Goal: Transaction & Acquisition: Complete application form

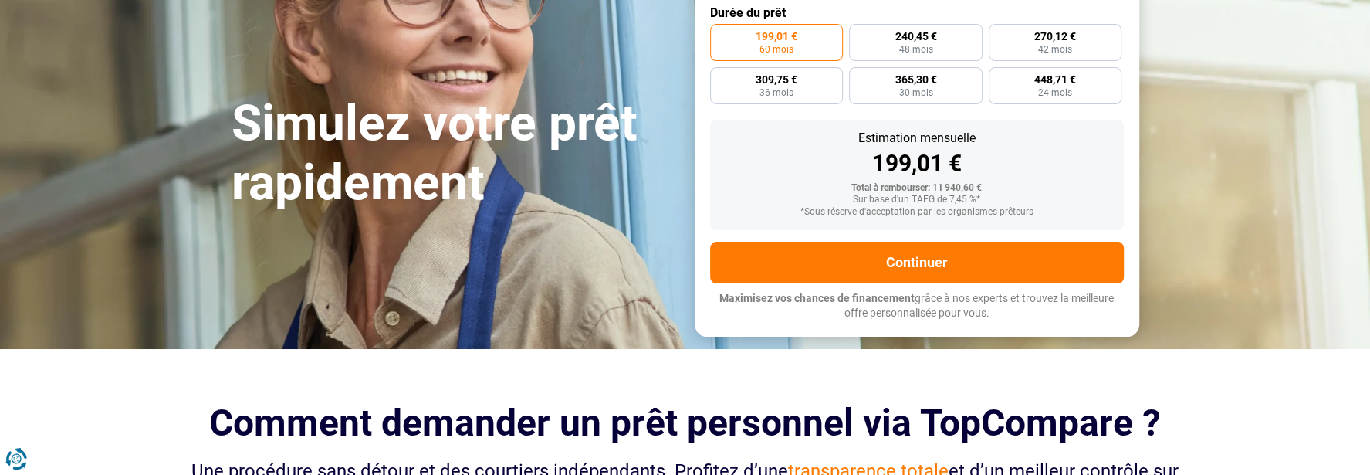
scroll to position [309, 0]
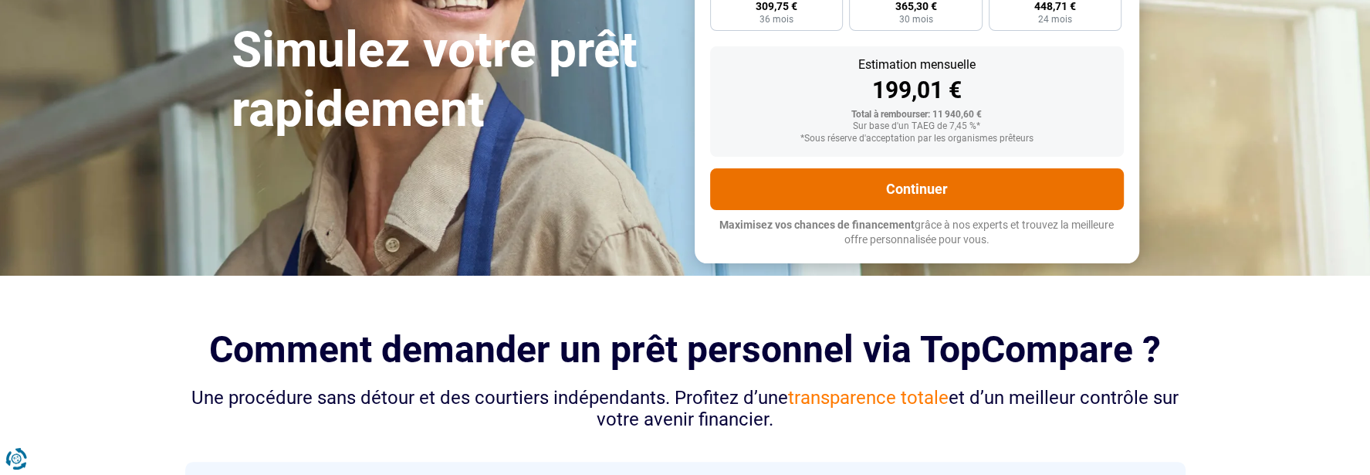
click at [992, 191] on button "Continuer" at bounding box center [917, 189] width 414 height 42
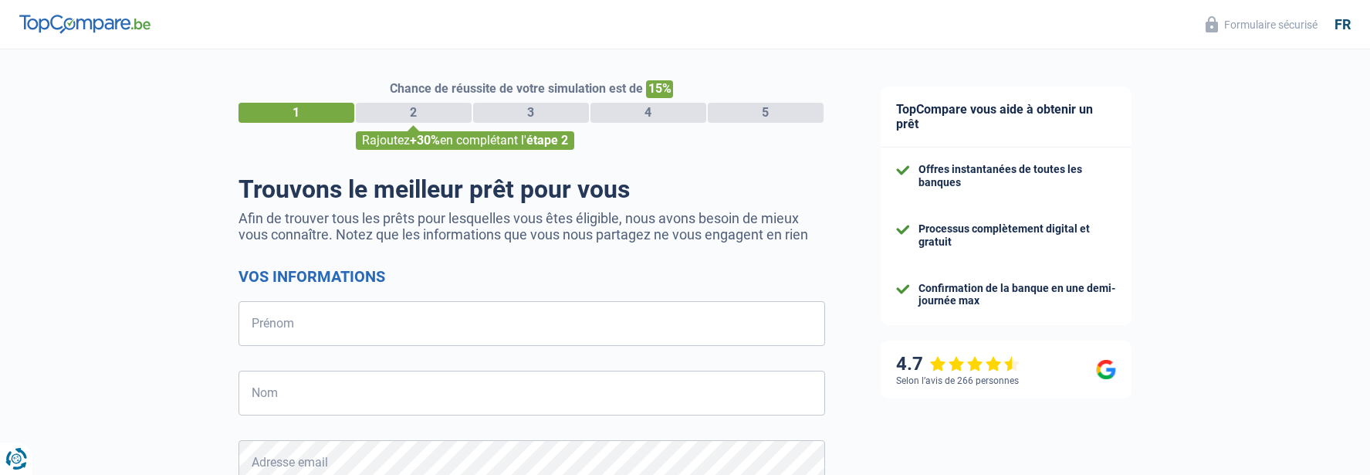
select select "32"
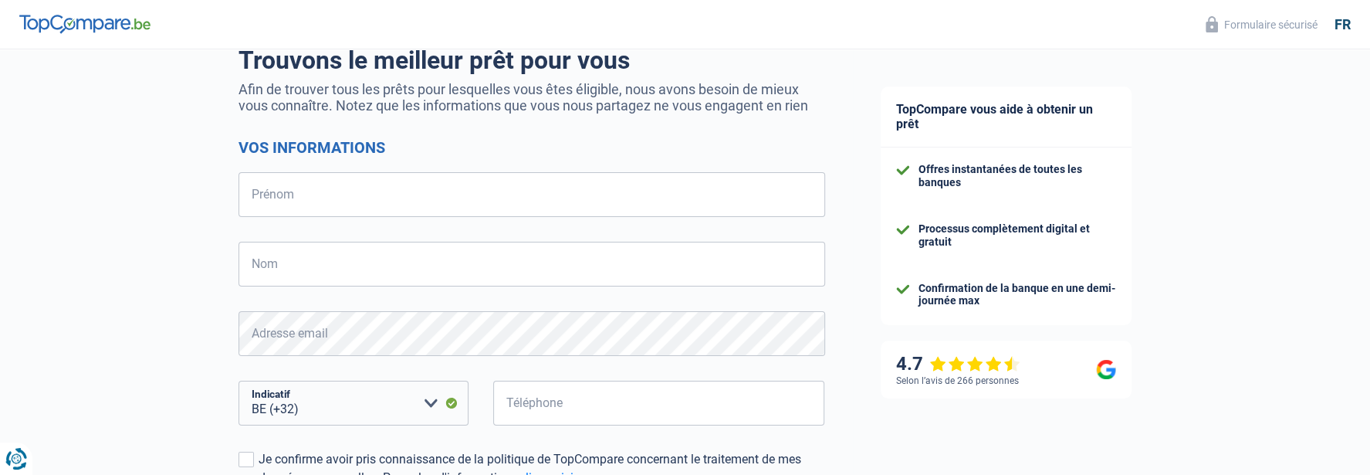
scroll to position [154, 0]
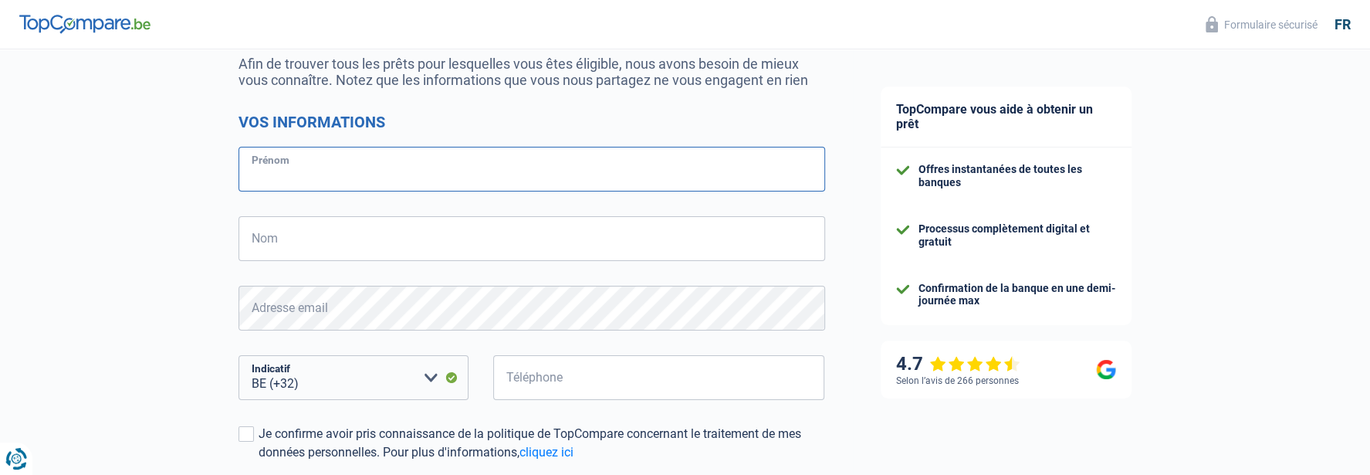
click at [349, 164] on input "Prénom" at bounding box center [532, 169] width 587 height 45
type input "[PERSON_NAME]"
type input "Deghislage"
type input "493785802"
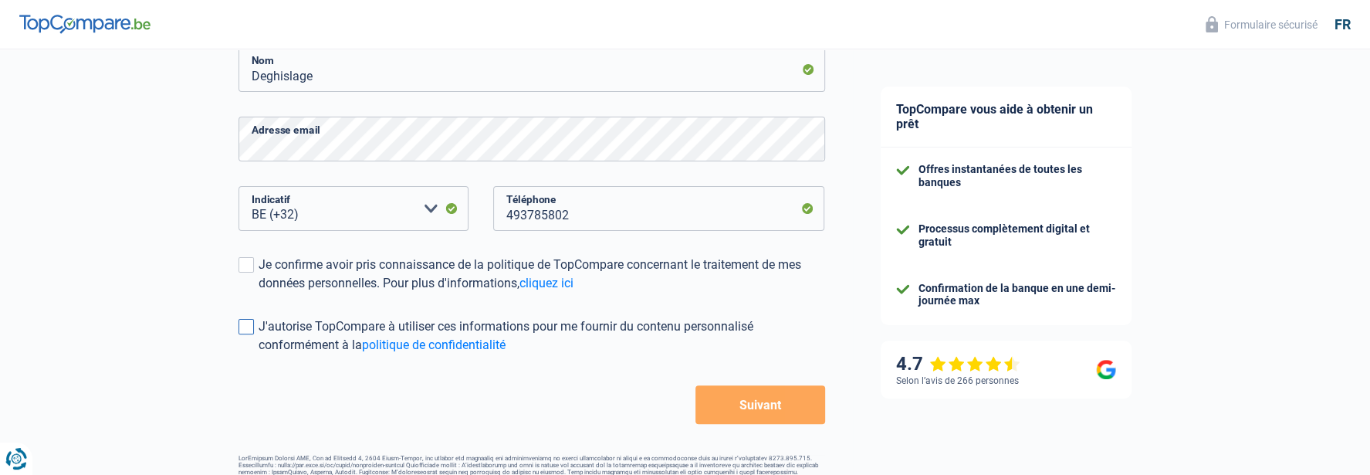
scroll to position [361, 0]
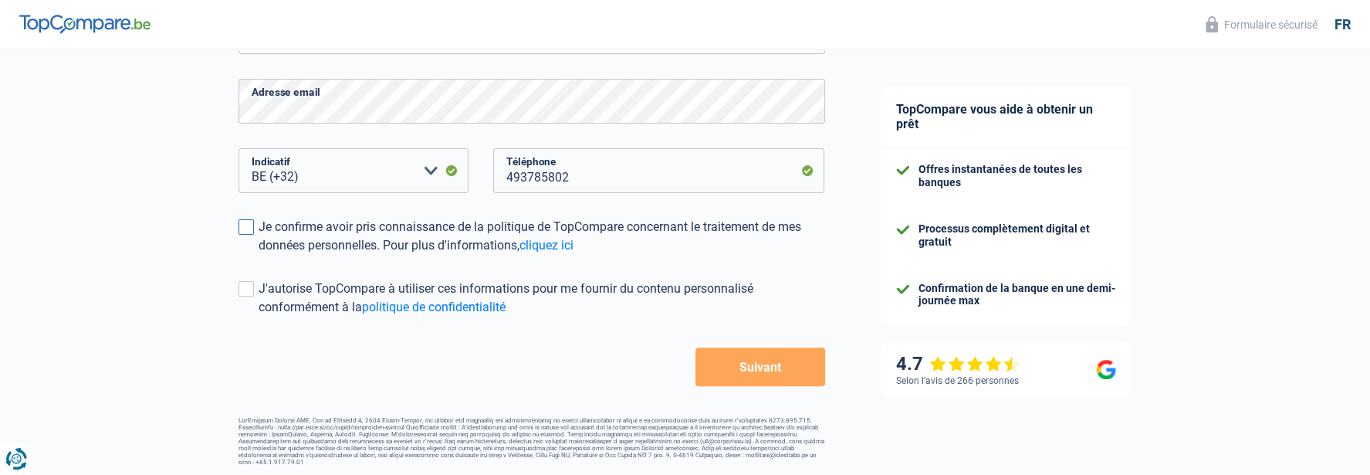
click at [245, 229] on span at bounding box center [246, 226] width 15 height 15
click at [259, 255] on input "Je confirme avoir pris connaissance de la politique de TopCompare concernant le…" at bounding box center [259, 255] width 0 height 0
click at [248, 288] on span at bounding box center [246, 288] width 15 height 15
click at [259, 317] on input "J'autorise TopCompare à utiliser ces informations pour me fournir du contenu pe…" at bounding box center [259, 317] width 0 height 0
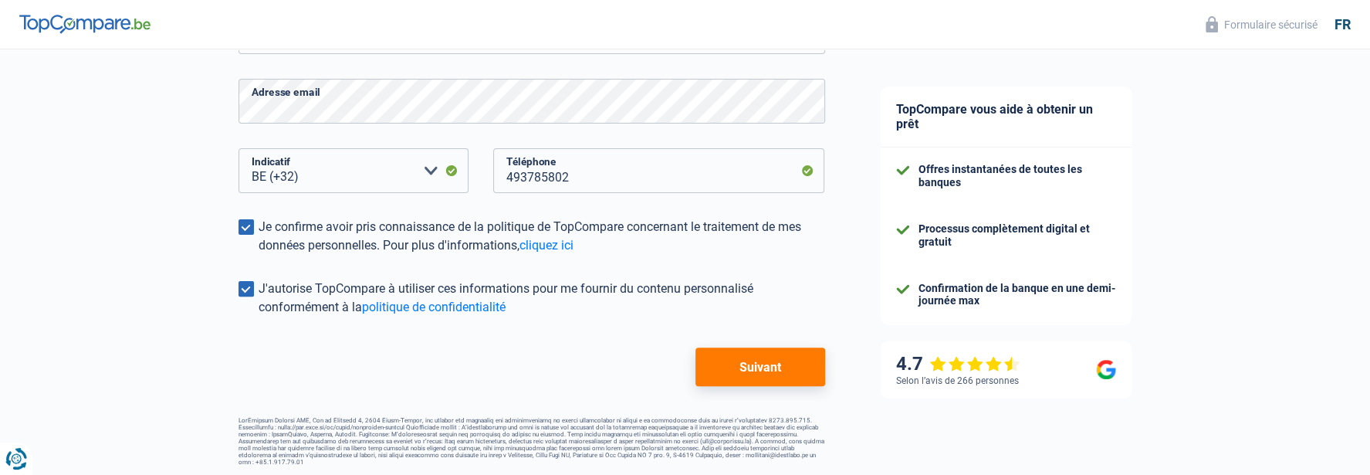
click at [772, 367] on button "Suivant" at bounding box center [760, 366] width 129 height 39
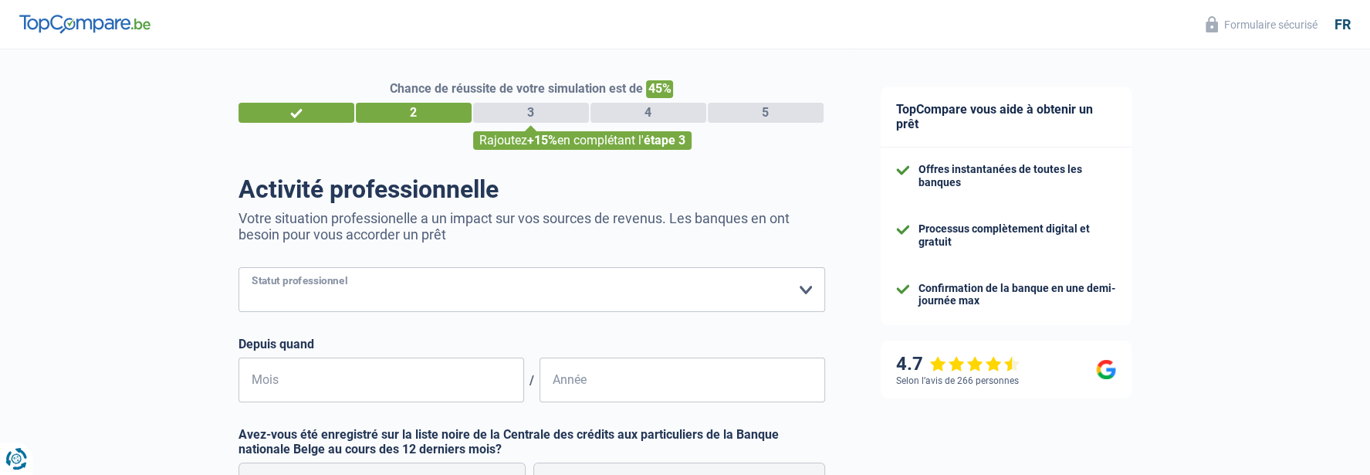
click at [801, 287] on select "Ouvrier Employé privé Employé public Invalide Indépendant Pensionné Chômeur Mut…" at bounding box center [532, 289] width 587 height 45
select select "invalid"
click at [239, 267] on select "Ouvrier Employé privé Employé public Invalide Indépendant Pensionné Chômeur Mut…" at bounding box center [532, 289] width 587 height 45
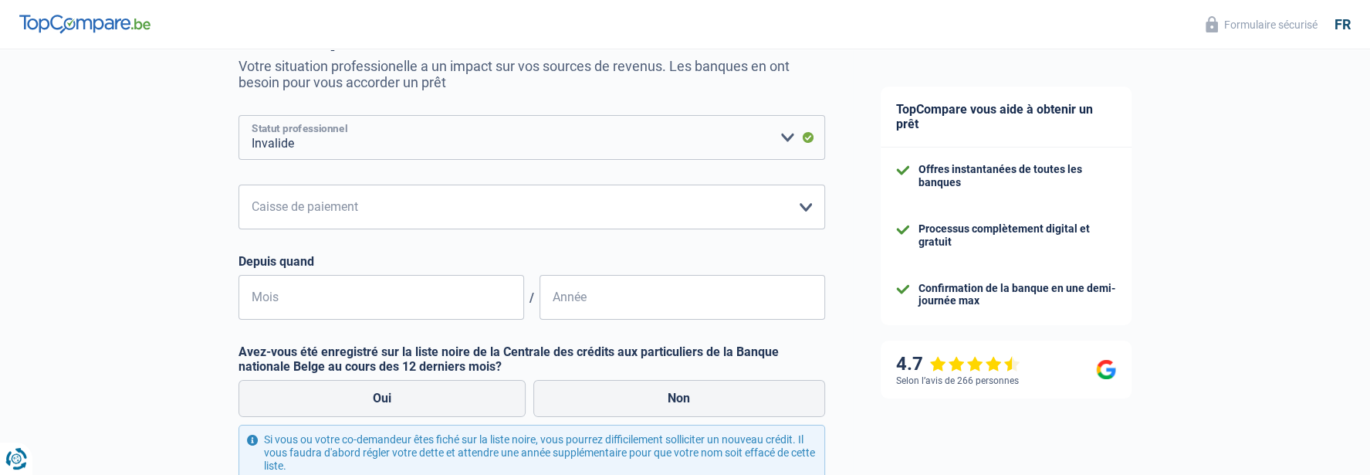
scroll to position [154, 0]
click at [807, 205] on select "Mutualité Chrétienne Mutualité Socialiste (Solidaris) SPF Sécurité Sociale Unio…" at bounding box center [532, 204] width 587 height 45
select select "solidaris"
click at [239, 182] on select "Mutualité Chrétienne Mutualité Socialiste (Solidaris) SPF Sécurité Sociale Unio…" at bounding box center [532, 204] width 587 height 45
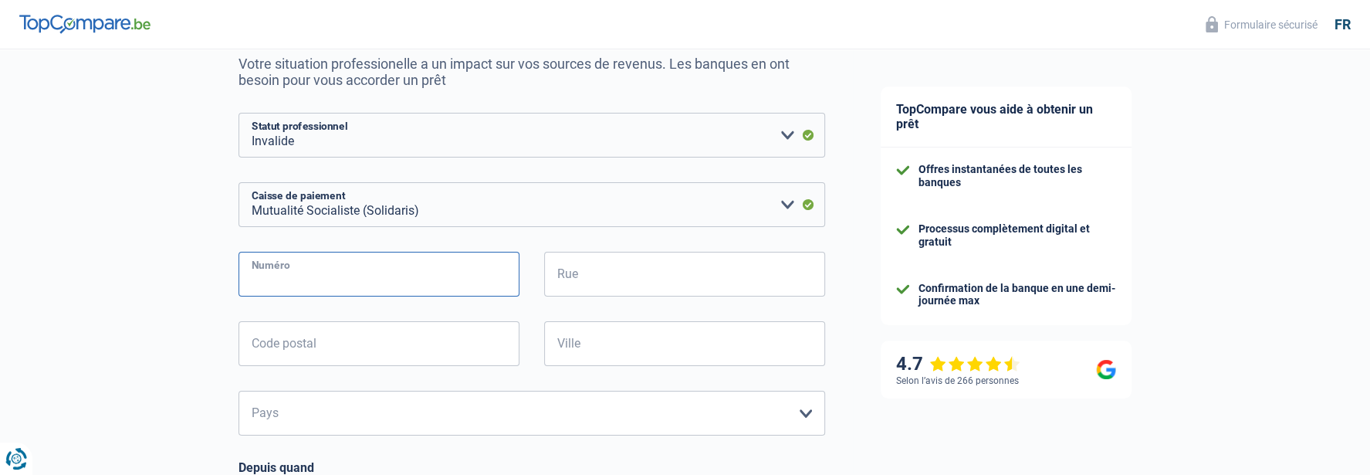
click at [347, 277] on input "Numéro" at bounding box center [379, 274] width 281 height 45
type input "72"
click at [581, 278] on input "Rue" at bounding box center [684, 274] width 281 height 45
type input "rue Henri Hecq 52"
type input "7170"
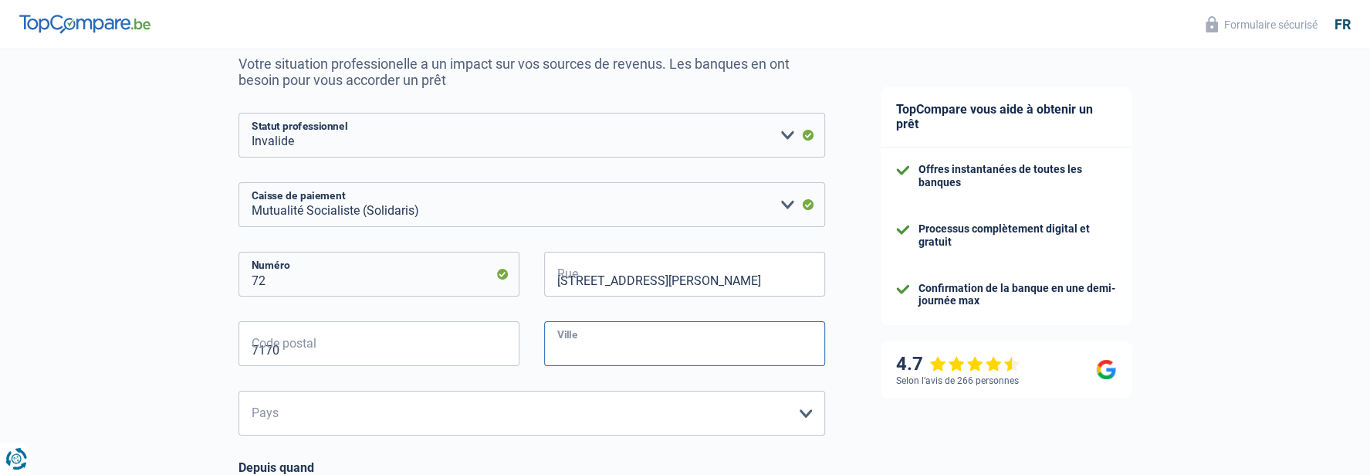
type input "Manage"
drag, startPoint x: 276, startPoint y: 289, endPoint x: 227, endPoint y: 277, distance: 50.7
click at [212, 283] on div "Chance de réussite de votre simulation est de 45% 1 2 3 4 5 Rajoutez +15% en co…" at bounding box center [426, 365] width 853 height 953
type input "52"
drag, startPoint x: 643, startPoint y: 276, endPoint x: 696, endPoint y: 262, distance: 54.1
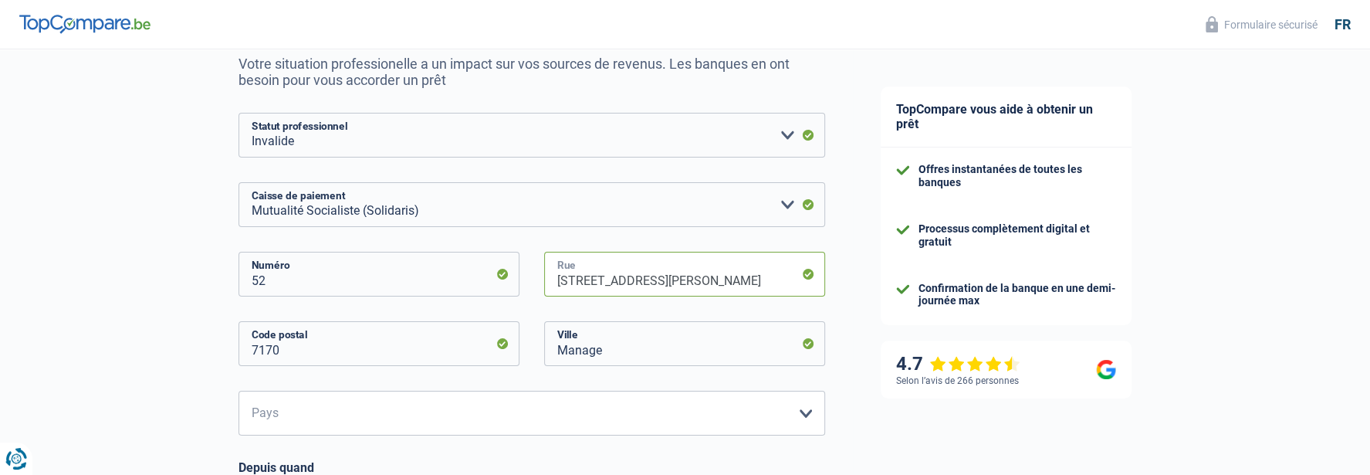
click at [690, 278] on input "rue Henri Hecq 52" at bounding box center [684, 274] width 281 height 45
type input "rue Henri Hecq"
click at [797, 405] on select "Belgique Luxembourg Veuillez sélectionner une option" at bounding box center [532, 413] width 587 height 45
click at [459, 337] on input "7170" at bounding box center [379, 343] width 281 height 45
click at [364, 408] on select "Belgique Luxembourg Veuillez sélectionner une option" at bounding box center [532, 413] width 587 height 45
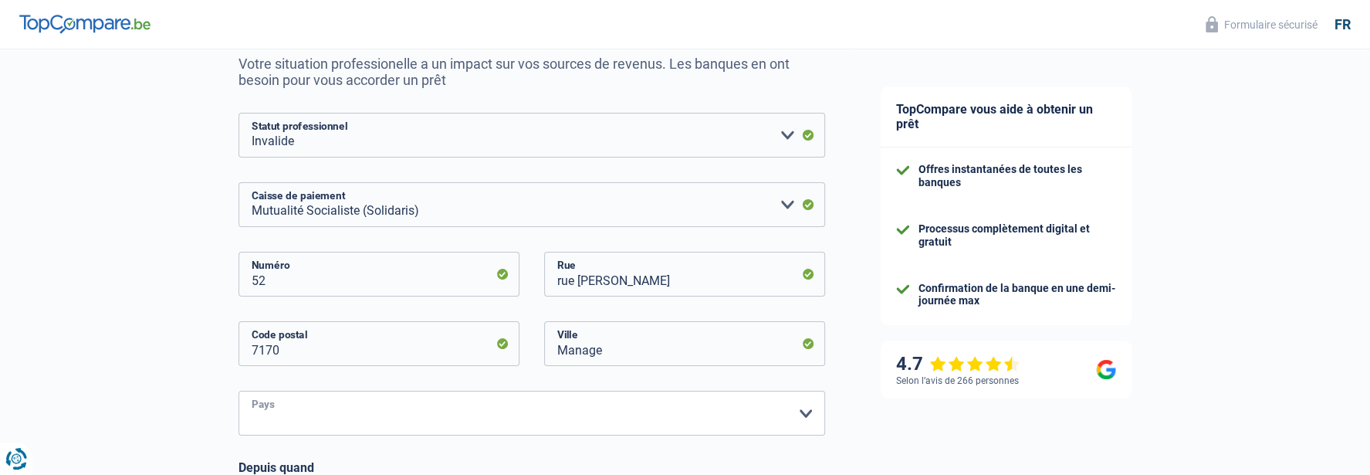
select select "BE"
click at [239, 391] on select "Belgique Luxembourg Veuillez sélectionner une option" at bounding box center [532, 413] width 587 height 45
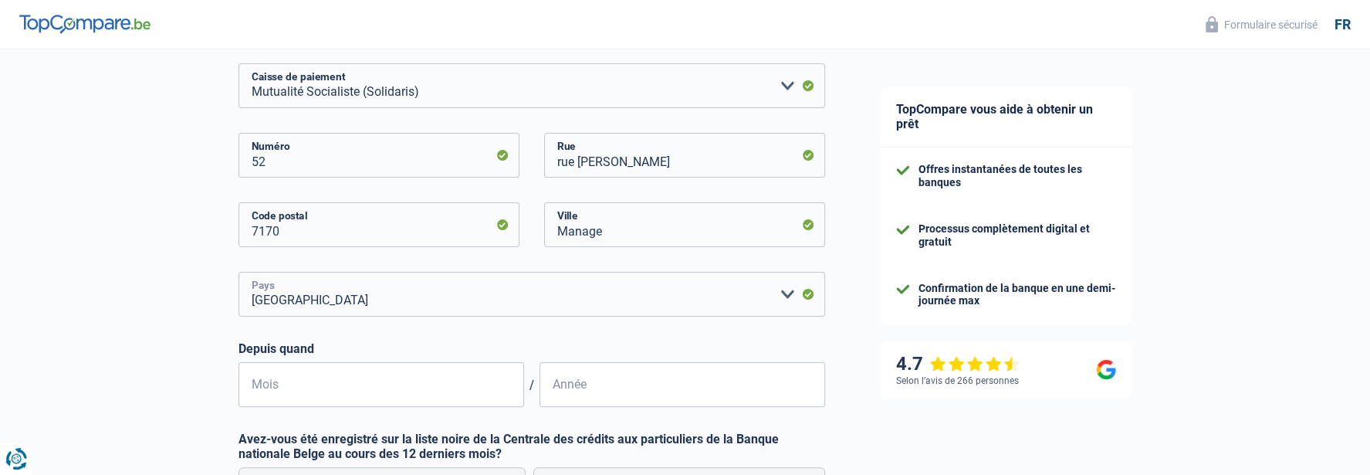
scroll to position [463, 0]
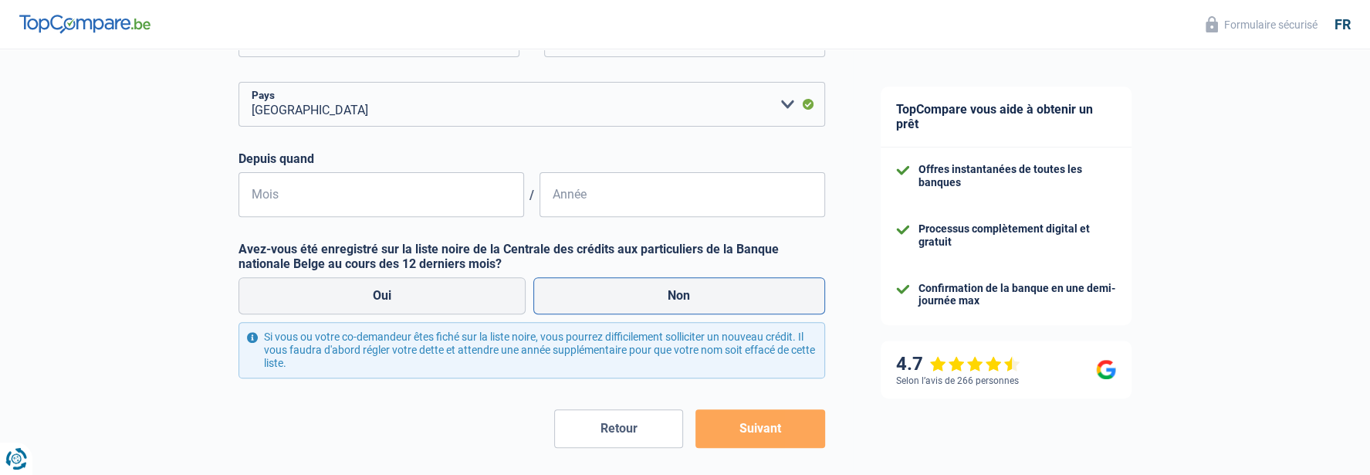
click at [594, 293] on label "Non" at bounding box center [679, 295] width 292 height 37
click at [594, 293] on input "Non" at bounding box center [679, 295] width 292 height 37
radio input "true"
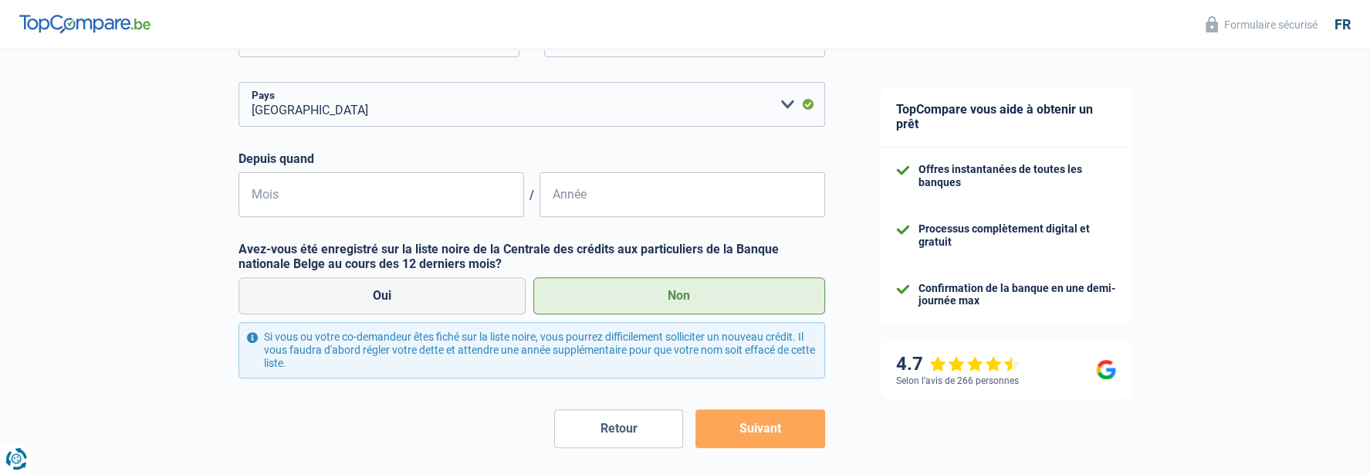
click at [747, 430] on button "Suivant" at bounding box center [760, 428] width 129 height 39
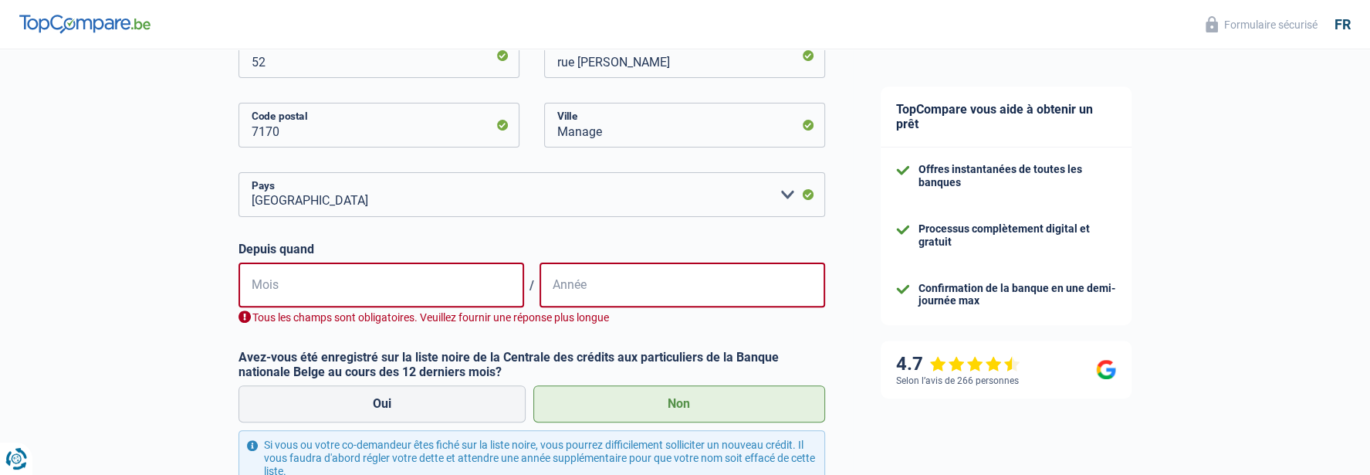
scroll to position [371, 0]
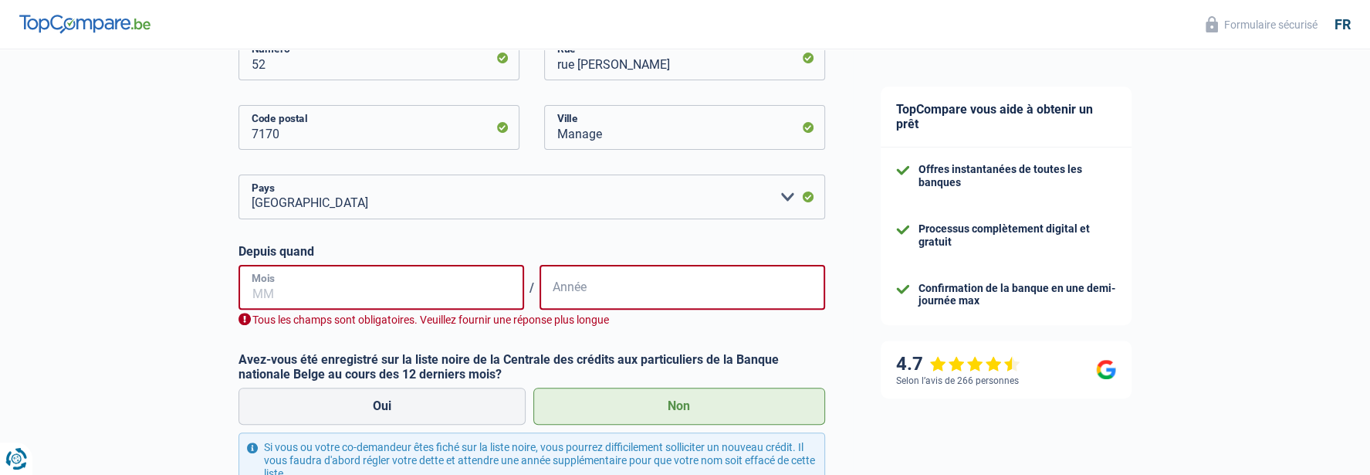
click at [316, 291] on input "Mois" at bounding box center [382, 287] width 286 height 45
type input "04"
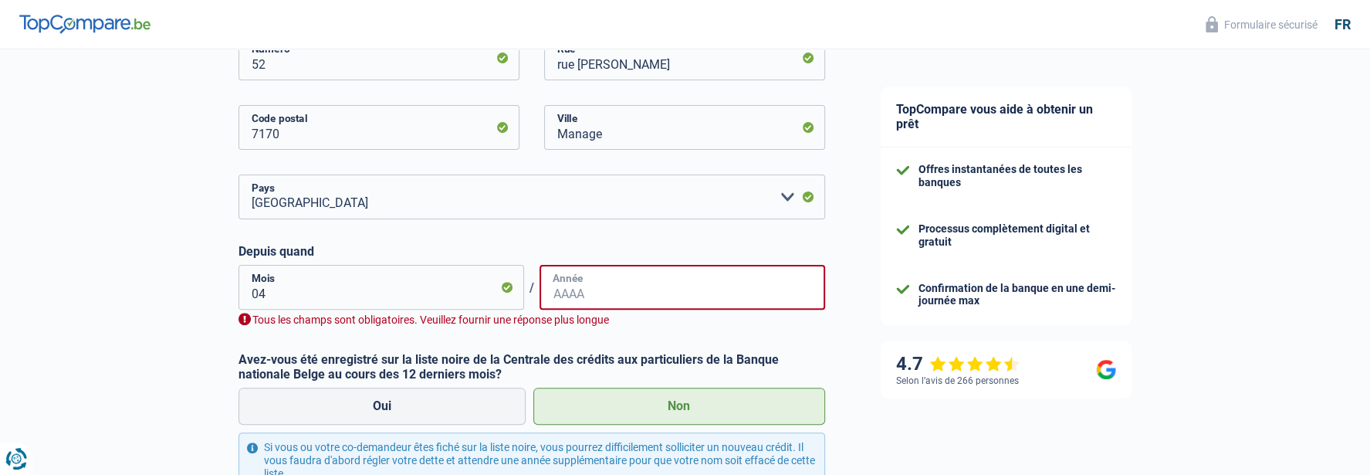
click at [572, 293] on input "Année" at bounding box center [683, 287] width 286 height 45
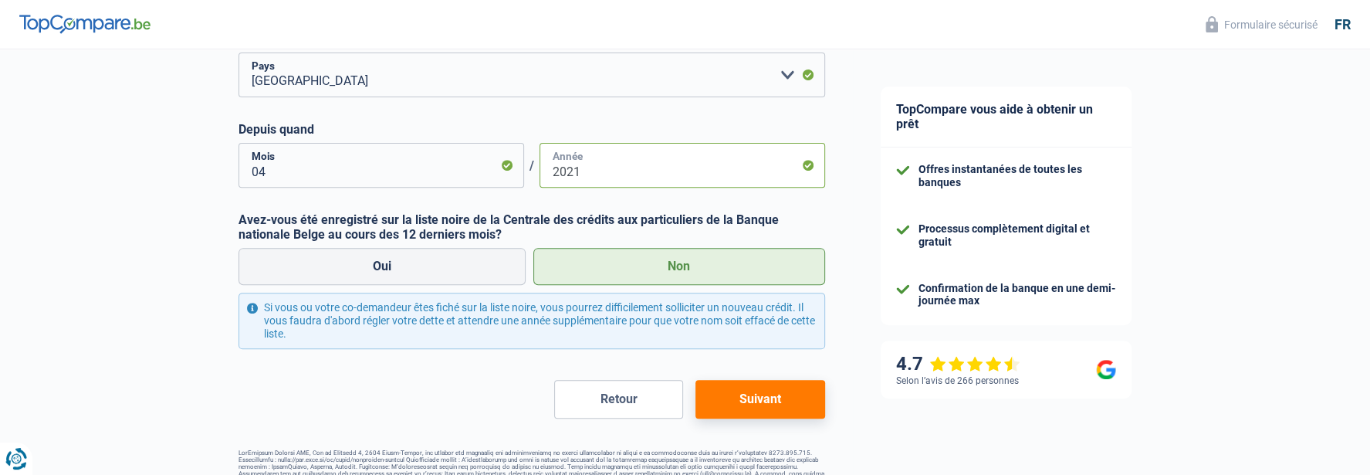
scroll to position [525, 0]
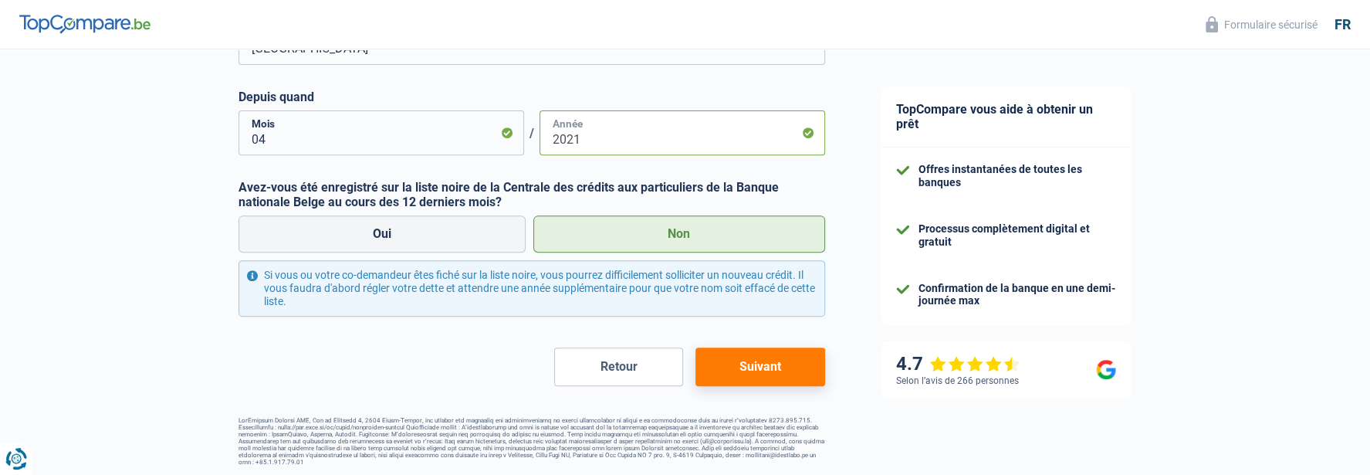
type input "2021"
click at [736, 370] on button "Suivant" at bounding box center [760, 366] width 129 height 39
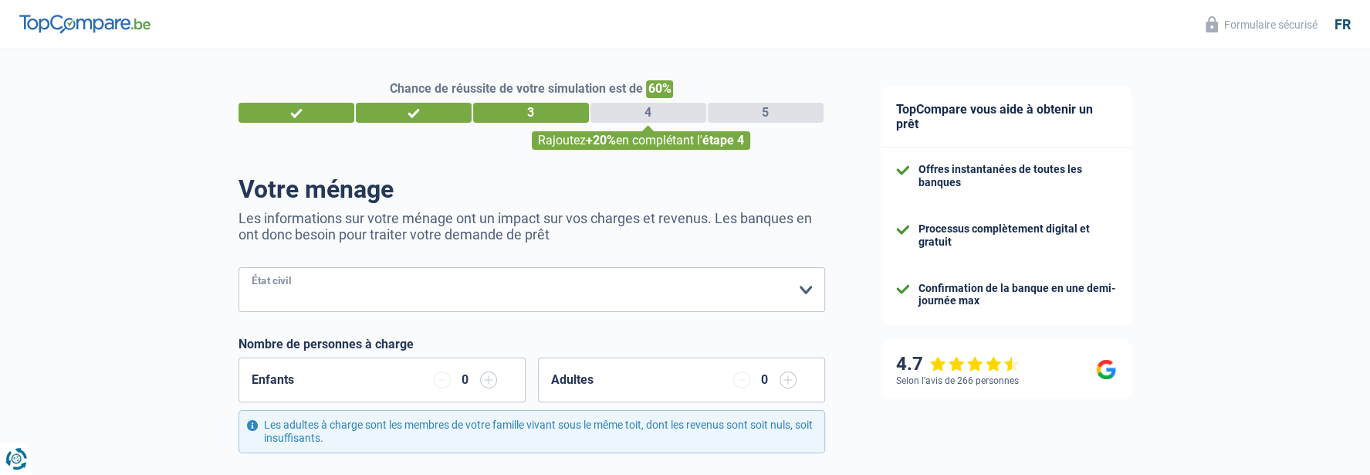
click at [801, 289] on select "Célibataire Marié(e) Cohabitant(e) légal(e) Divorcé(e) Veuf(ve) Séparé (de fait…" at bounding box center [532, 289] width 587 height 45
select select "married"
click at [239, 267] on select "Célibataire Marié(e) Cohabitant(e) légal(e) Divorcé(e) Veuf(ve) Séparé (de fait…" at bounding box center [532, 289] width 587 height 45
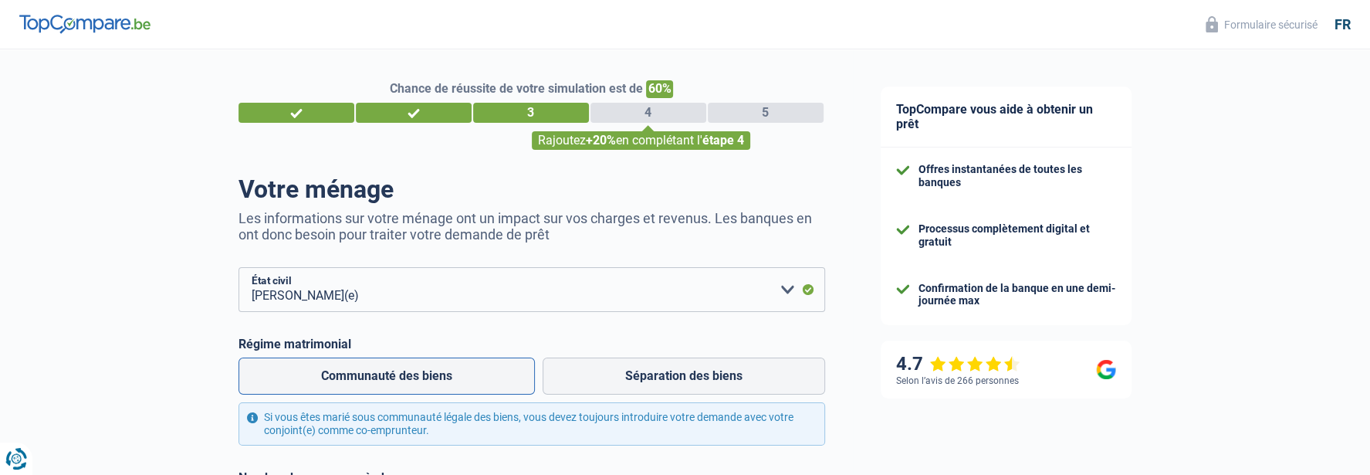
click at [500, 369] on label "Communauté des biens" at bounding box center [387, 375] width 296 height 37
click at [500, 369] on input "Communauté des biens" at bounding box center [387, 375] width 296 height 37
radio input "true"
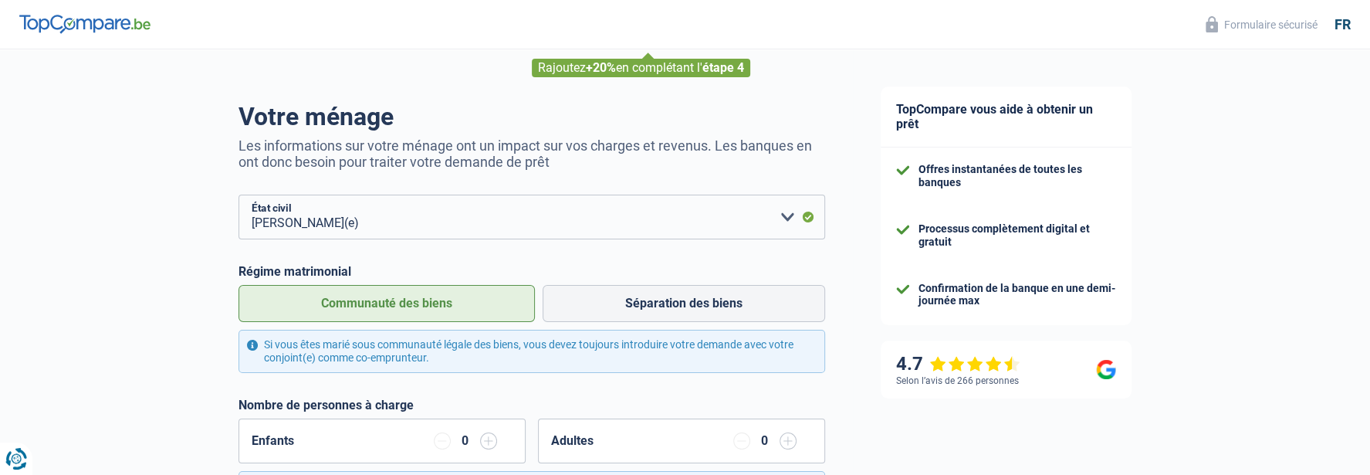
scroll to position [232, 0]
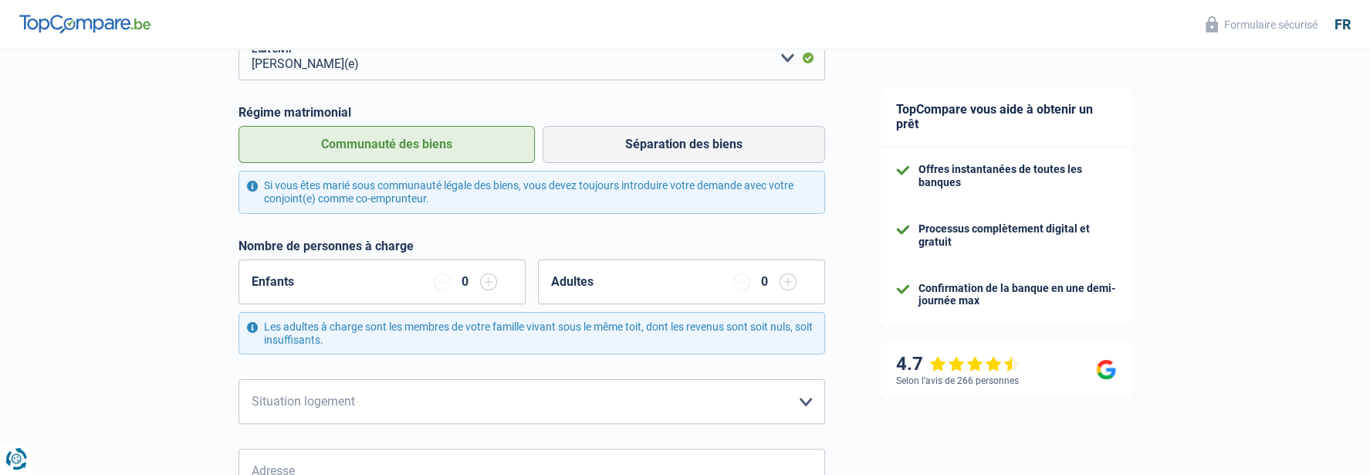
click at [486, 281] on input "button" at bounding box center [488, 281] width 17 height 17
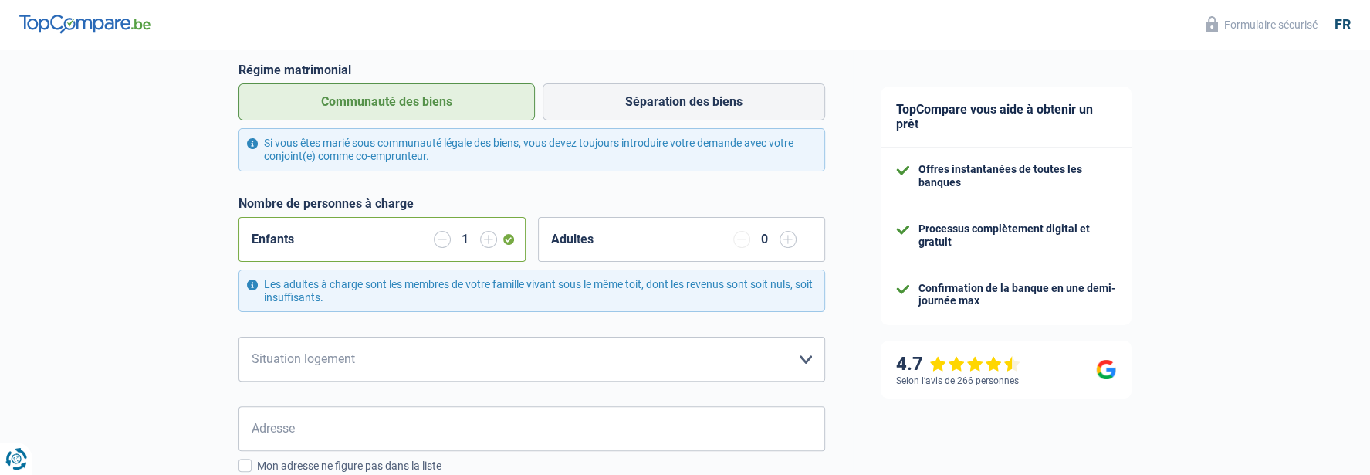
scroll to position [309, 0]
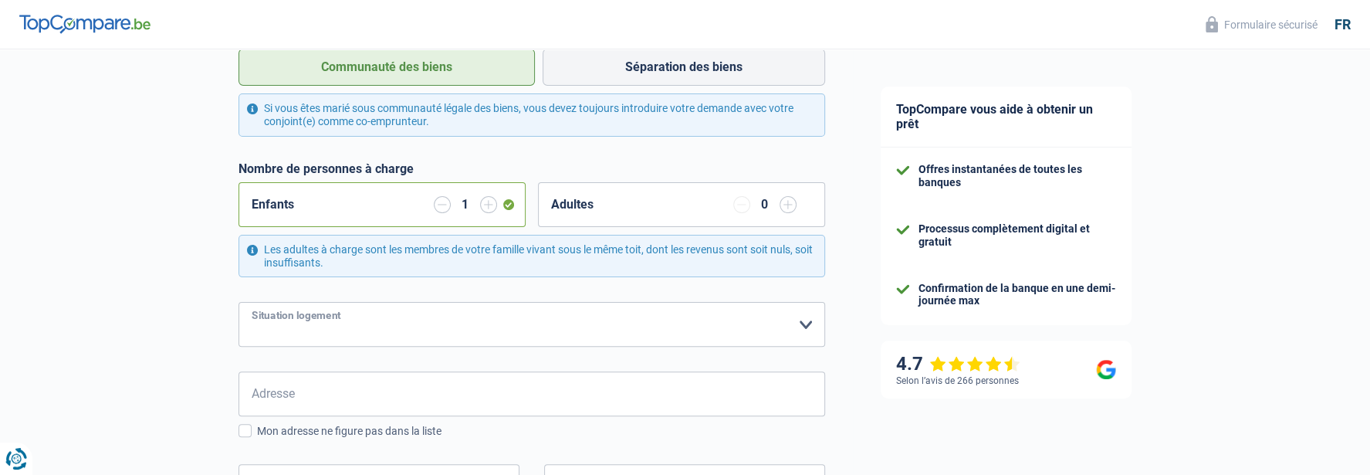
click at [804, 323] on select "Locataire Propriétaire avec prêt hypothécaire Propriétaire sans prêt hypothécai…" at bounding box center [532, 324] width 587 height 45
select select "rents"
click at [239, 302] on select "Locataire Propriétaire avec prêt hypothécaire Propriétaire sans prêt hypothécai…" at bounding box center [532, 324] width 587 height 45
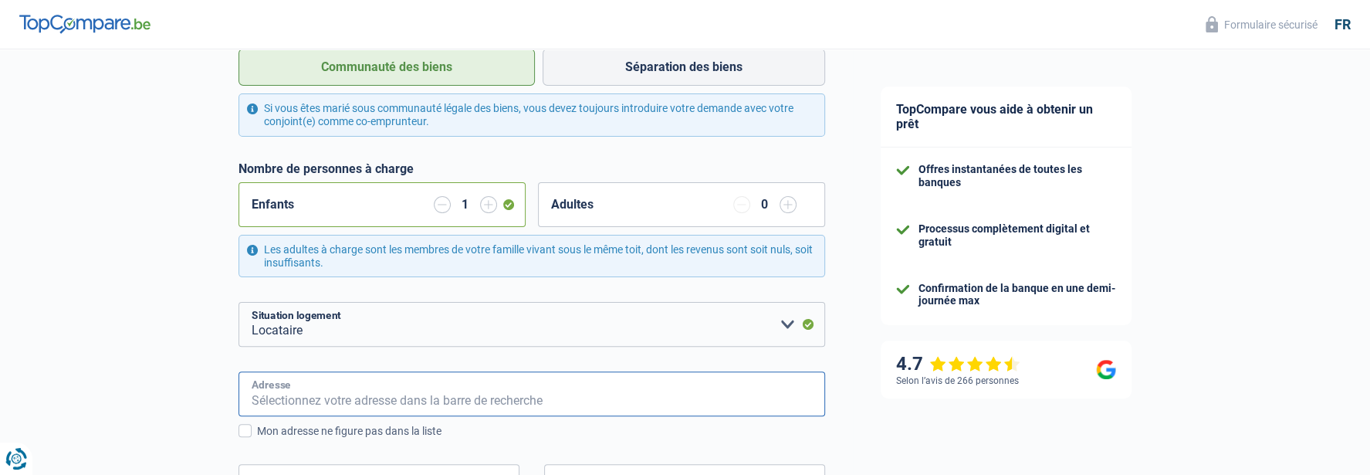
click at [309, 397] on input "Adresse" at bounding box center [532, 393] width 587 height 45
type input "rue Henri Hecq 52"
type input "Belgique"
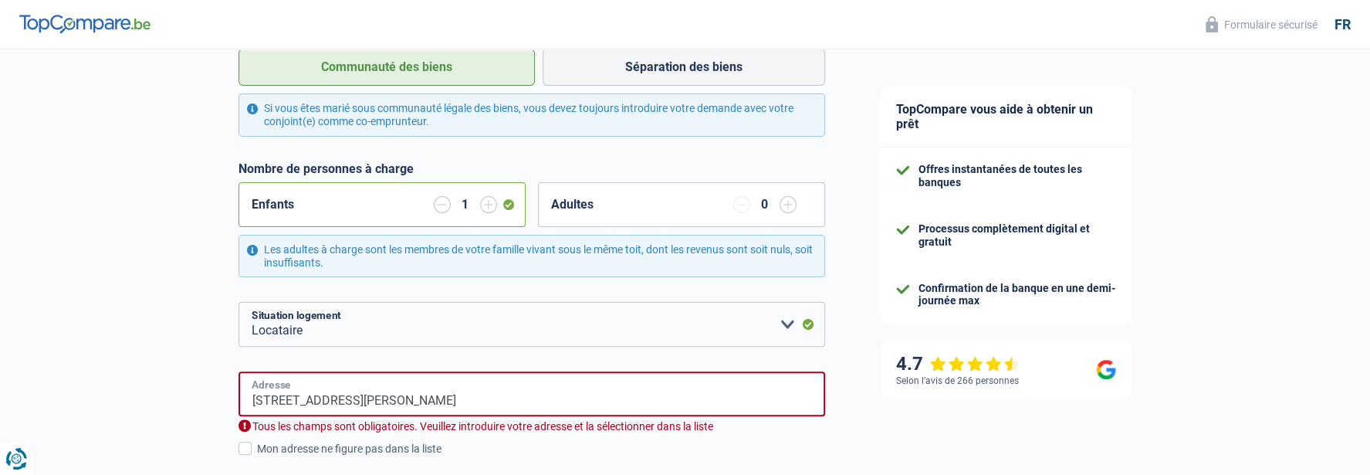
type input "des Verreries 12 A"
type input "Belgique"
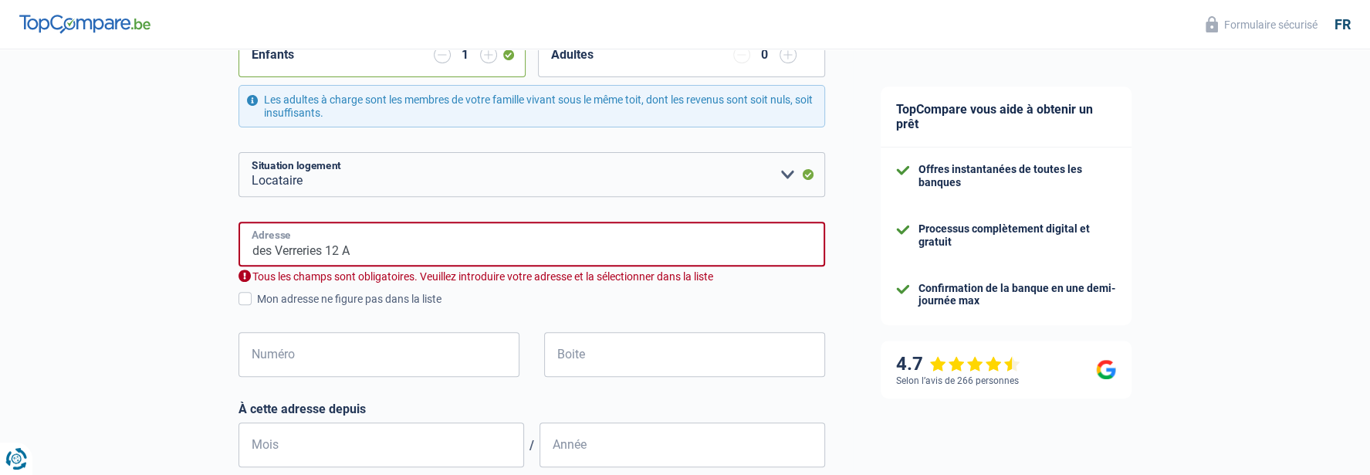
scroll to position [463, 0]
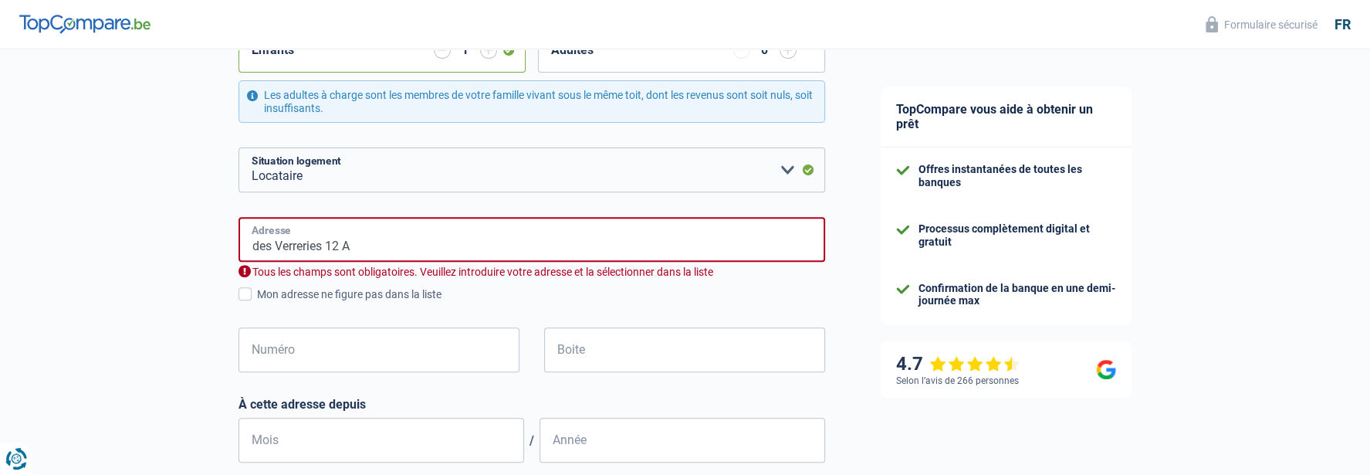
drag, startPoint x: 369, startPoint y: 256, endPoint x: 198, endPoint y: 257, distance: 170.6
click at [200, 257] on div "Chance de réussite de votre simulation est de 60% 1 2 3 4 5 Rajoutez +20% en co…" at bounding box center [426, 329] width 853 height 1499
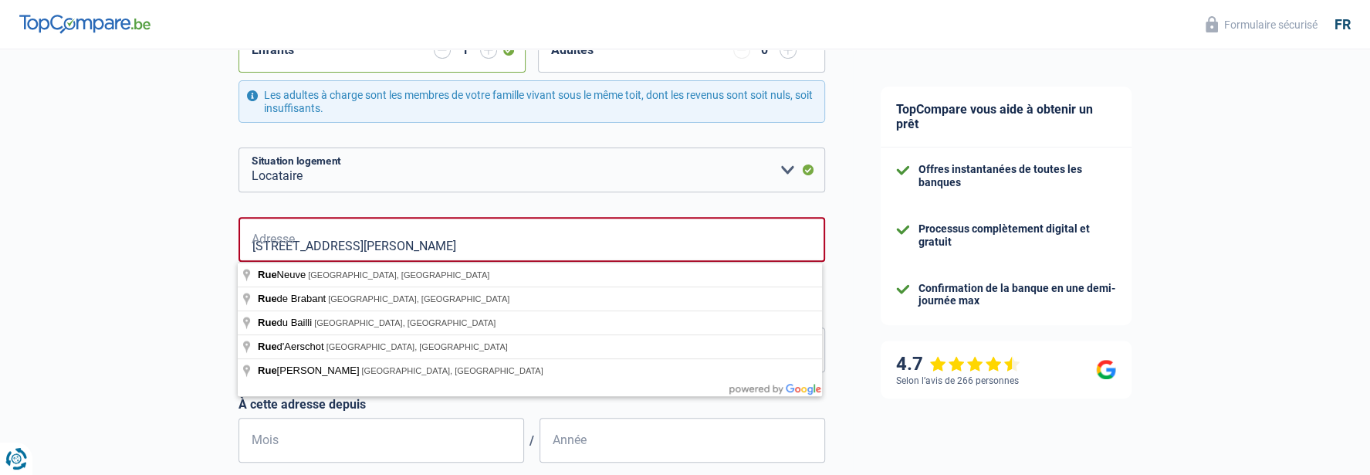
type input "Rue de Brabant, Saint-Josse-ten-Noode, Belgique"
select select "BE"
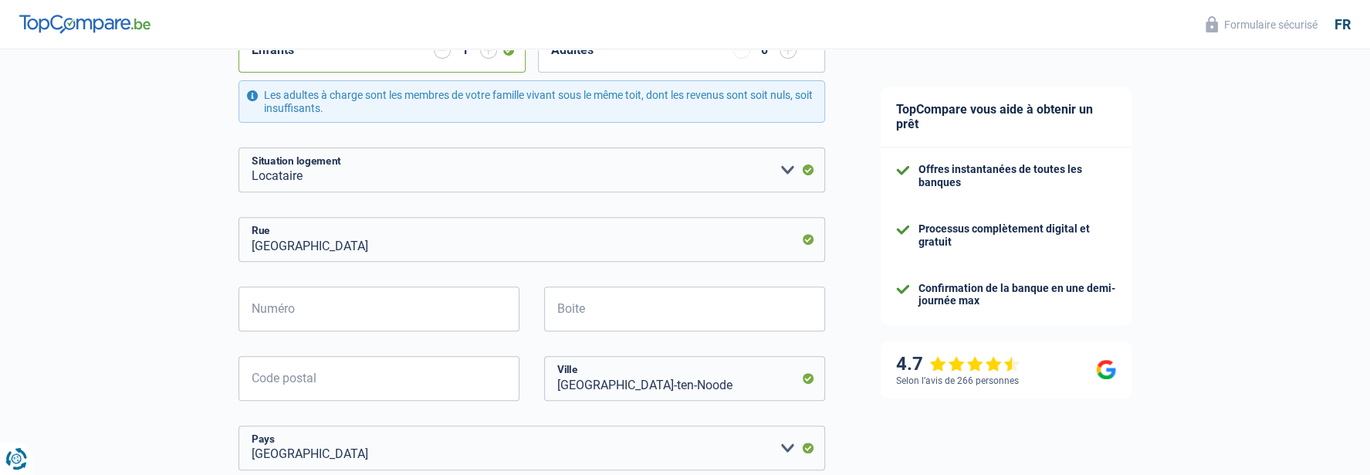
scroll to position [540, 0]
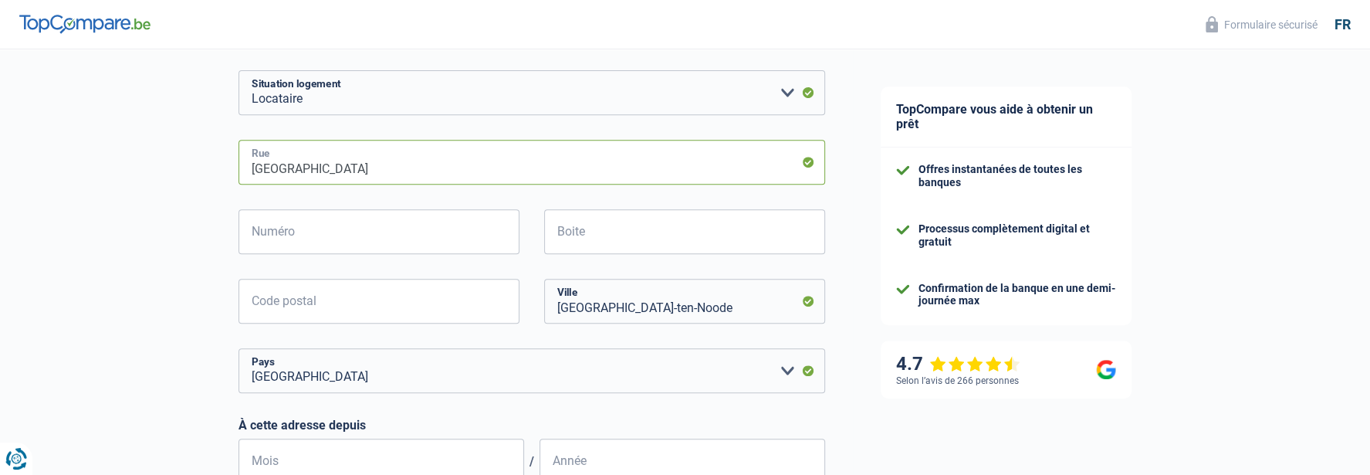
drag, startPoint x: 370, startPoint y: 173, endPoint x: 276, endPoint y: 168, distance: 93.5
click at [276, 168] on input "Rue de Brabant" at bounding box center [532, 162] width 587 height 45
type input "rue Henri Hecq 52"
type input "7170"
type input "FAYT-LEZ-MANAGE"
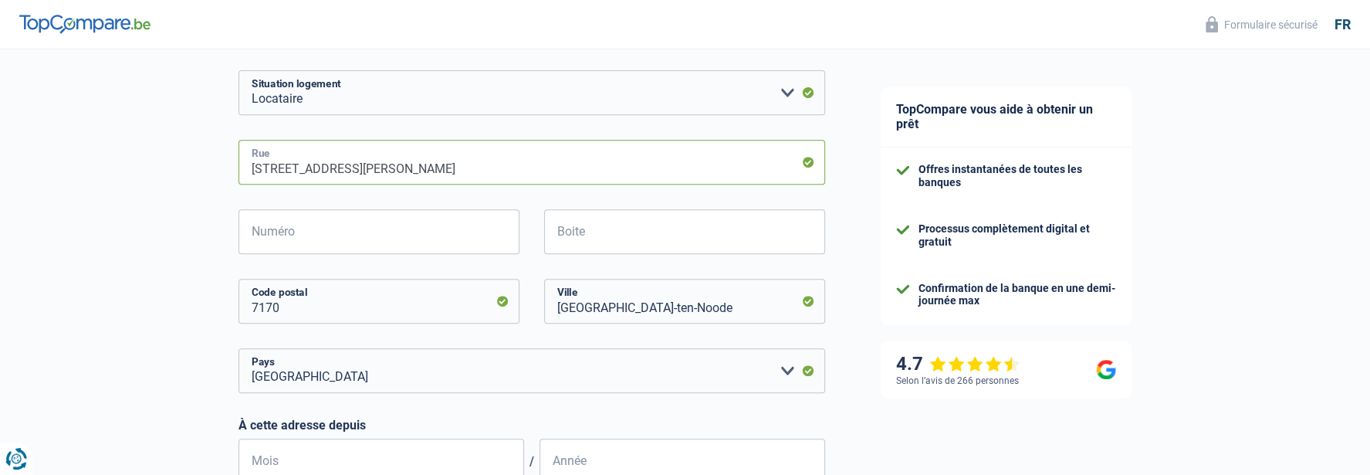
type input "des Verreries 12 A"
type input "zoning"
drag, startPoint x: 278, startPoint y: 165, endPoint x: 361, endPoint y: 167, distance: 83.4
click at [385, 167] on input "des Verreries 12 A" at bounding box center [532, 162] width 587 height 45
drag, startPoint x: 252, startPoint y: 165, endPoint x: 513, endPoint y: 206, distance: 263.4
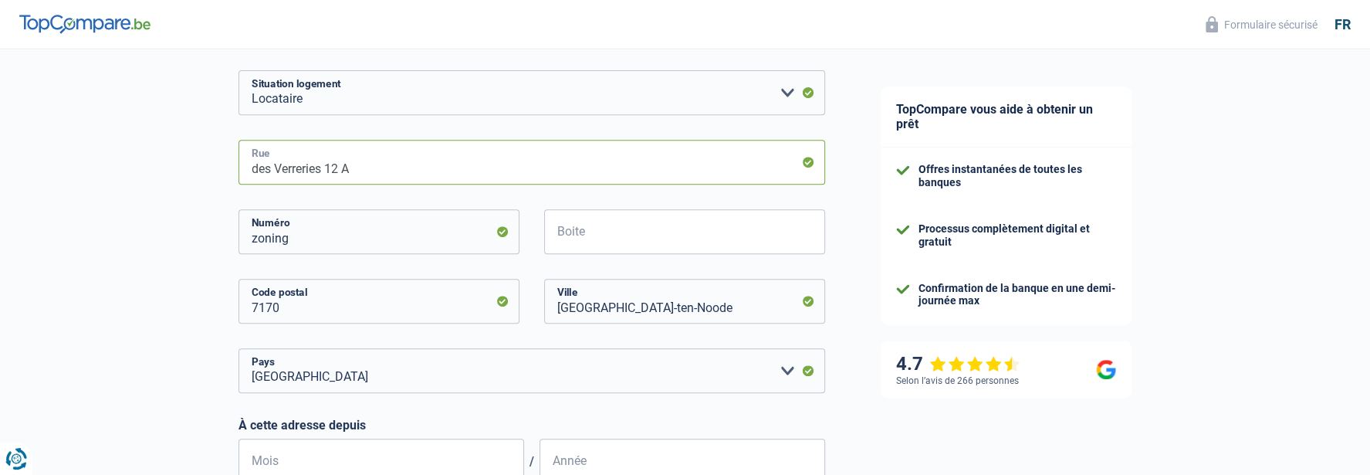
click at [513, 206] on div "des Verreries 12 A Rue zoning Numéro Boite 7170 Code postal Saint-Josse-ten-Noo…" at bounding box center [532, 266] width 587 height 253
type input "h"
type input "rue Henri Hecq 52"
drag, startPoint x: 320, startPoint y: 245, endPoint x: 181, endPoint y: 221, distance: 141.0
click at [218, 230] on div "Chance de réussite de votre simulation est de 60% 1 2 3 4 5 Rajoutez +20% en co…" at bounding box center [426, 218] width 853 height 1431
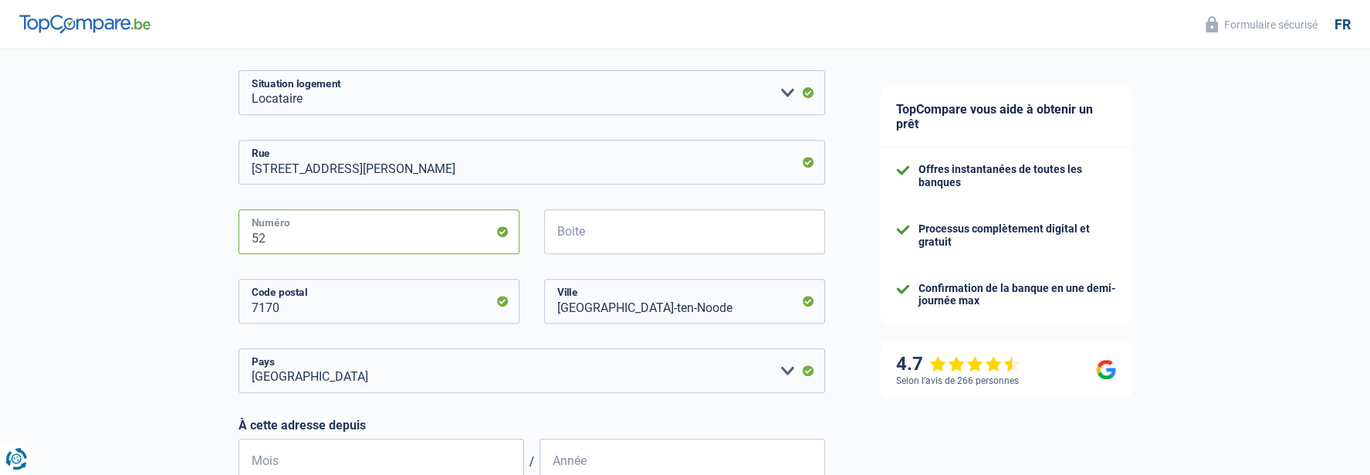
type input "52"
drag, startPoint x: 336, startPoint y: 168, endPoint x: 364, endPoint y: 172, distance: 28.1
click at [364, 172] on input "rue Henri Hecq 52" at bounding box center [532, 162] width 587 height 45
type input "rue Henri Hecq"
click at [101, 274] on div "Chance de réussite de votre simulation est de 60% 1 2 3 4 5 Rajoutez +20% en co…" at bounding box center [426, 218] width 853 height 1431
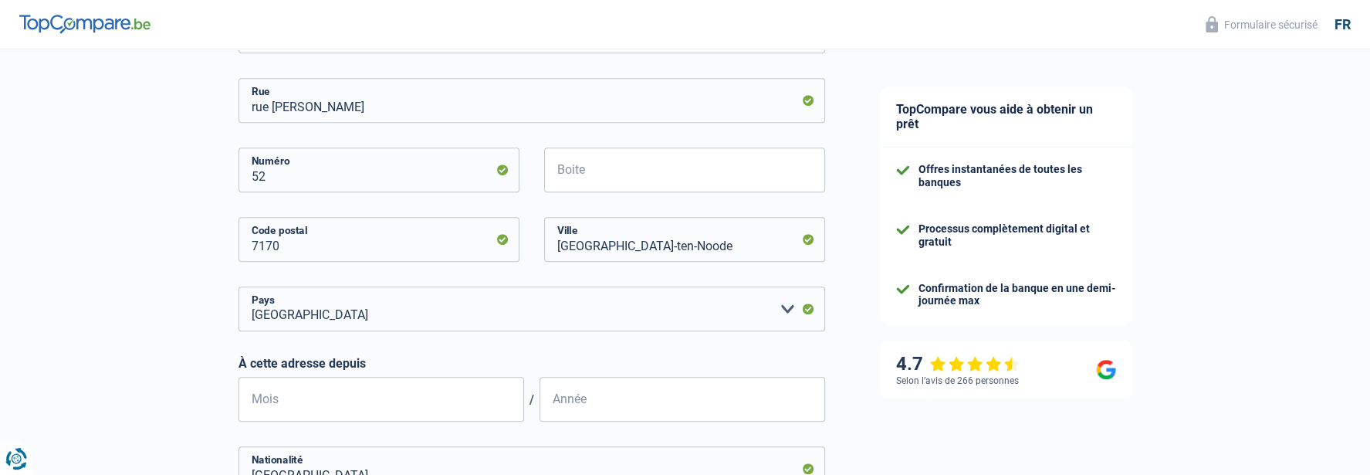
scroll to position [618, 0]
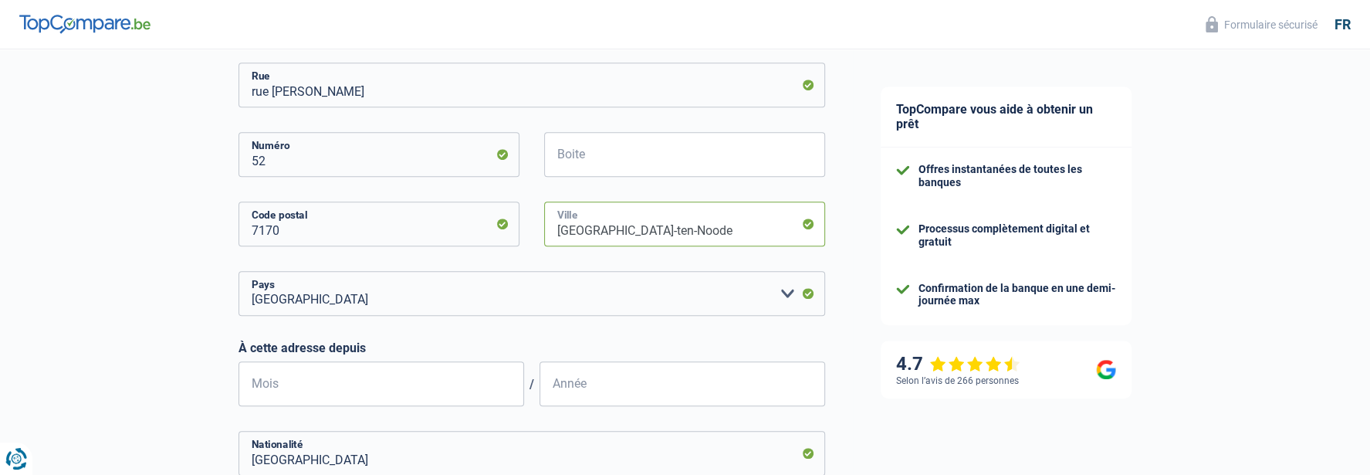
drag, startPoint x: 686, startPoint y: 230, endPoint x: 550, endPoint y: 229, distance: 135.9
click at [554, 229] on input "Saint-Josse-ten-Noode" at bounding box center [684, 223] width 281 height 45
type input "MANAGE"
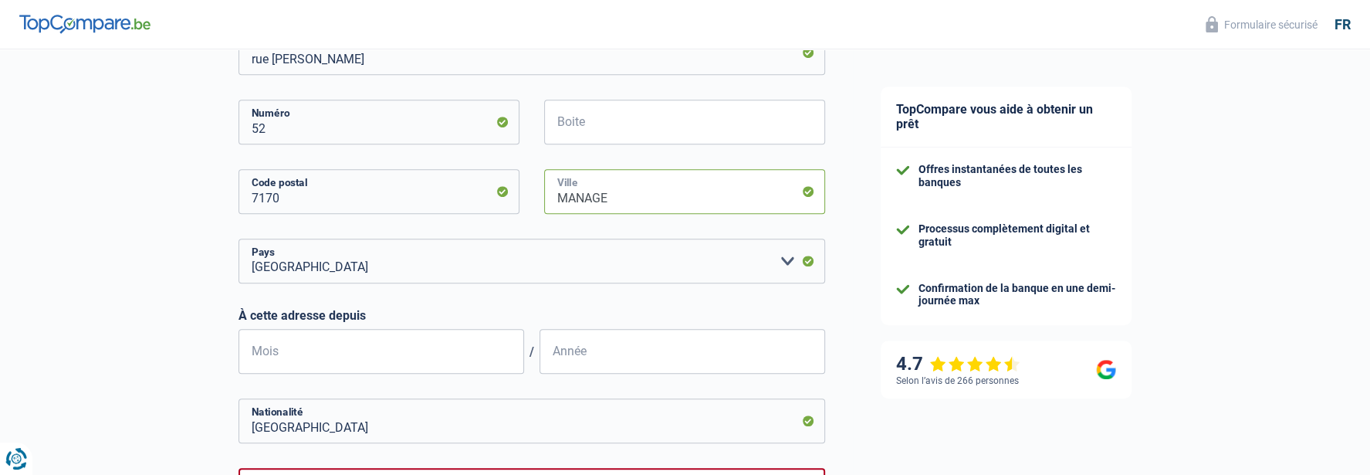
scroll to position [695, 0]
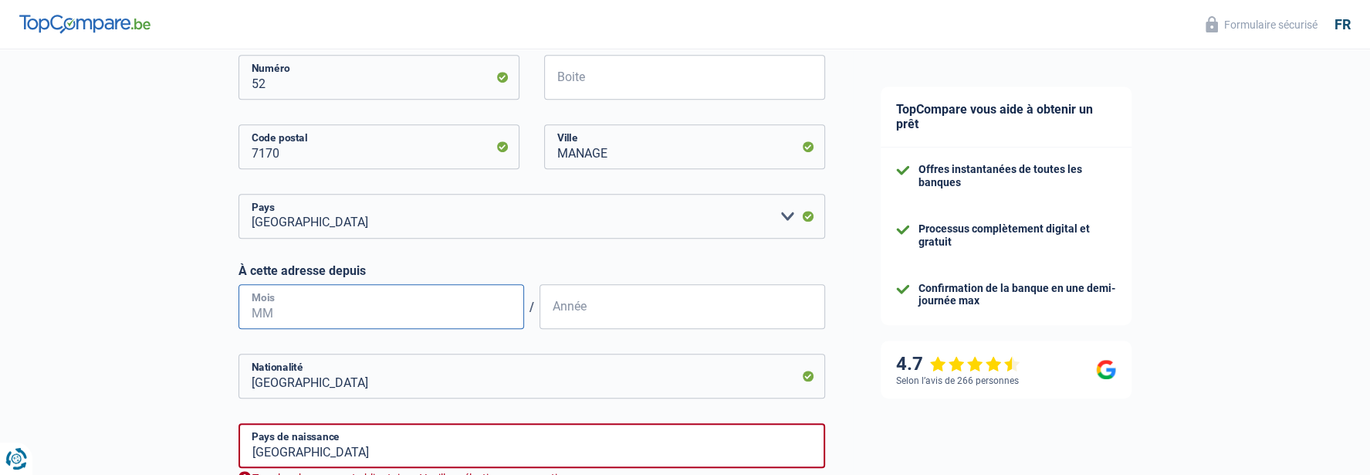
click at [296, 310] on input "Mois" at bounding box center [382, 306] width 286 height 45
type input "11"
click at [594, 309] on input "Année" at bounding box center [683, 306] width 286 height 45
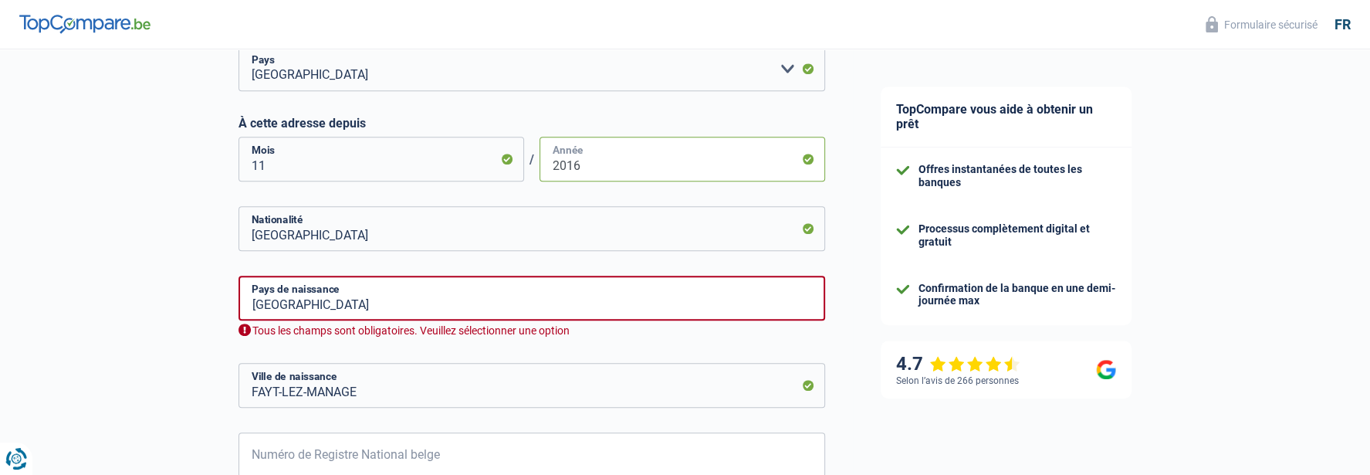
scroll to position [849, 0]
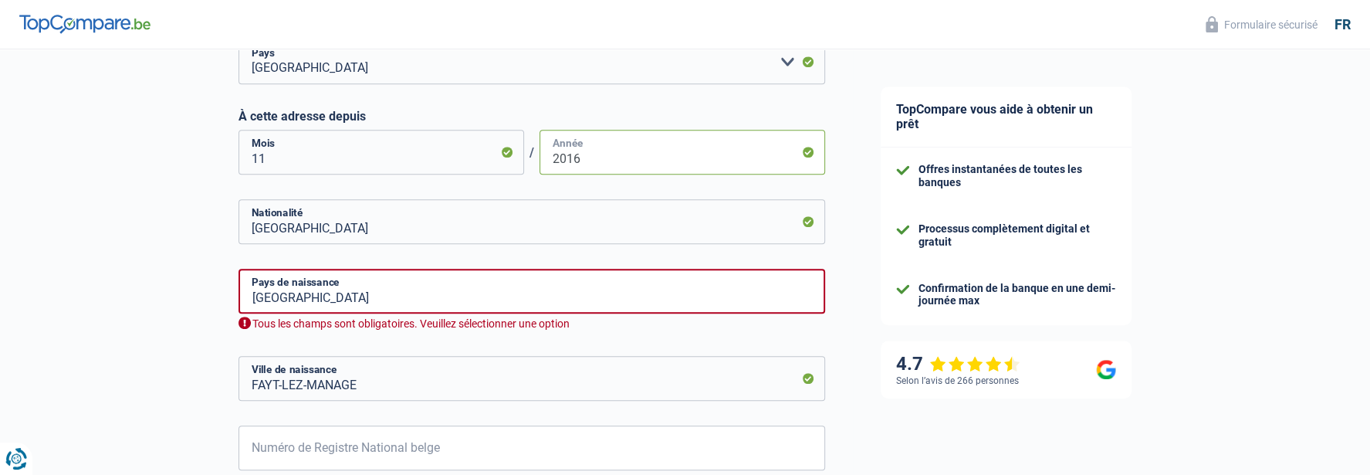
type input "2016"
click at [367, 293] on input "Belgique" at bounding box center [532, 291] width 587 height 45
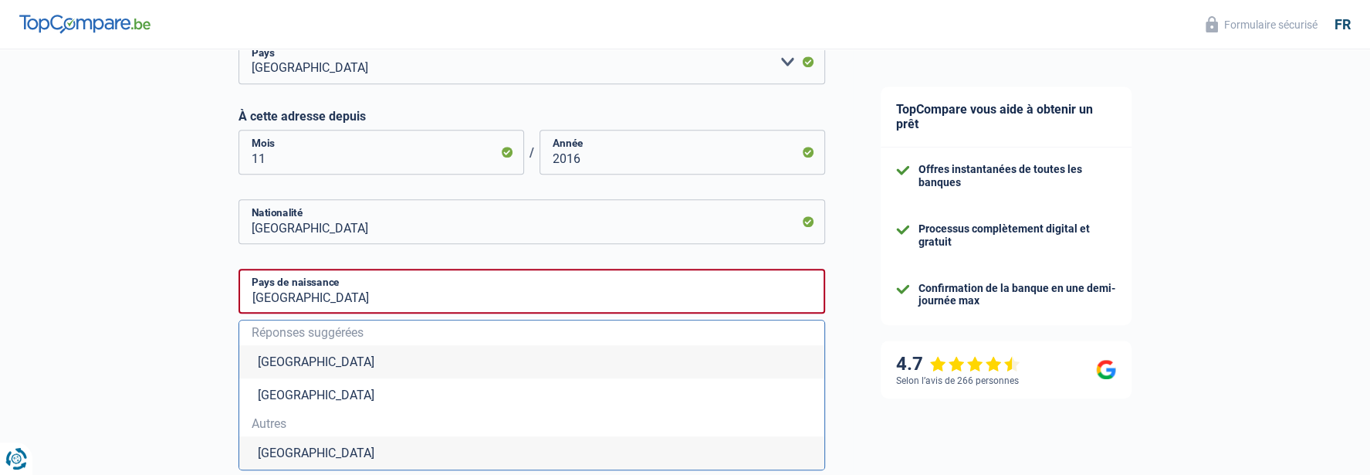
click at [281, 358] on li "Belgique" at bounding box center [531, 361] width 585 height 33
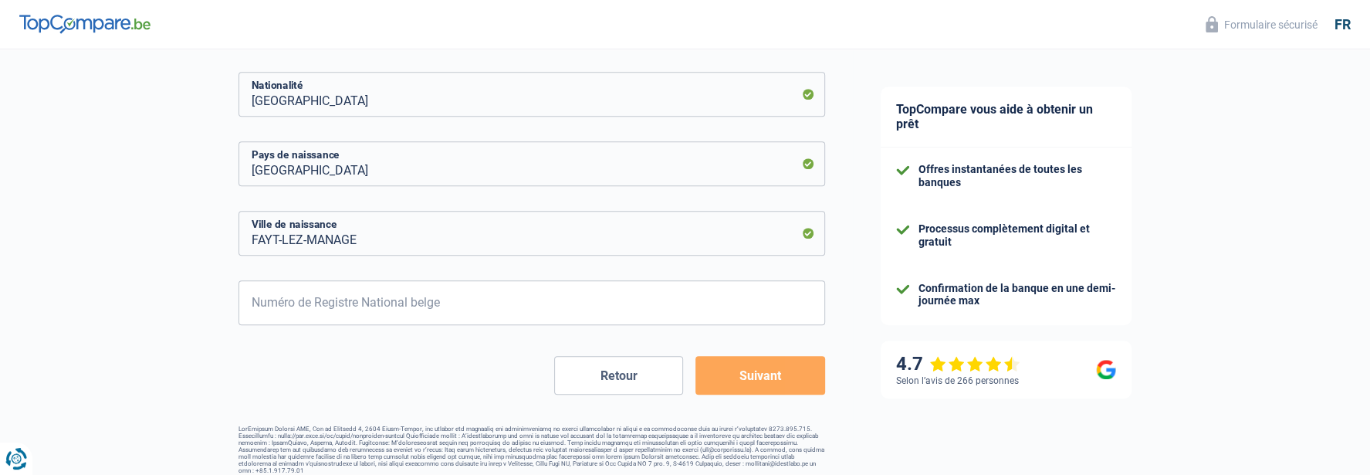
scroll to position [984, 0]
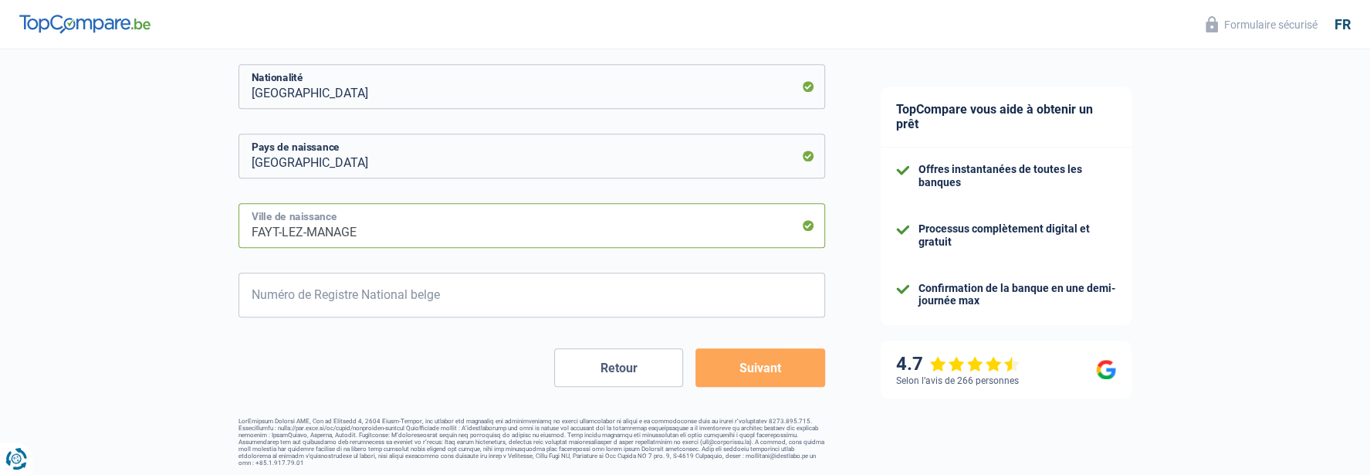
drag, startPoint x: 362, startPoint y: 228, endPoint x: 234, endPoint y: 229, distance: 128.2
type input "la Hestre"
click at [273, 290] on input "Numéro de Registre National belge" at bounding box center [532, 295] width 587 height 45
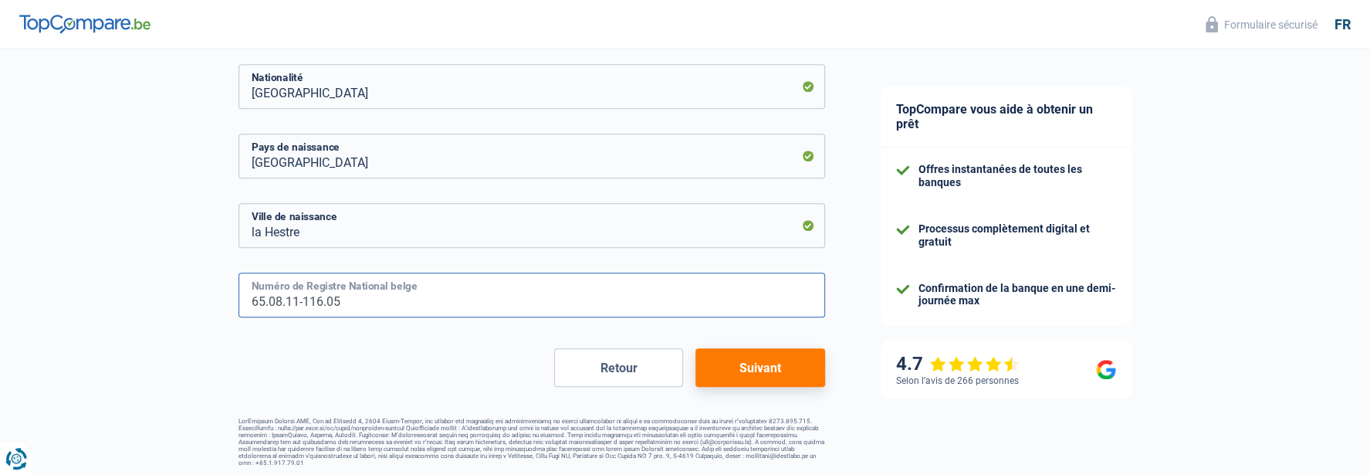
type input "65.08.11-116.05"
click at [744, 374] on button "Suivant" at bounding box center [760, 367] width 129 height 39
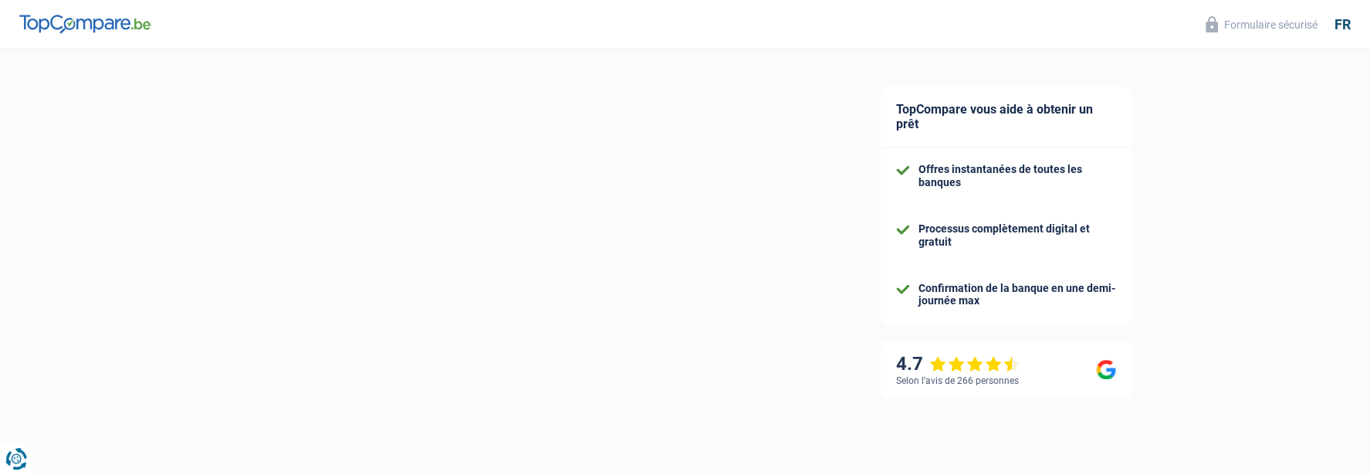
select select "familyAllowances"
select select "disabilityPension"
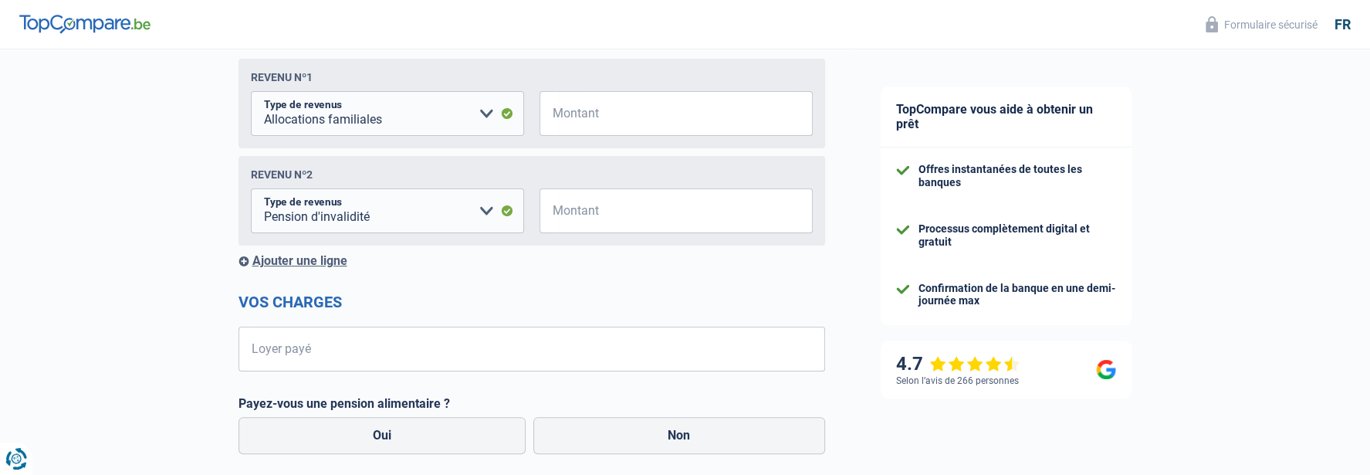
scroll to position [232, 0]
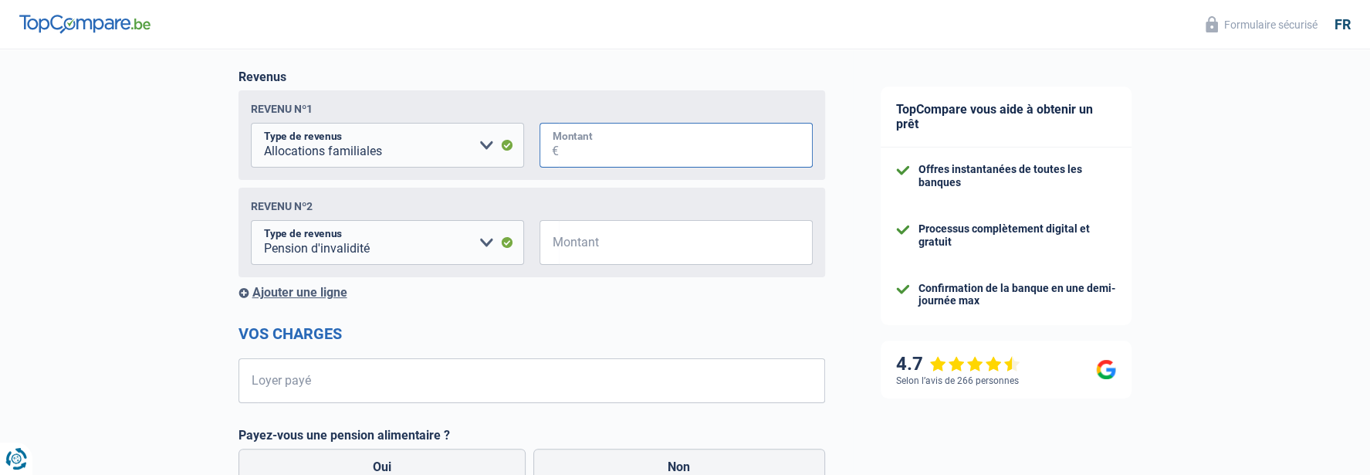
click at [620, 152] on input "Montant" at bounding box center [686, 145] width 254 height 45
drag, startPoint x: 558, startPoint y: 150, endPoint x: 726, endPoint y: 153, distance: 168.3
click at [638, 161] on input "32.999" at bounding box center [686, 145] width 254 height 45
type input "329"
drag, startPoint x: 549, startPoint y: 317, endPoint x: 551, endPoint y: 305, distance: 12.6
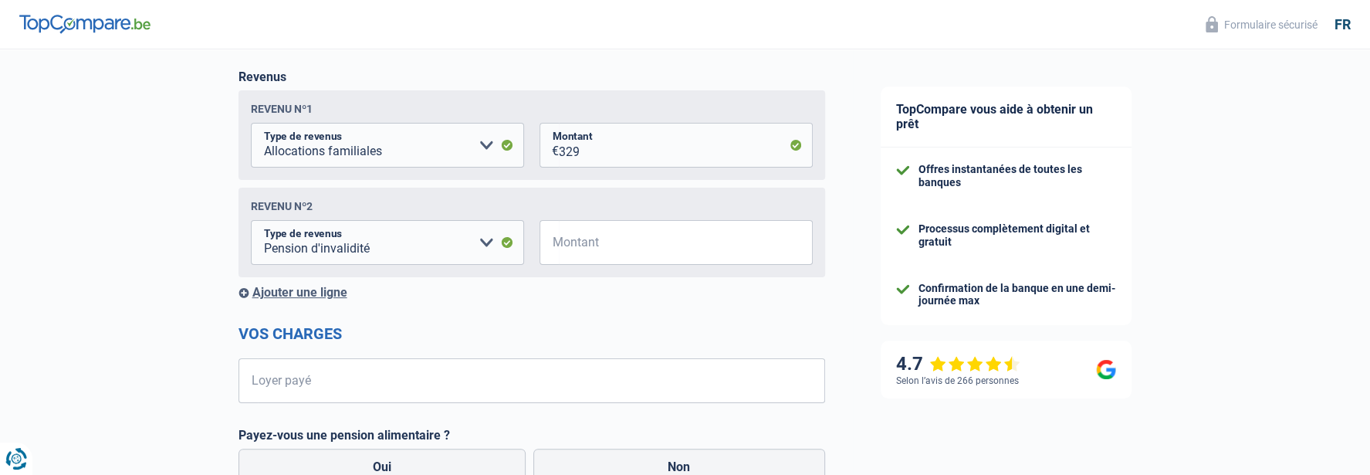
click at [549, 317] on form "Vos revenus Revenus Revenu nº1 Allocation d'handicap Allocations chômage Alloca…" at bounding box center [532, 379] width 587 height 687
click at [620, 242] on input "Montant" at bounding box center [686, 242] width 254 height 45
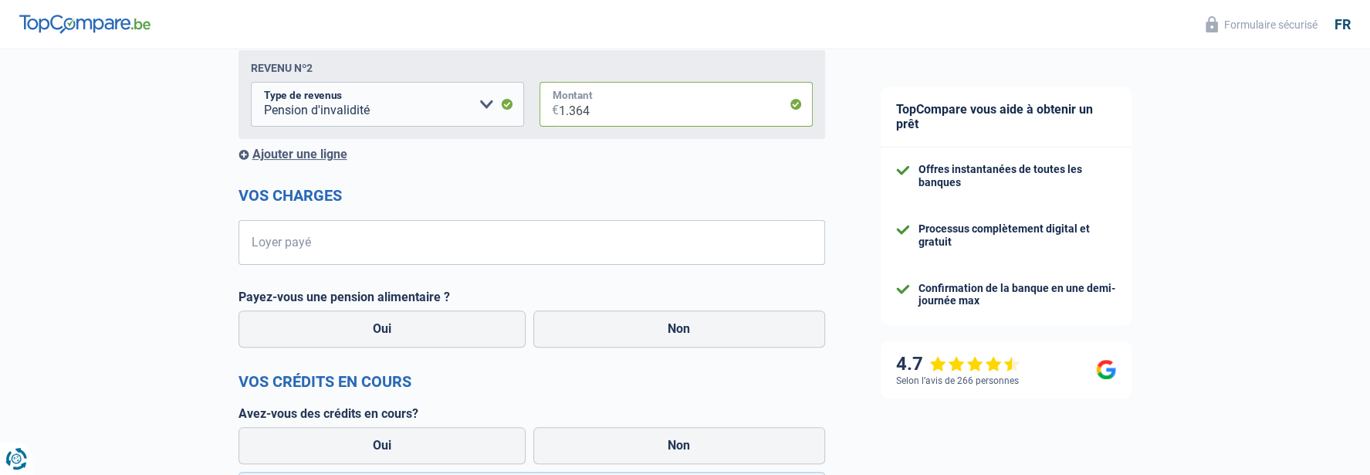
scroll to position [386, 0]
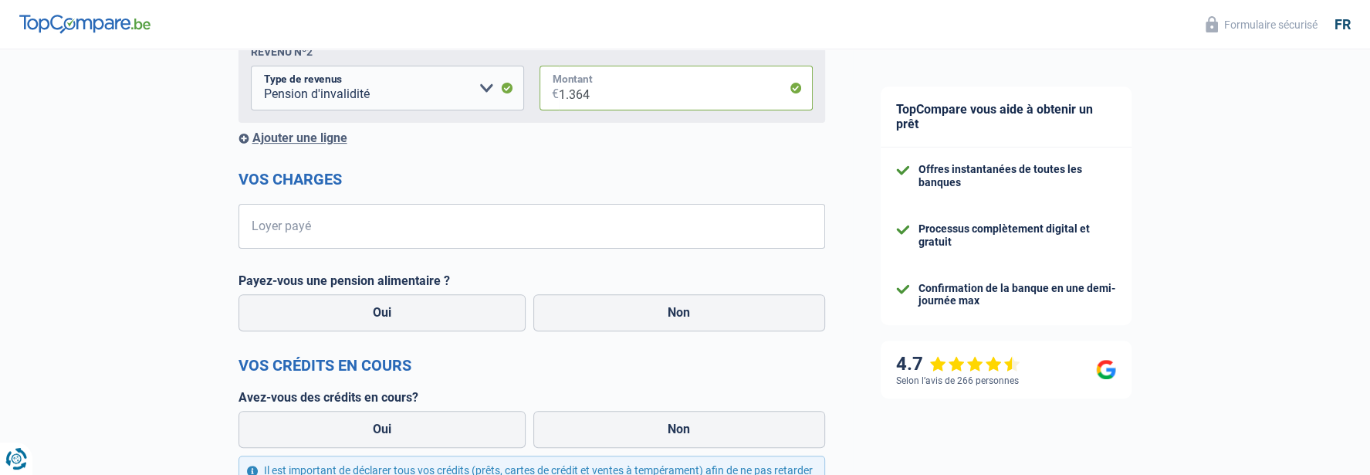
type input "1.364"
click at [393, 232] on input "Loyer payé" at bounding box center [541, 226] width 567 height 45
type input "695"
click at [576, 320] on label "Non" at bounding box center [679, 312] width 292 height 37
click at [576, 320] on input "Non" at bounding box center [679, 312] width 292 height 37
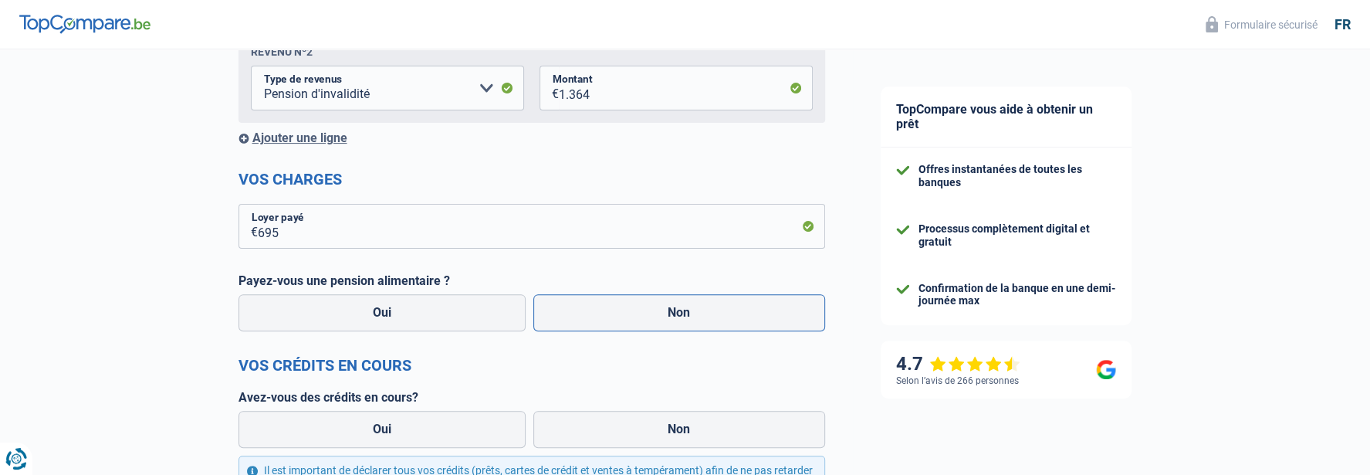
radio input "true"
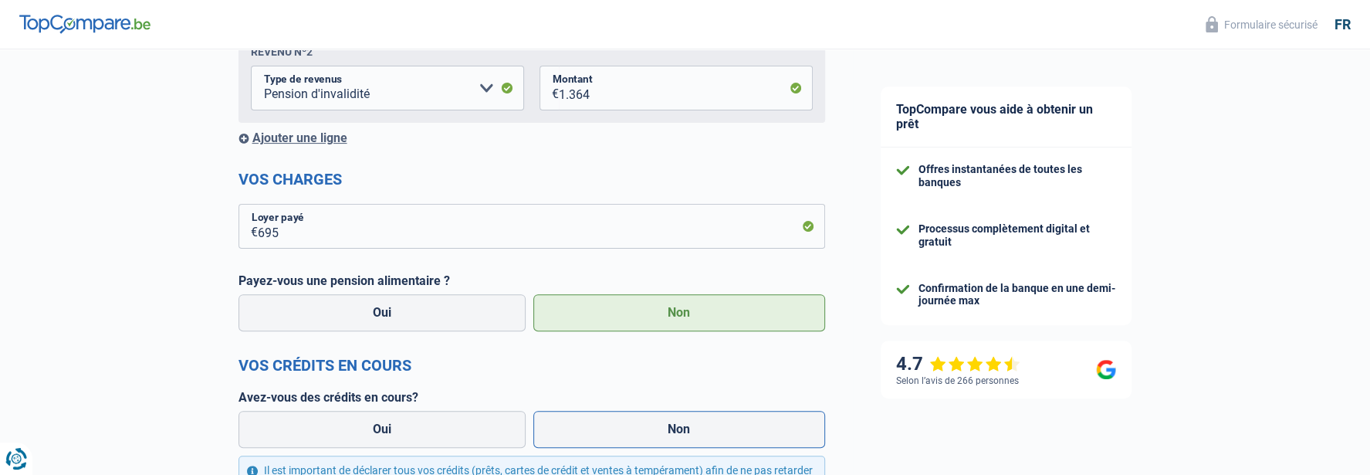
click at [560, 428] on label "Non" at bounding box center [679, 429] width 292 height 37
click at [560, 428] on input "Non" at bounding box center [679, 429] width 292 height 37
radio input "true"
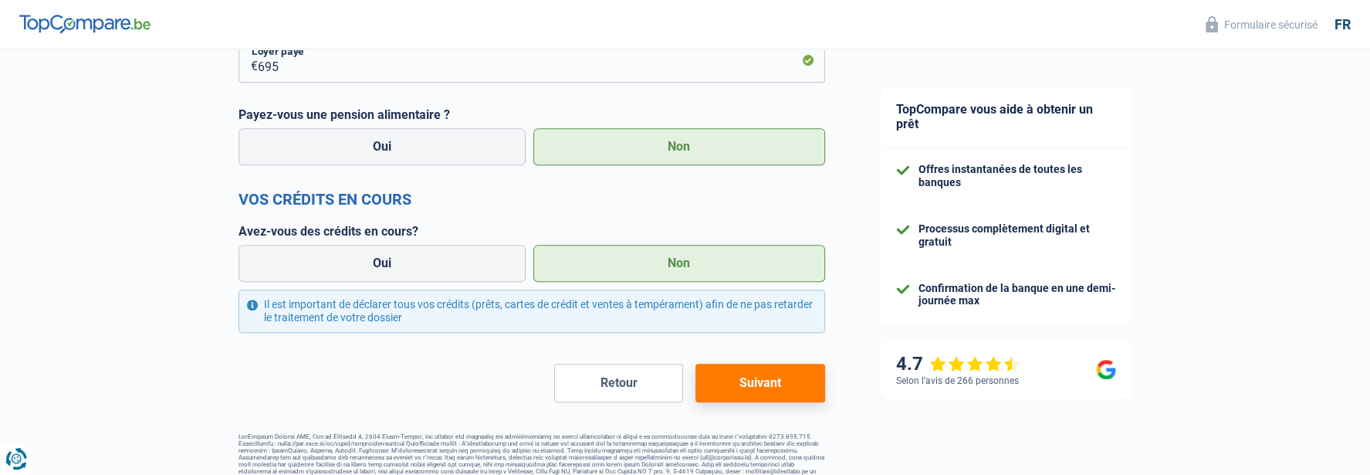
scroll to position [570, 0]
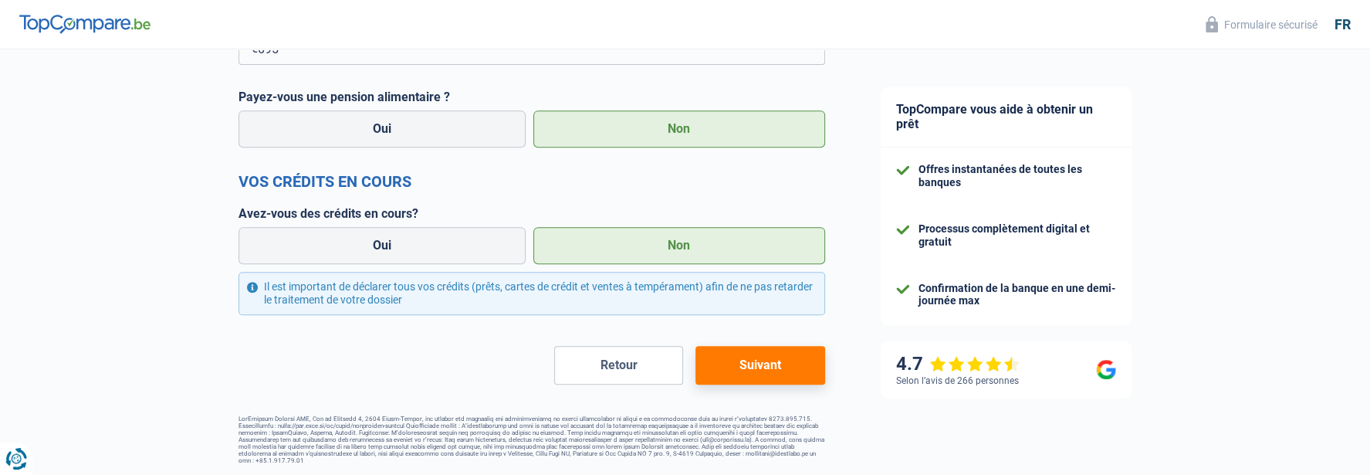
click at [740, 364] on button "Suivant" at bounding box center [760, 365] width 129 height 39
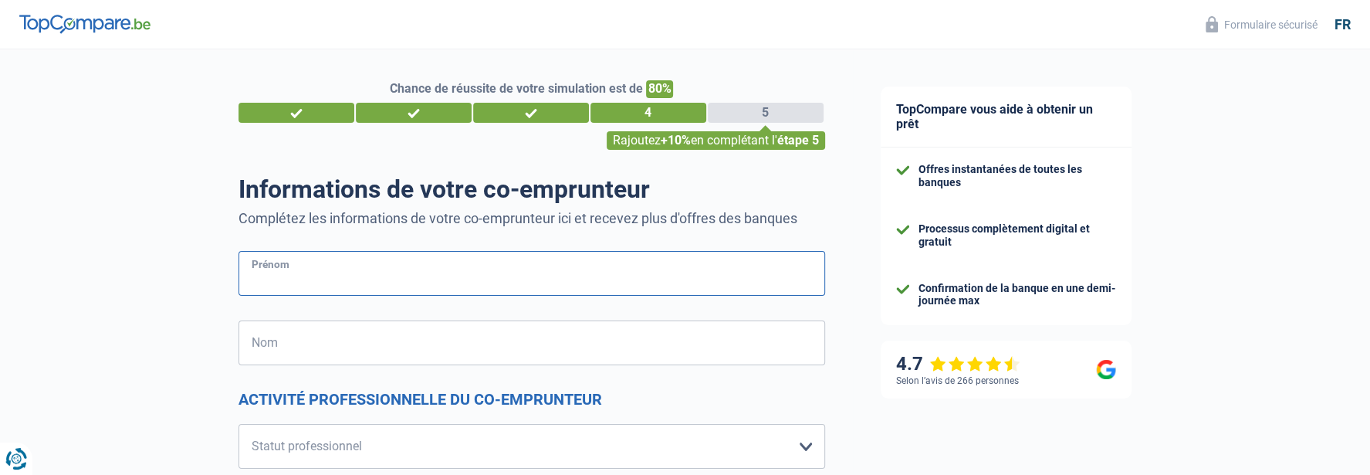
click at [330, 274] on input "Prénom" at bounding box center [532, 273] width 587 height 45
type input "Philip"
type input "Chavepeyer"
type input "Belgique"
type input "/++++*+9+/*"
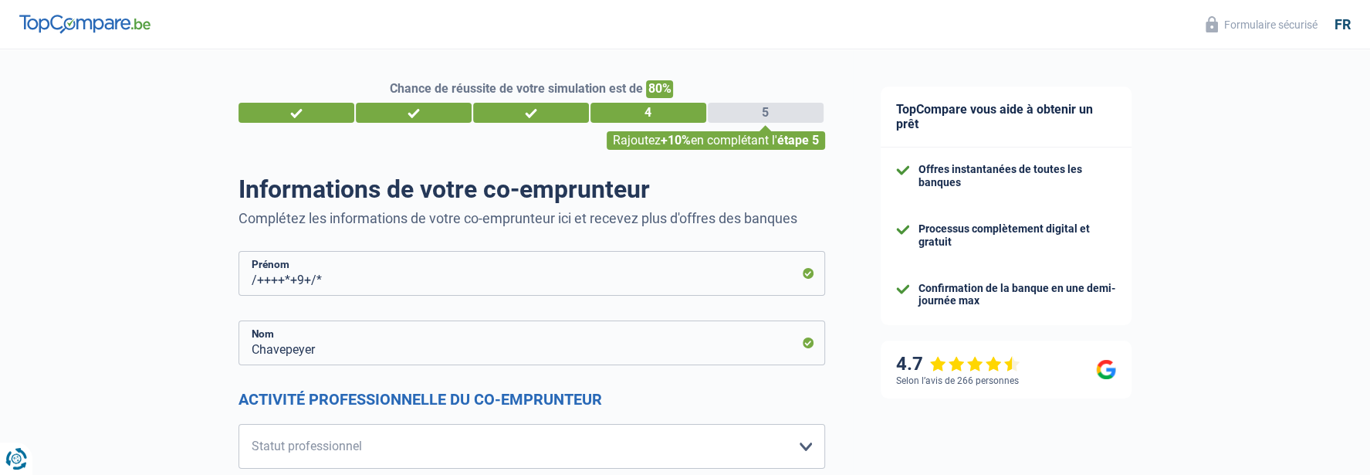
type input "Belgique"
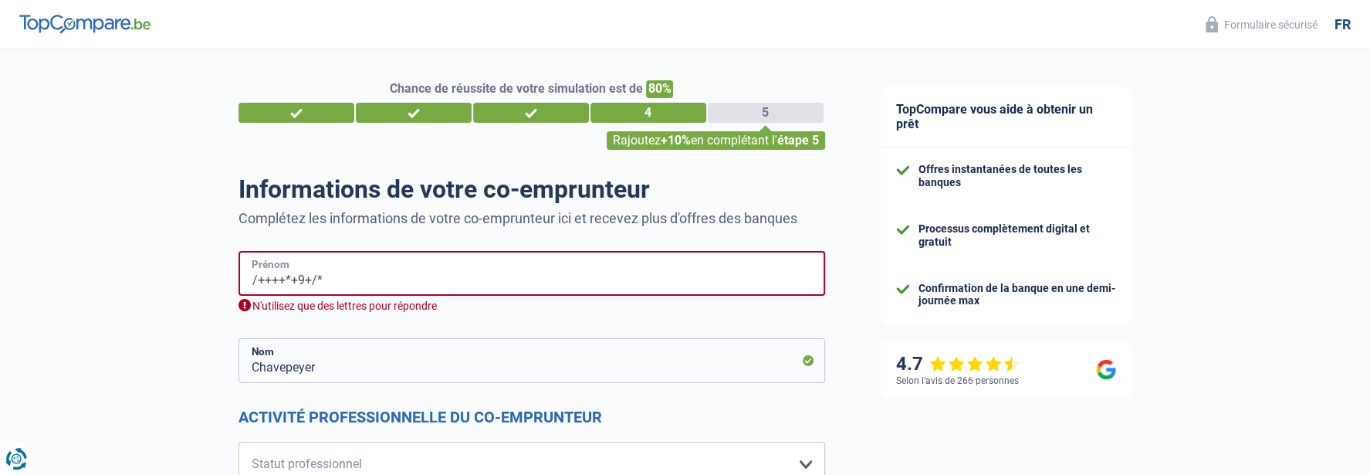
drag, startPoint x: 249, startPoint y: 277, endPoint x: 423, endPoint y: 280, distance: 173.7
click at [423, 280] on input "/++++*+9+/*" at bounding box center [532, 273] width 587 height 45
drag, startPoint x: 336, startPoint y: 278, endPoint x: 181, endPoint y: 225, distance: 163.8
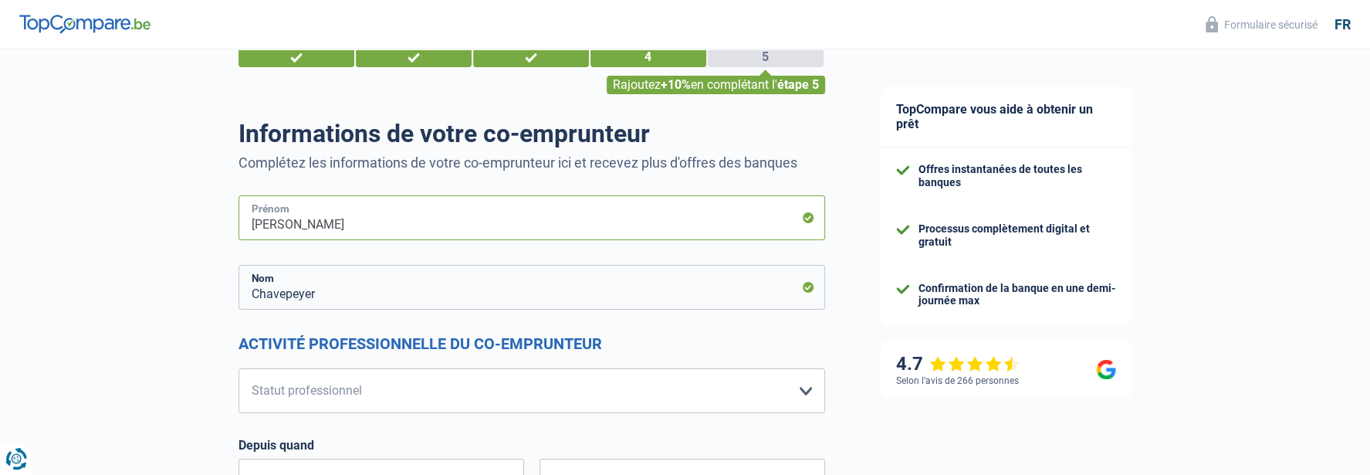
scroll to position [77, 0]
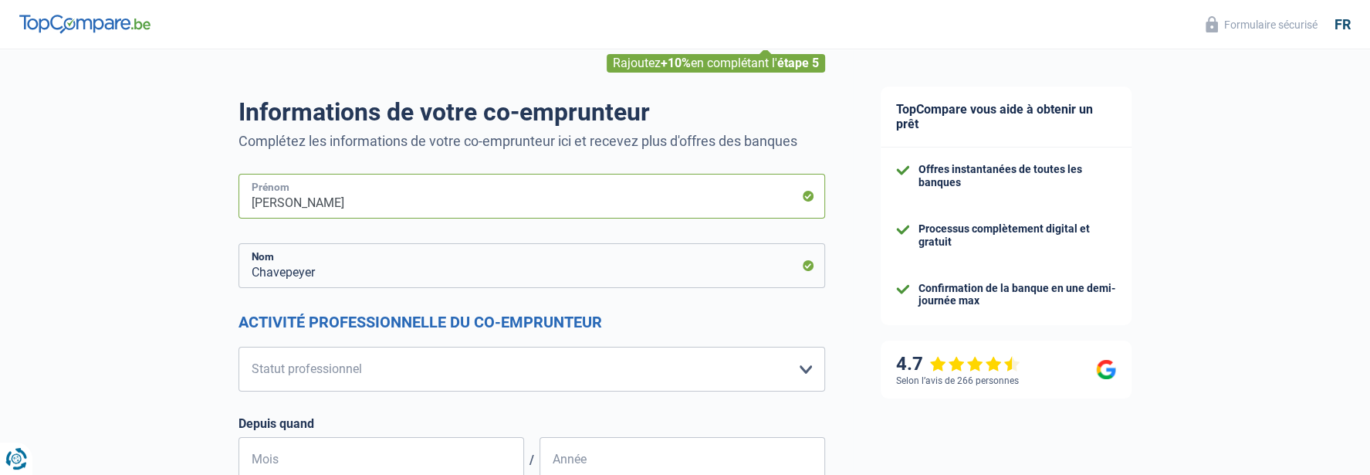
type input "Philip"
drag, startPoint x: 804, startPoint y: 368, endPoint x: 799, endPoint y: 360, distance: 9.7
click at [803, 365] on select "Ouvrier Employé privé Employé public Invalide Indépendant Pensionné Chômeur Mut…" at bounding box center [532, 369] width 587 height 45
select select "invalid"
click at [239, 347] on select "Ouvrier Employé privé Employé public Invalide Indépendant Pensionné Chômeur Mut…" at bounding box center [532, 369] width 587 height 45
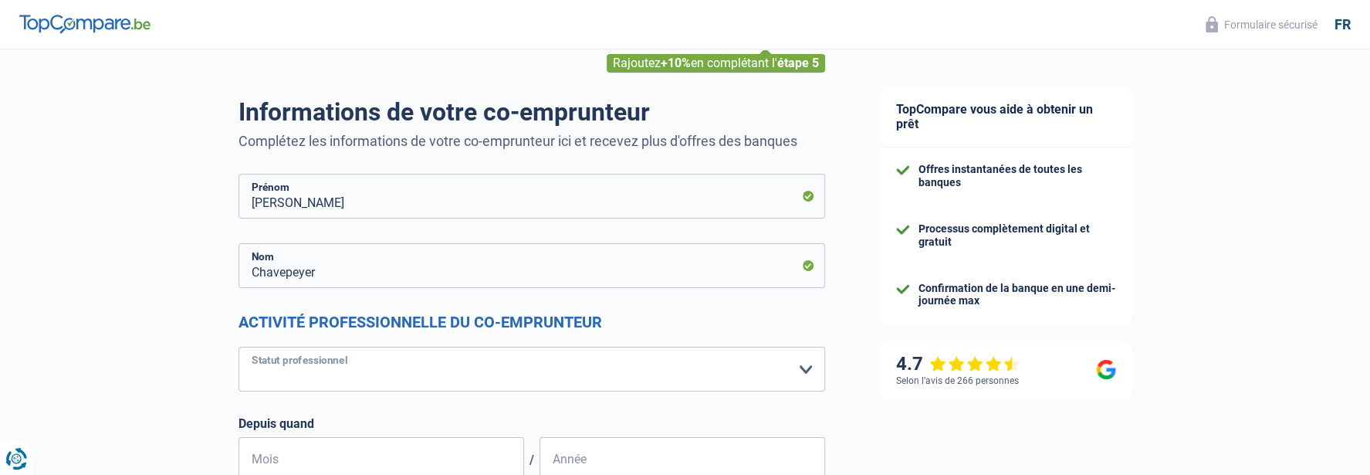
select select "disabilityPension"
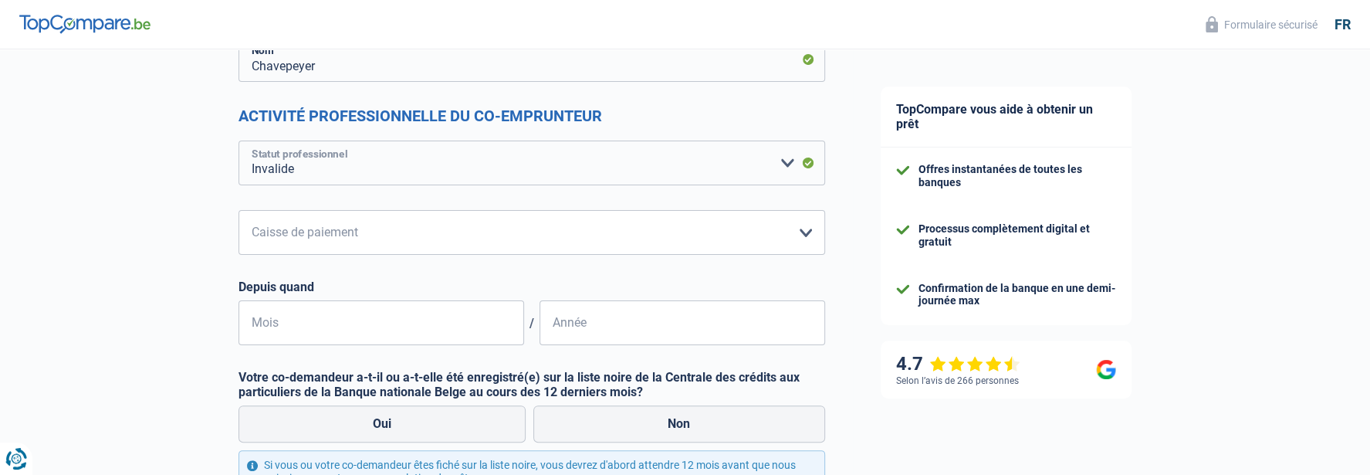
scroll to position [309, 0]
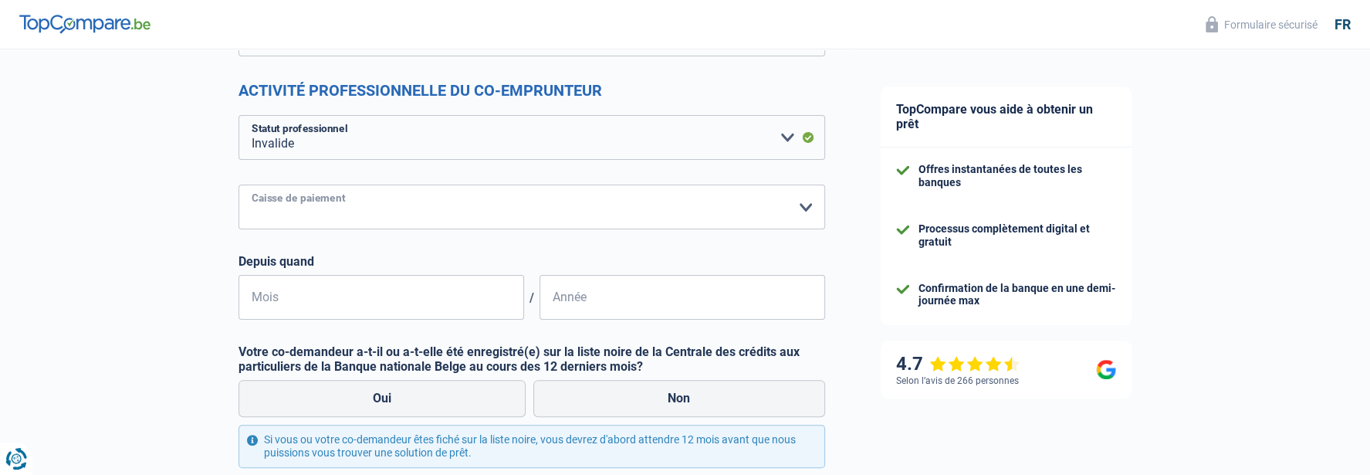
drag, startPoint x: 800, startPoint y: 203, endPoint x: 784, endPoint y: 196, distance: 16.9
click at [800, 203] on select "Mutualité Chrétienne Mutualité Socialiste (Solidaris) SPF Sécurité Sociale Unio…" at bounding box center [532, 207] width 587 height 45
select select "solidaris"
click at [239, 185] on select "Mutualité Chrétienne Mutualité Socialiste (Solidaris) SPF Sécurité Sociale Unio…" at bounding box center [532, 207] width 587 height 45
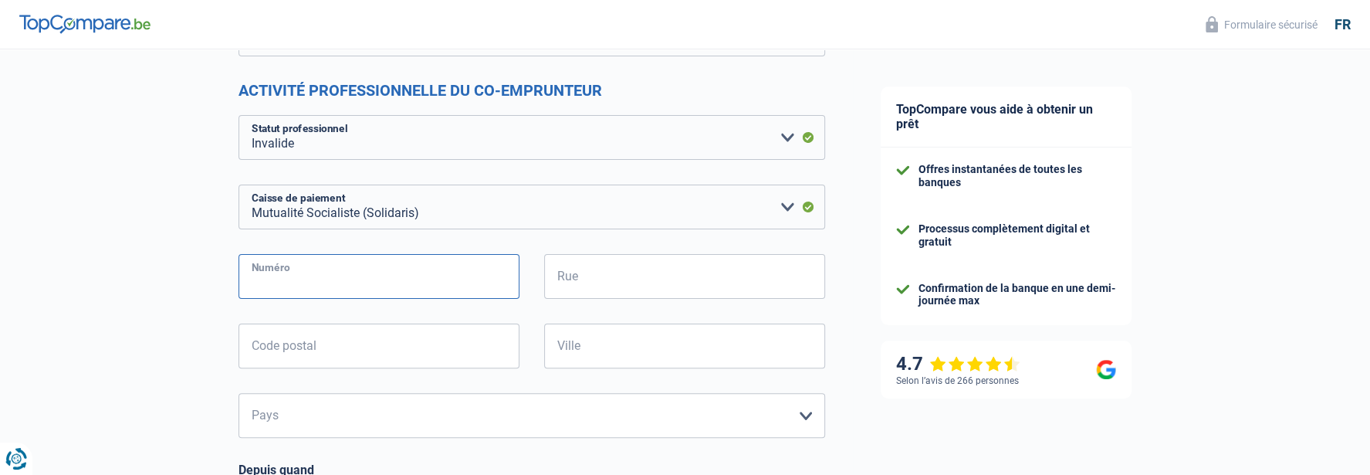
click at [357, 278] on input "Numéro" at bounding box center [379, 276] width 281 height 45
type input "52"
type input "rue Henri Hecq"
type input "7170"
type input "Manage"
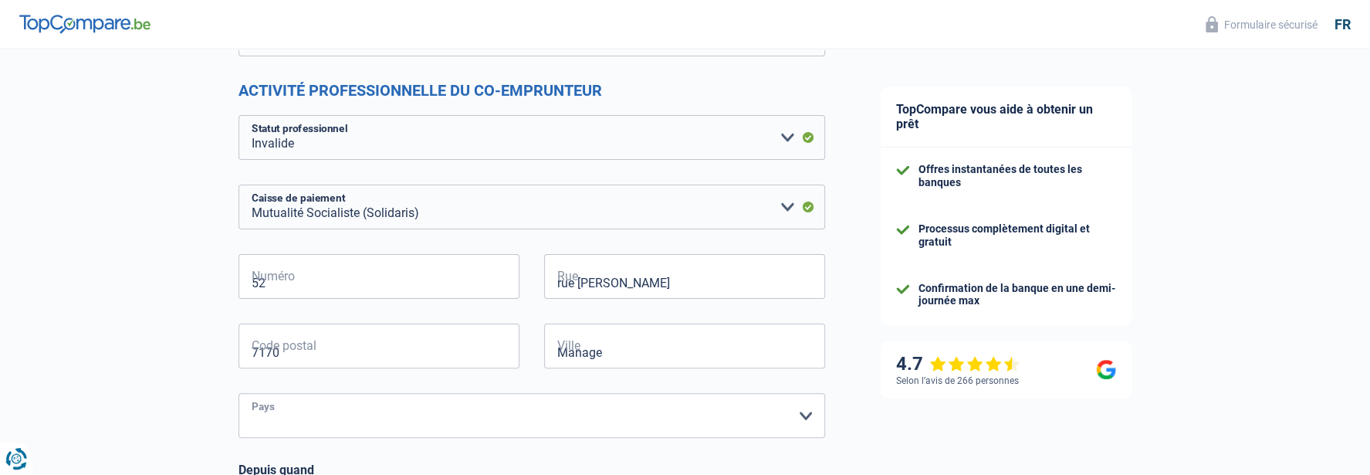
select select "BE"
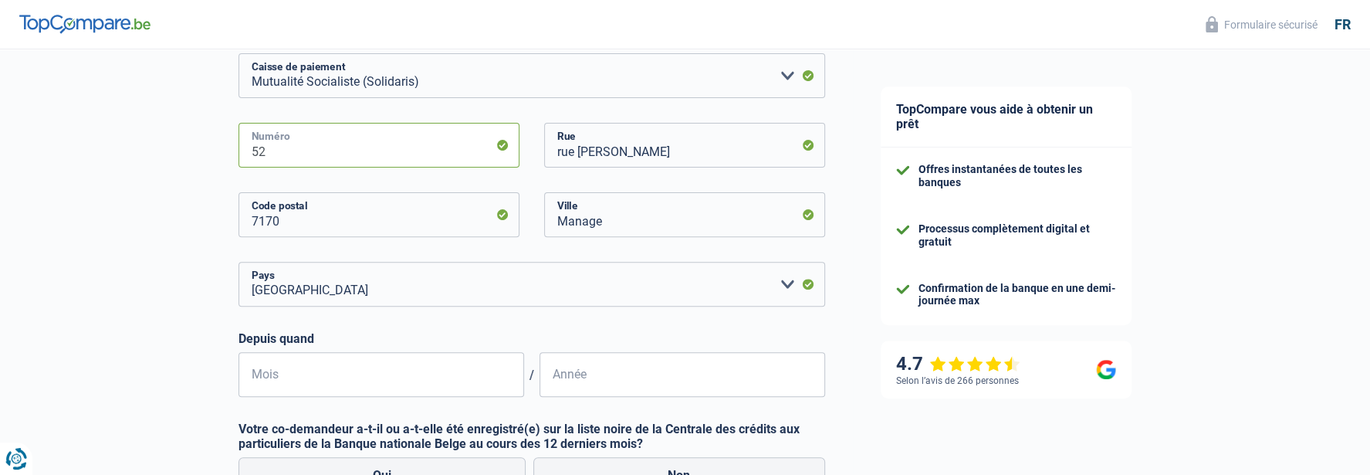
scroll to position [463, 0]
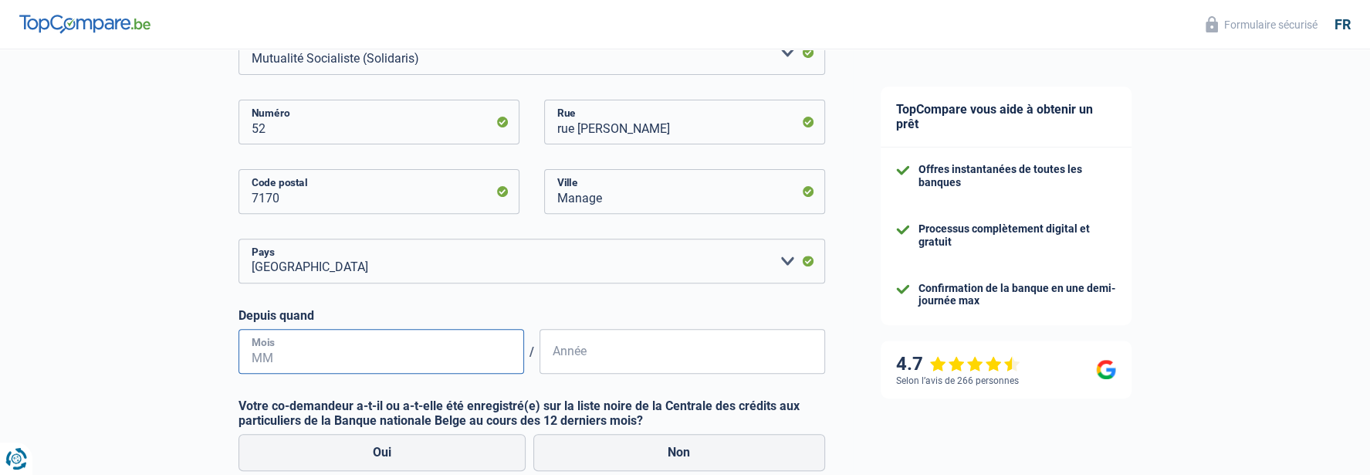
click at [420, 351] on input "Mois" at bounding box center [382, 351] width 286 height 45
type input "05"
click at [604, 361] on input "Année" at bounding box center [683, 351] width 286 height 45
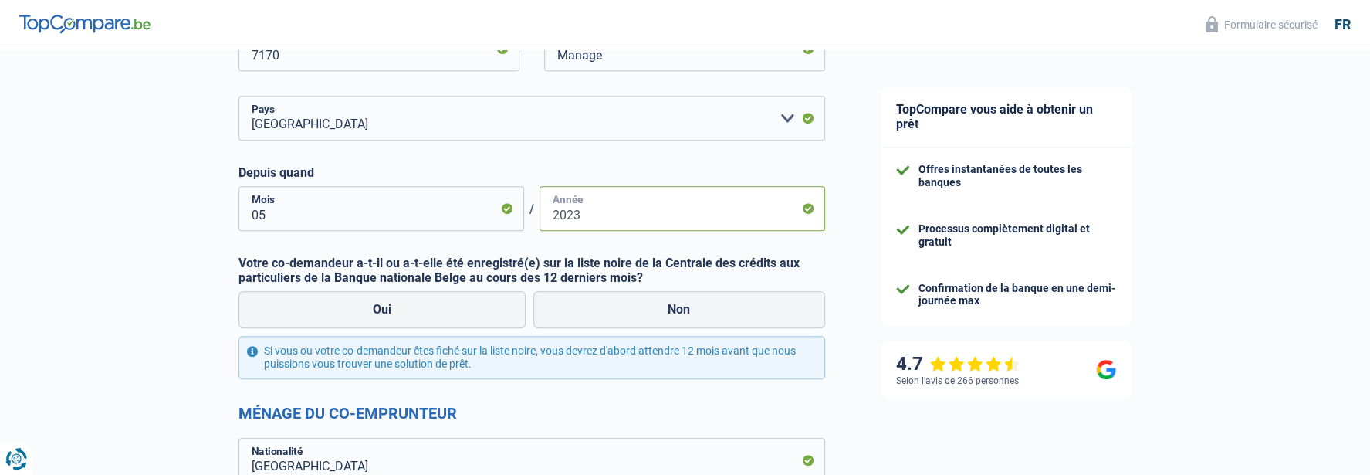
scroll to position [618, 0]
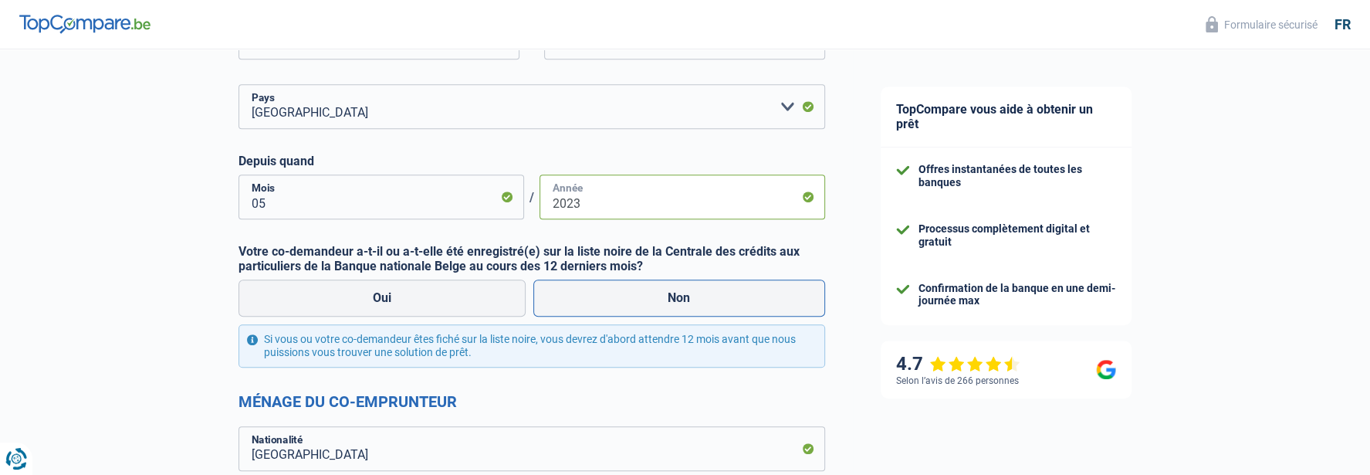
type input "2023"
click at [611, 296] on label "Non" at bounding box center [679, 297] width 292 height 37
click at [611, 296] on input "Non" at bounding box center [679, 297] width 292 height 37
radio input "true"
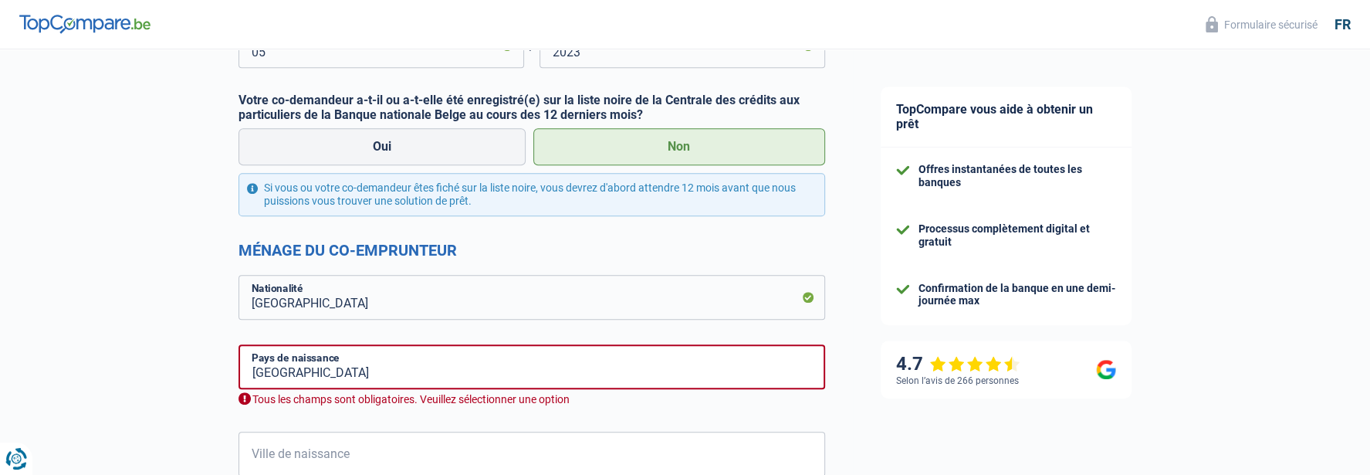
scroll to position [772, 0]
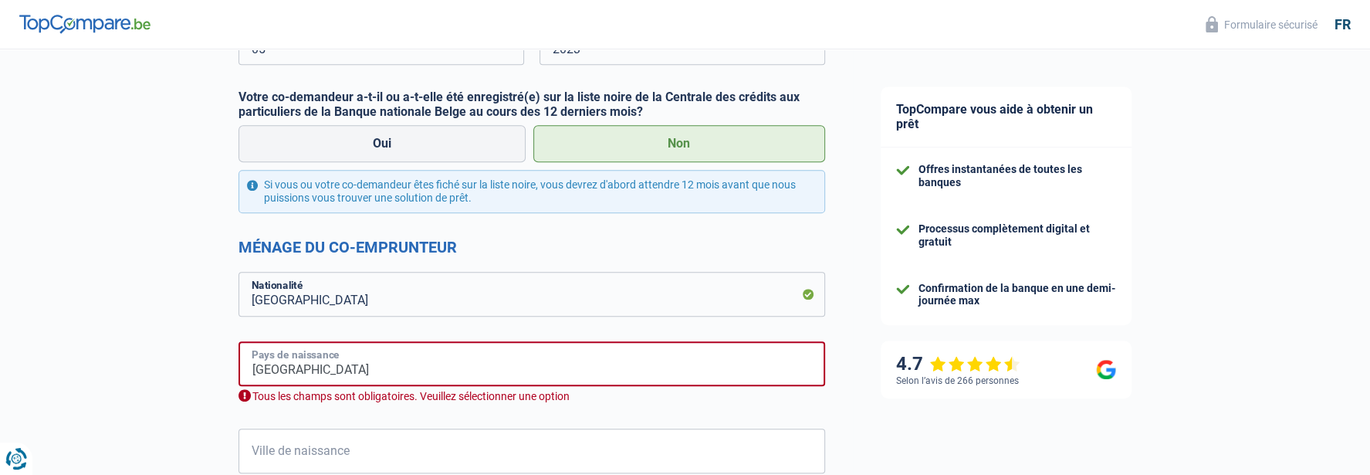
click at [330, 377] on input "Belgique" at bounding box center [532, 363] width 587 height 45
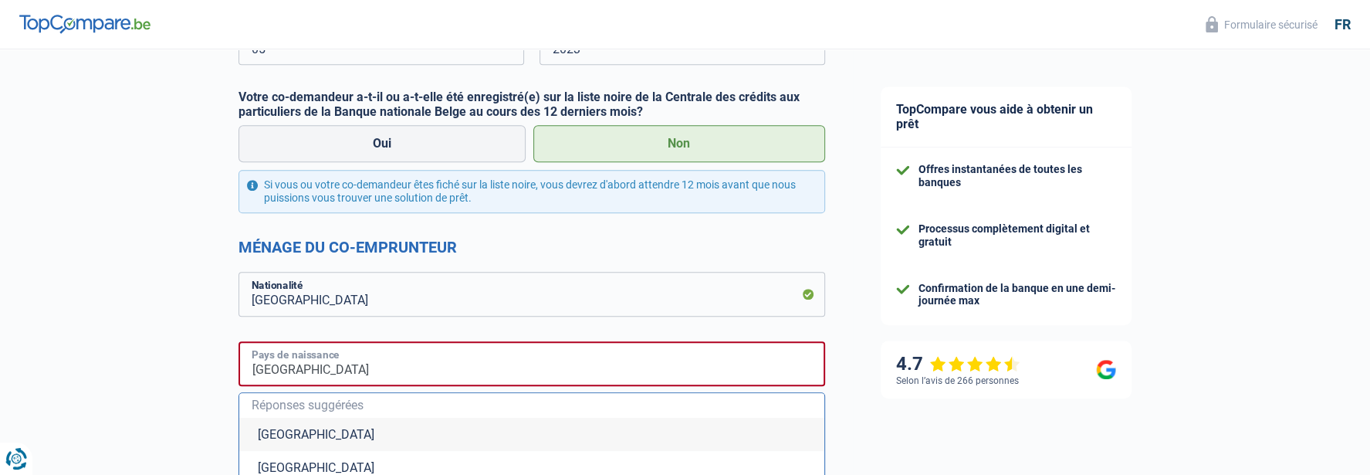
drag, startPoint x: 314, startPoint y: 375, endPoint x: 239, endPoint y: 386, distance: 76.4
click at [240, 384] on input "Belgique" at bounding box center [532, 363] width 587 height 45
click at [269, 437] on li "Belgique" at bounding box center [531, 434] width 585 height 33
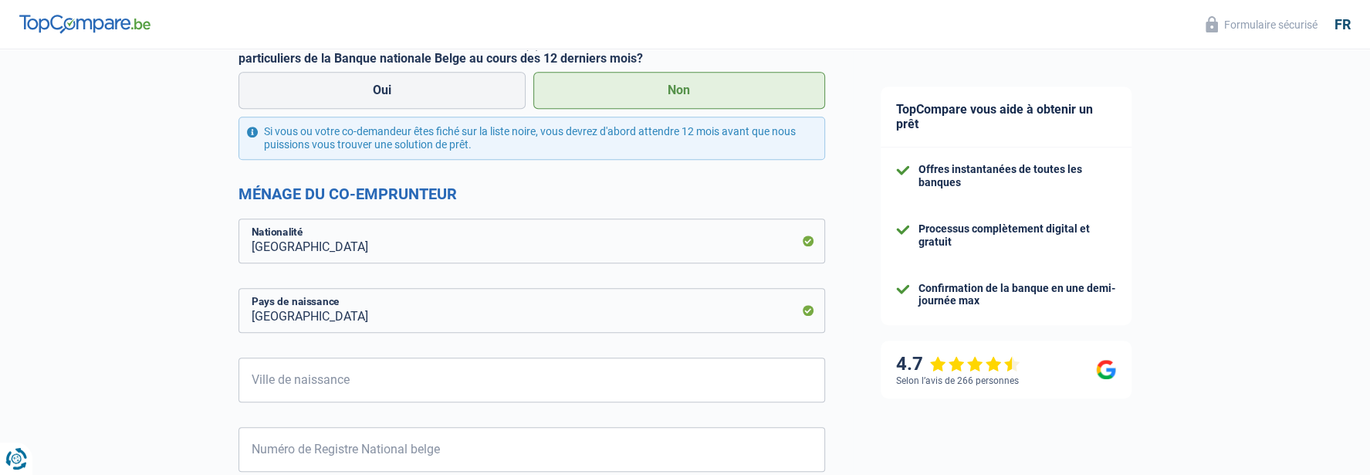
scroll to position [849, 0]
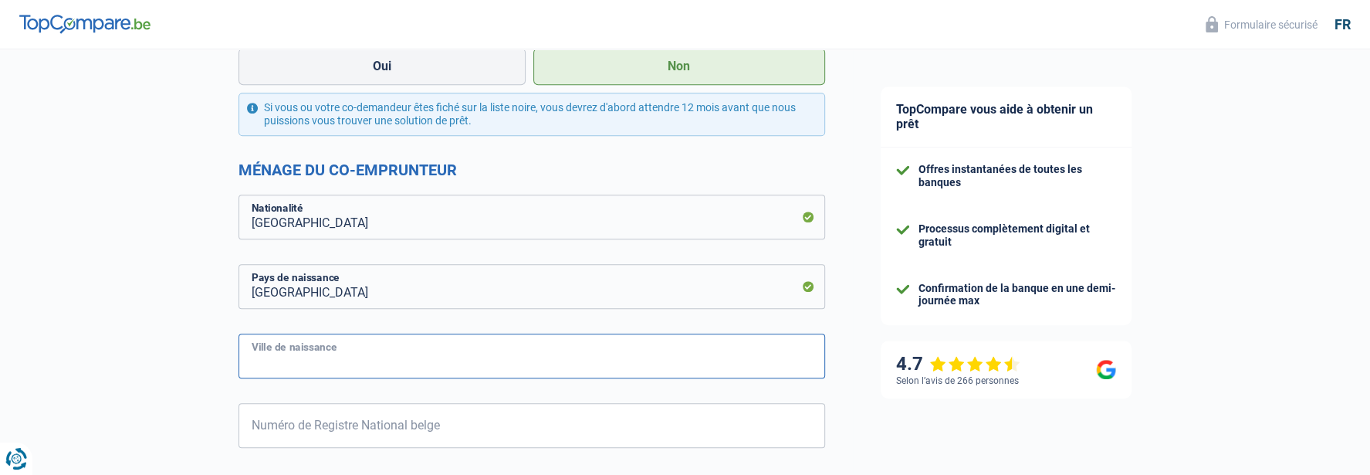
click at [361, 359] on input "Ville de naissance" at bounding box center [532, 355] width 587 height 45
type input "Haine St Paul"
click at [323, 426] on input "Numéro de Registre National belge" at bounding box center [532, 425] width 587 height 45
drag, startPoint x: 268, startPoint y: 432, endPoint x: 449, endPoint y: 453, distance: 181.9
click at [414, 451] on form "Philip Prénom Chavepeyer Nom Activité professionnelle du co-emprunteur Ouvrier …" at bounding box center [532, 197] width 587 height 1590
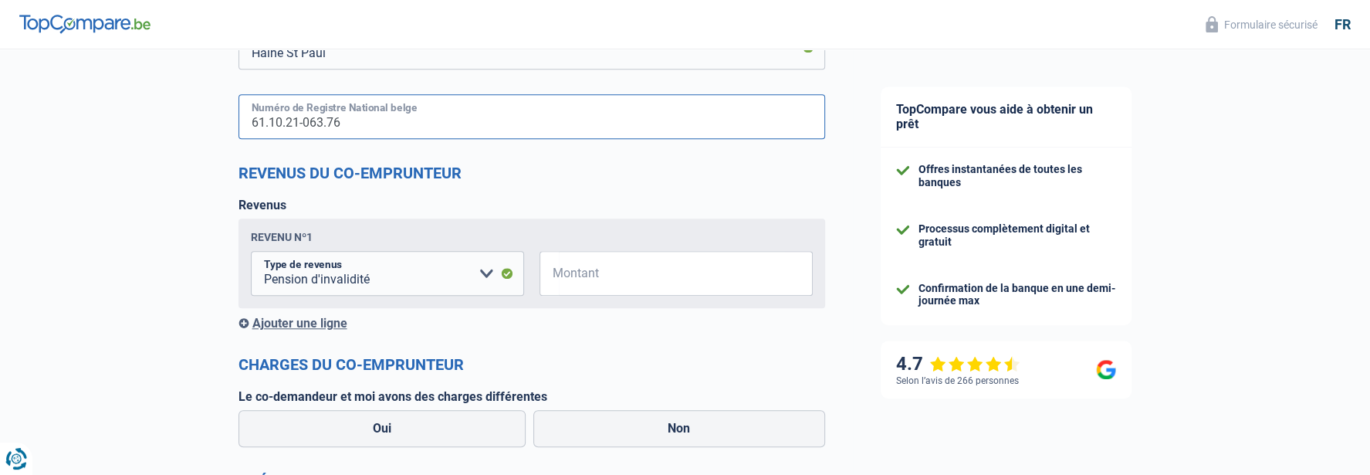
scroll to position [1235, 0]
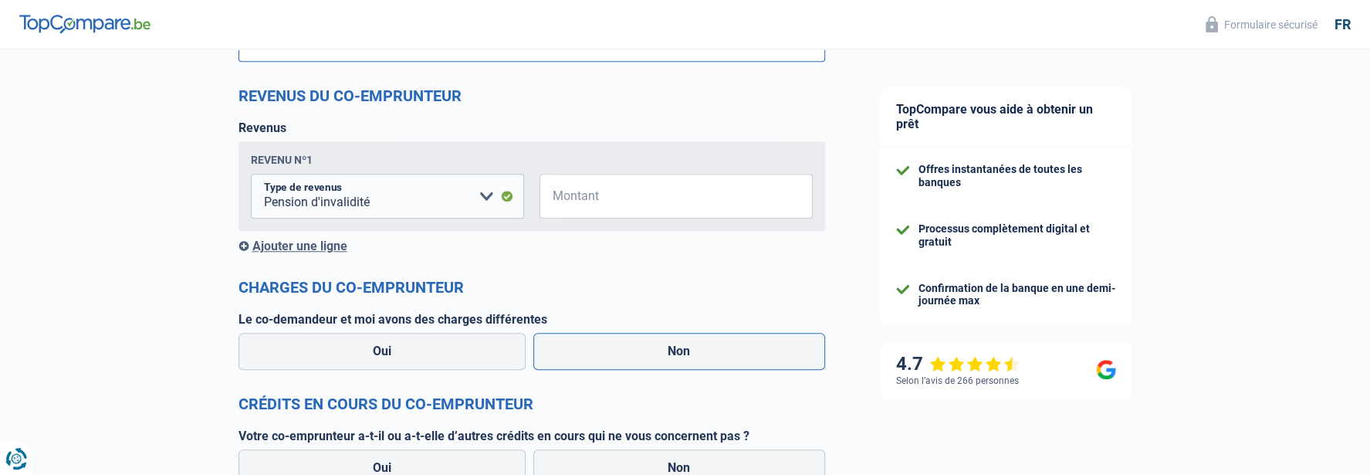
type input "61.10.21-063.76"
click at [632, 361] on label "Non" at bounding box center [679, 351] width 292 height 37
click at [632, 361] on input "Non" at bounding box center [679, 351] width 292 height 37
radio input "true"
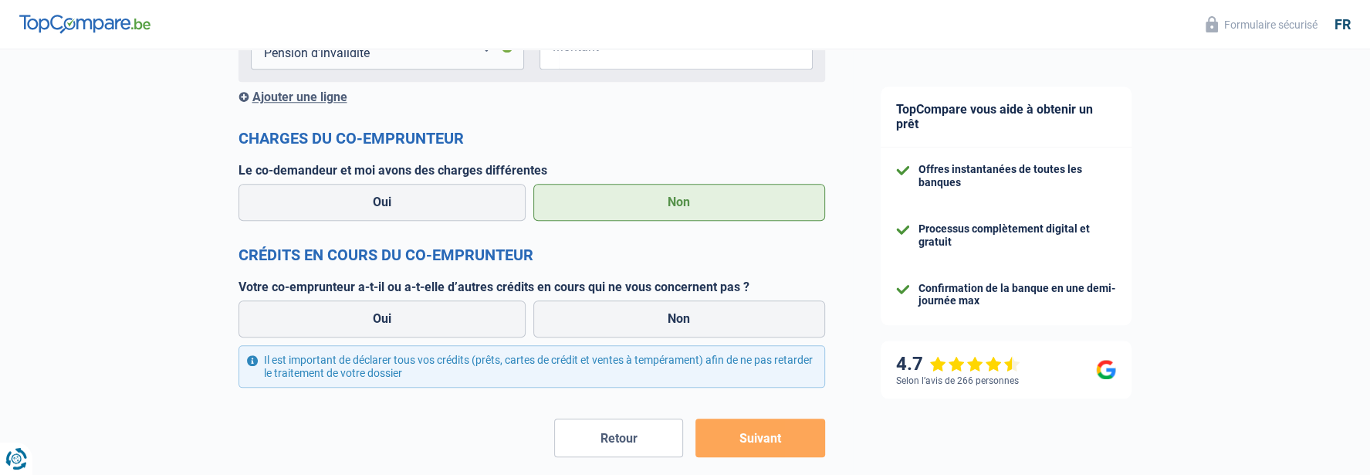
scroll to position [1390, 0]
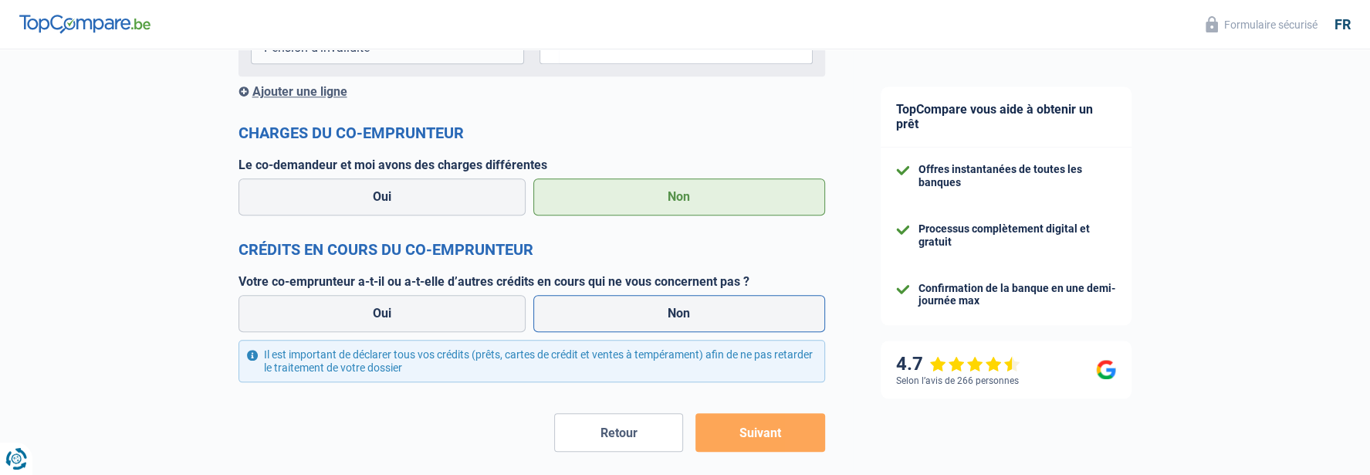
click at [618, 317] on label "Non" at bounding box center [679, 313] width 292 height 37
click at [618, 317] on input "Non" at bounding box center [679, 313] width 292 height 37
radio input "true"
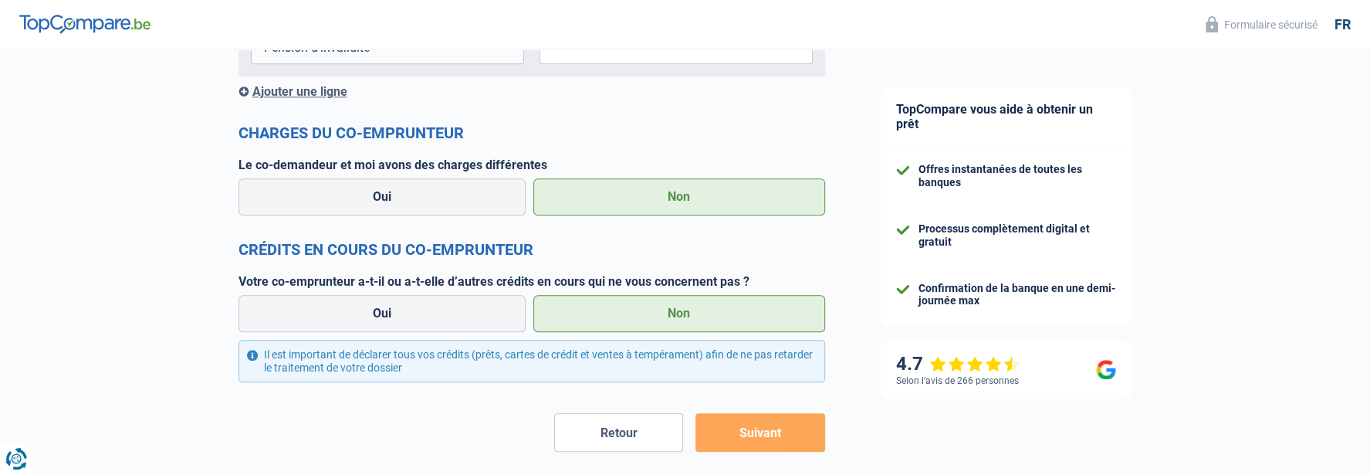
click at [729, 429] on button "Suivant" at bounding box center [760, 432] width 129 height 39
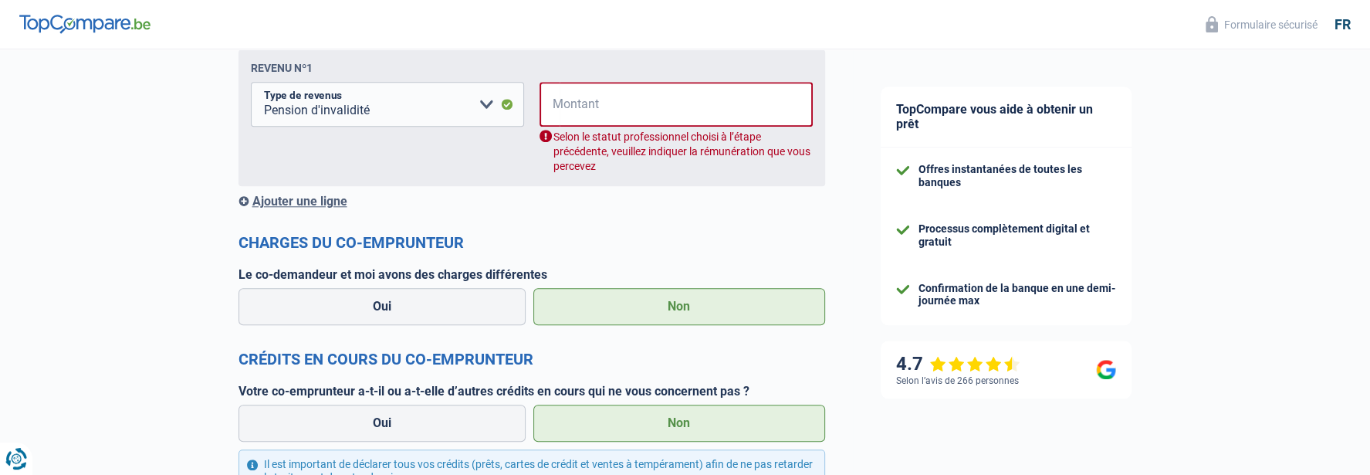
scroll to position [1304, 0]
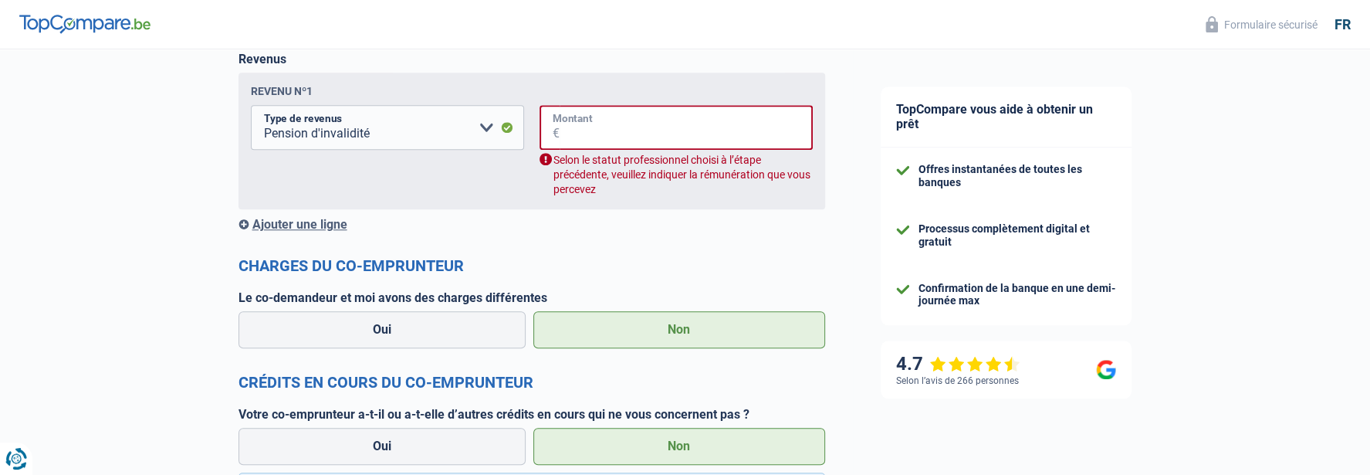
click at [601, 137] on input "Montant" at bounding box center [686, 127] width 253 height 45
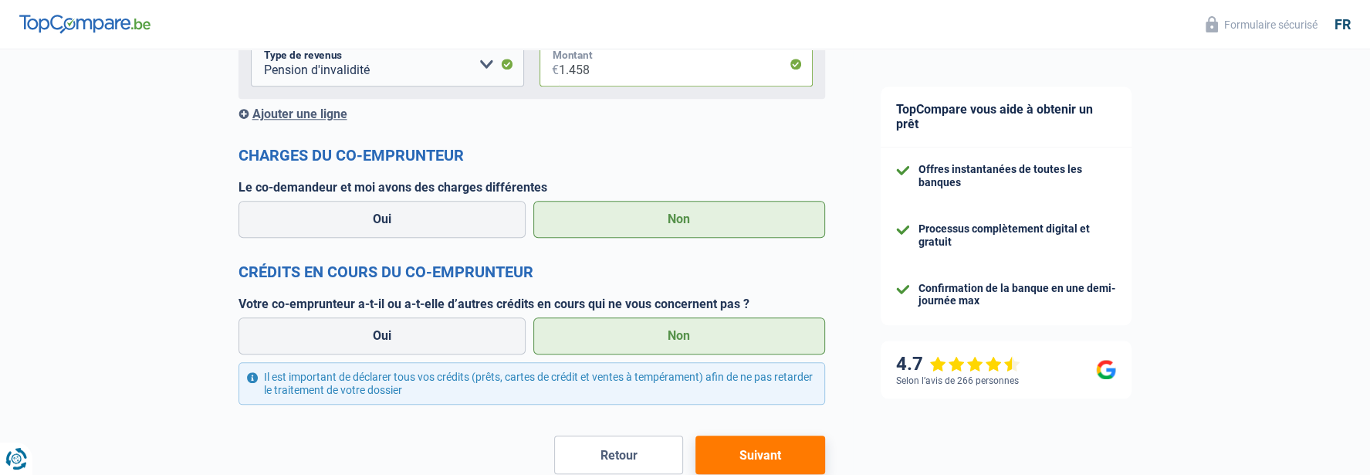
scroll to position [1458, 0]
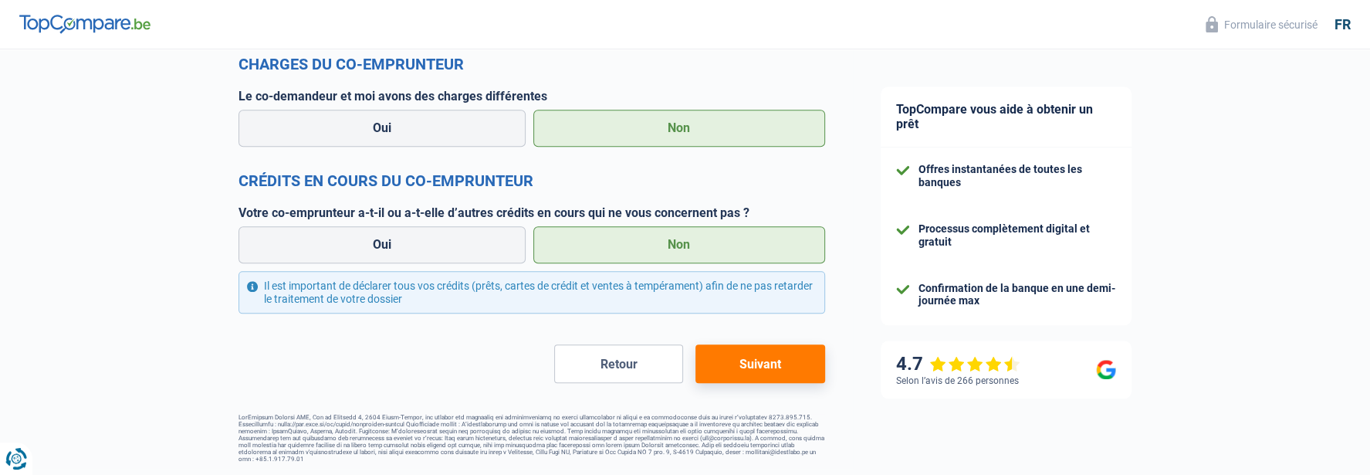
type input "1.458"
click at [774, 364] on button "Suivant" at bounding box center [760, 363] width 129 height 39
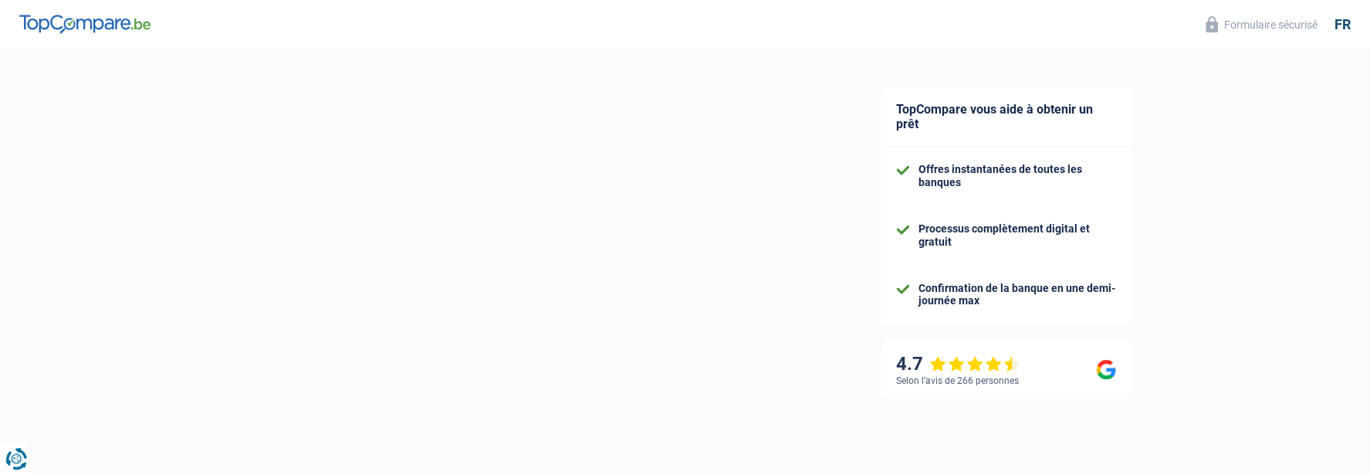
select select "60"
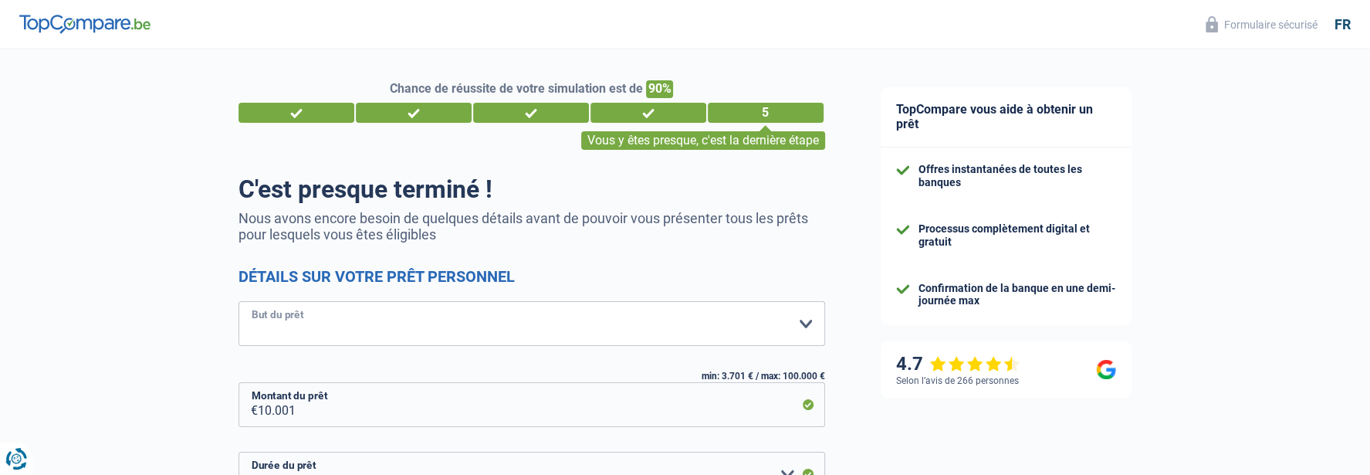
click at [801, 324] on select "Confort maison: meubles, textile, peinture, électroménager, outillage non-profe…" at bounding box center [532, 323] width 587 height 45
select select "car"
click at [239, 301] on select "Confort maison: meubles, textile, peinture, électroménager, outillage non-profe…" at bounding box center [532, 323] width 587 height 45
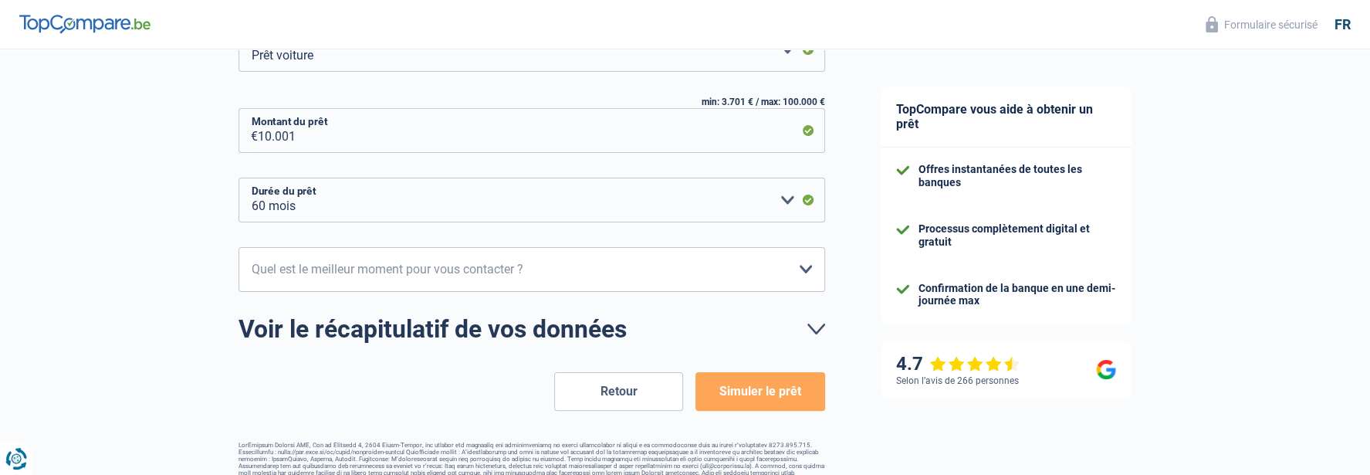
scroll to position [297, 0]
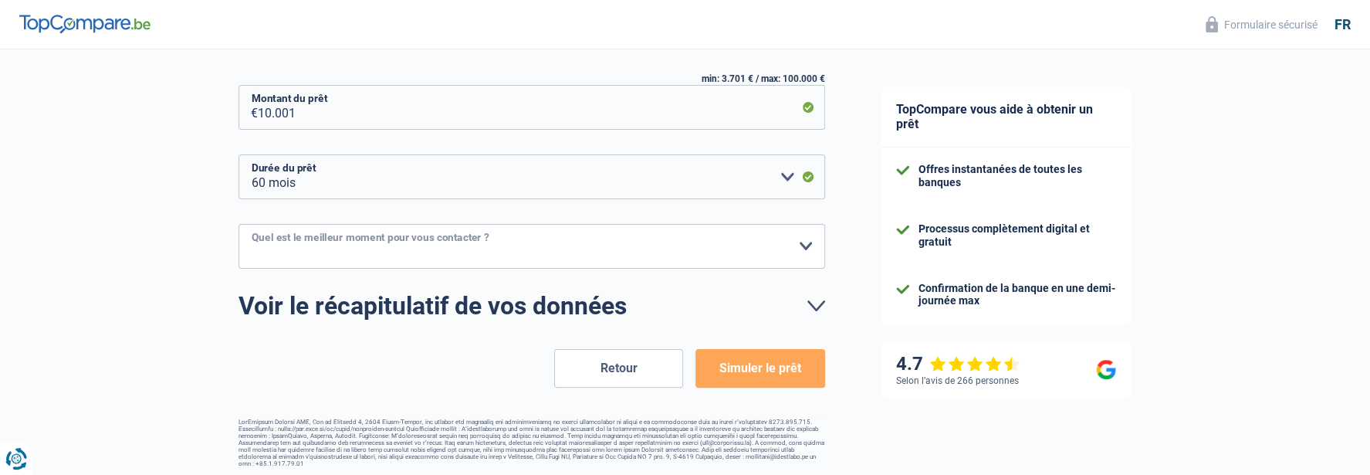
click at [804, 246] on select "10h-12h 12h-14h 14h-16h 16h-18h Veuillez sélectionner une option" at bounding box center [532, 246] width 587 height 45
select select "16-18"
click at [239, 224] on select "10h-12h 12h-14h 14h-16h 16h-18h Veuillez sélectionner une option" at bounding box center [532, 246] width 587 height 45
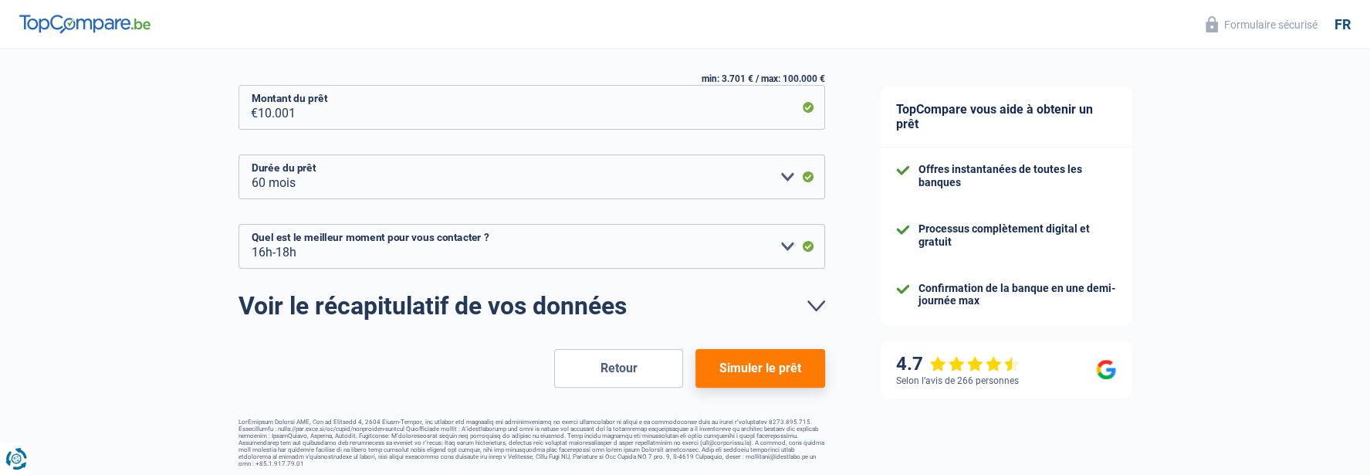
click at [754, 362] on button "Simuler le prêt" at bounding box center [760, 368] width 129 height 39
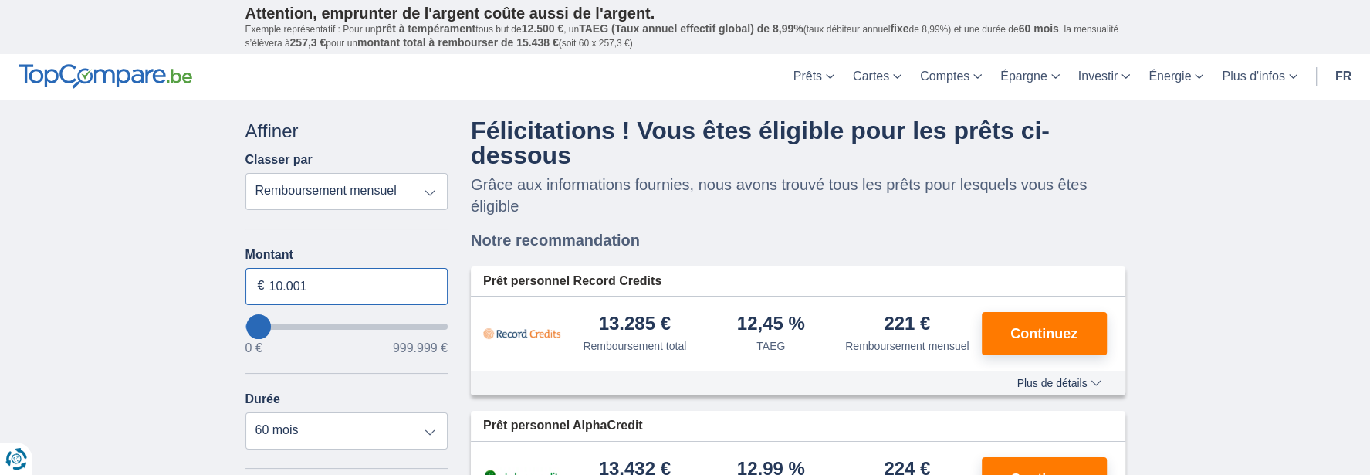
drag, startPoint x: 283, startPoint y: 281, endPoint x: 330, endPoint y: 286, distance: 47.3
click at [330, 286] on input "10.001" at bounding box center [346, 286] width 203 height 37
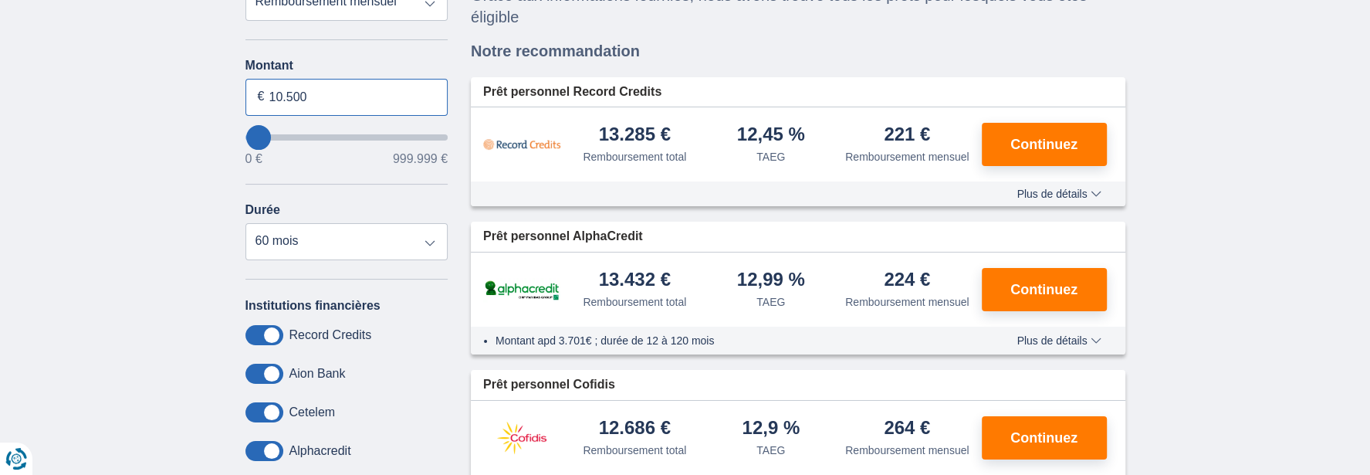
scroll to position [154, 0]
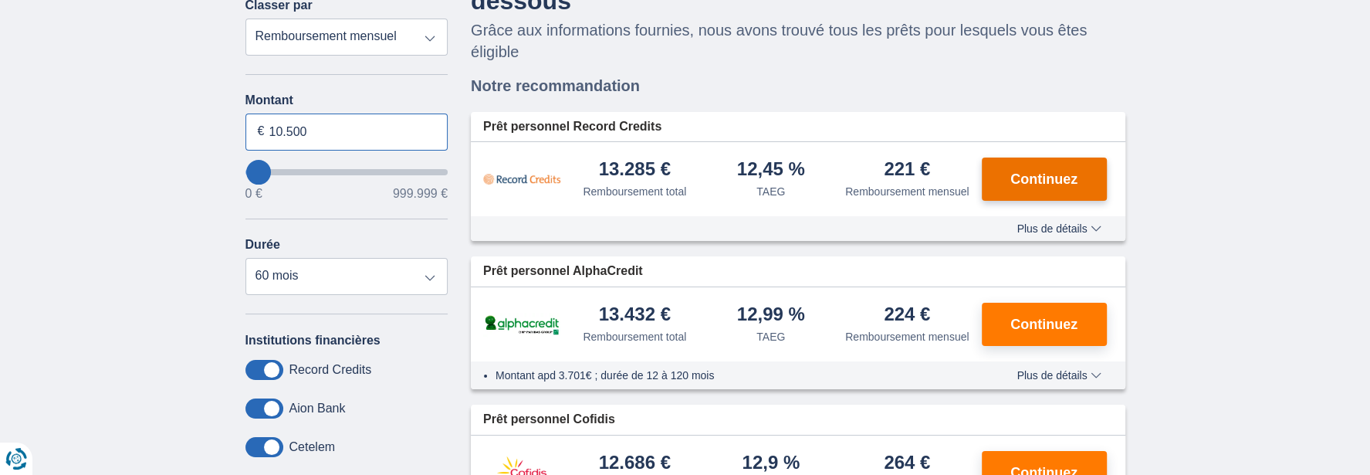
type input "10.500"
type input "11000"
click at [1031, 183] on div "Aucun prêt n'est disponible pour votre requête en raison des filtres sélectionn…" at bounding box center [798, 269] width 678 height 611
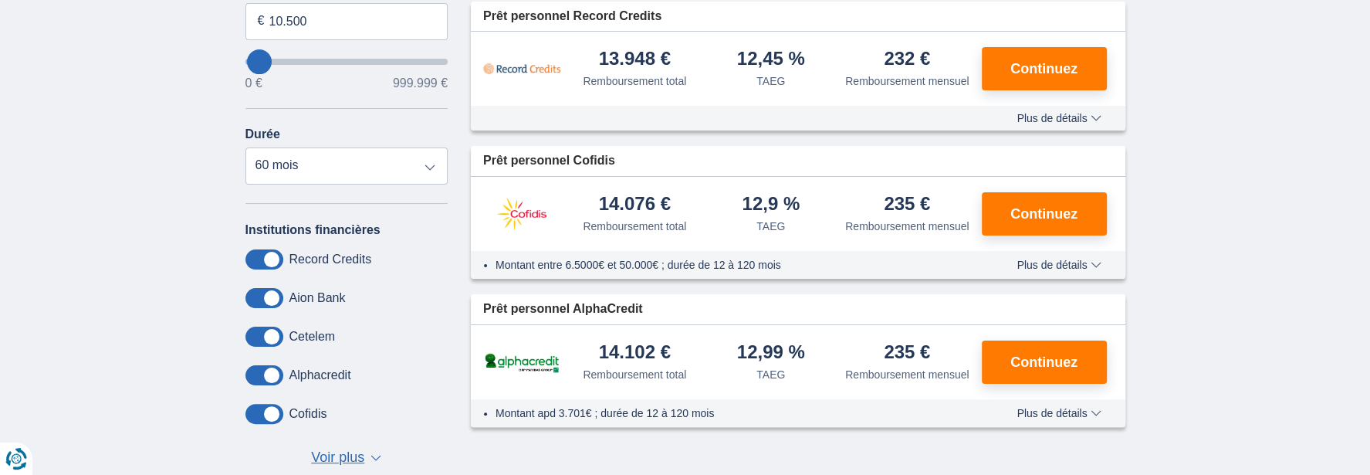
scroll to position [232, 0]
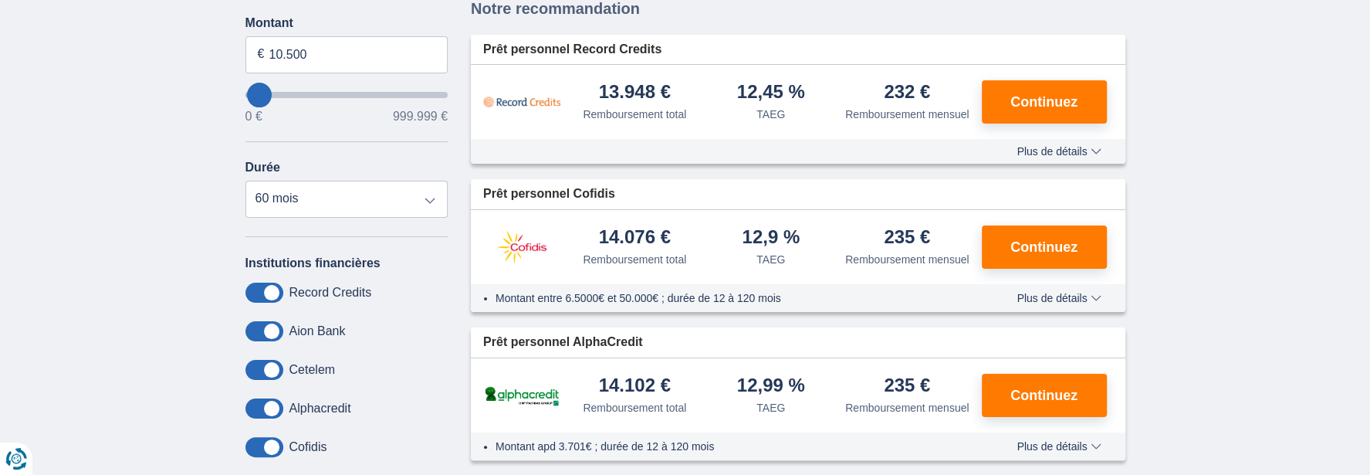
click at [1095, 150] on span "Plus de détails" at bounding box center [1059, 151] width 84 height 11
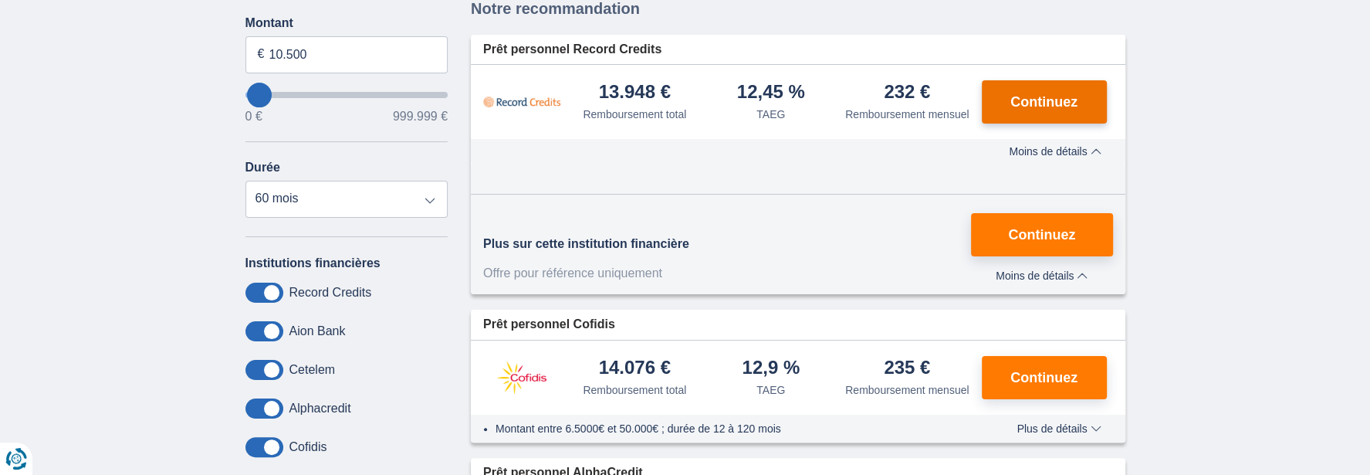
click at [1068, 105] on span "Continuez" at bounding box center [1044, 102] width 67 height 14
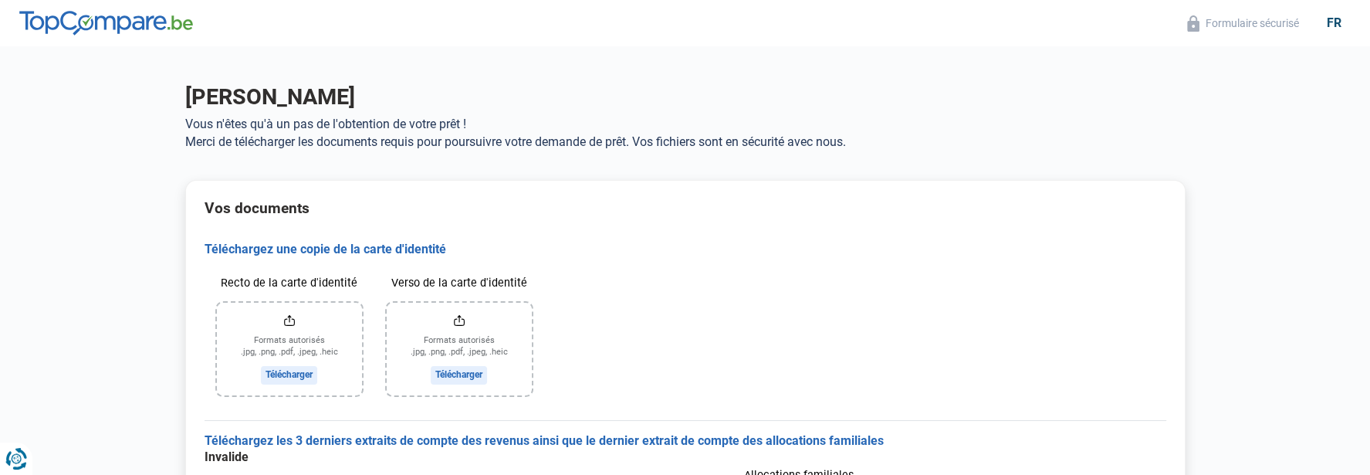
click at [294, 377] on input "Recto de la carte d'identité" at bounding box center [289, 349] width 145 height 93
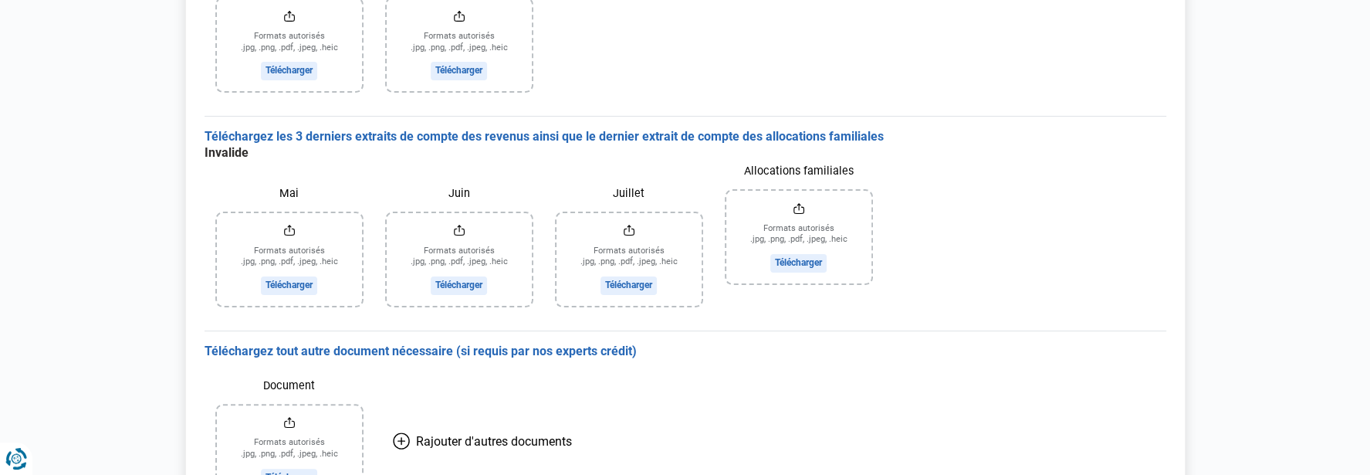
scroll to position [154, 0]
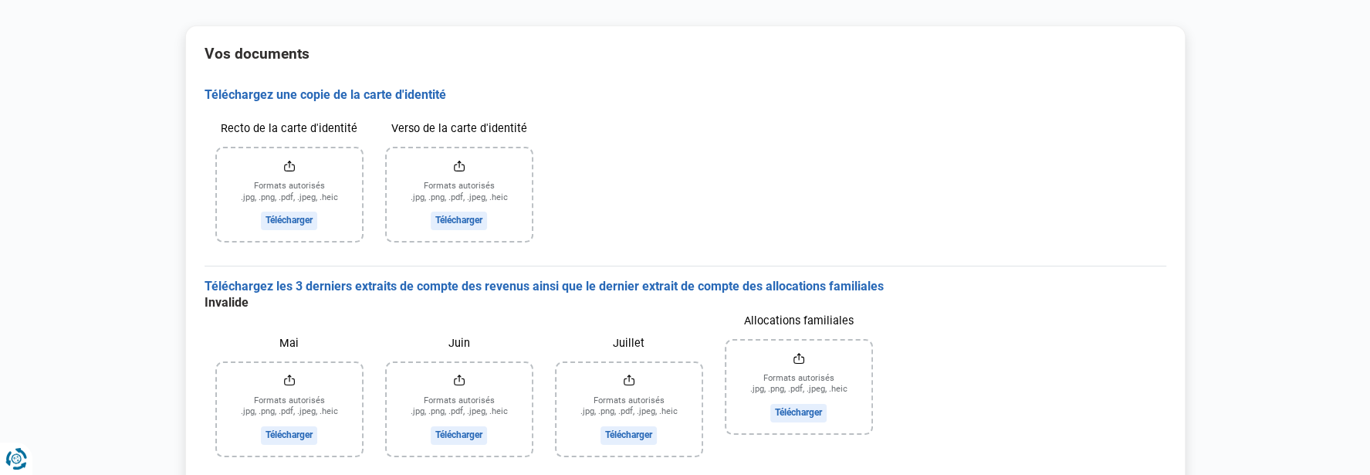
click at [296, 437] on input "Mai" at bounding box center [289, 409] width 145 height 93
click at [472, 440] on input "Juin" at bounding box center [459, 409] width 145 height 93
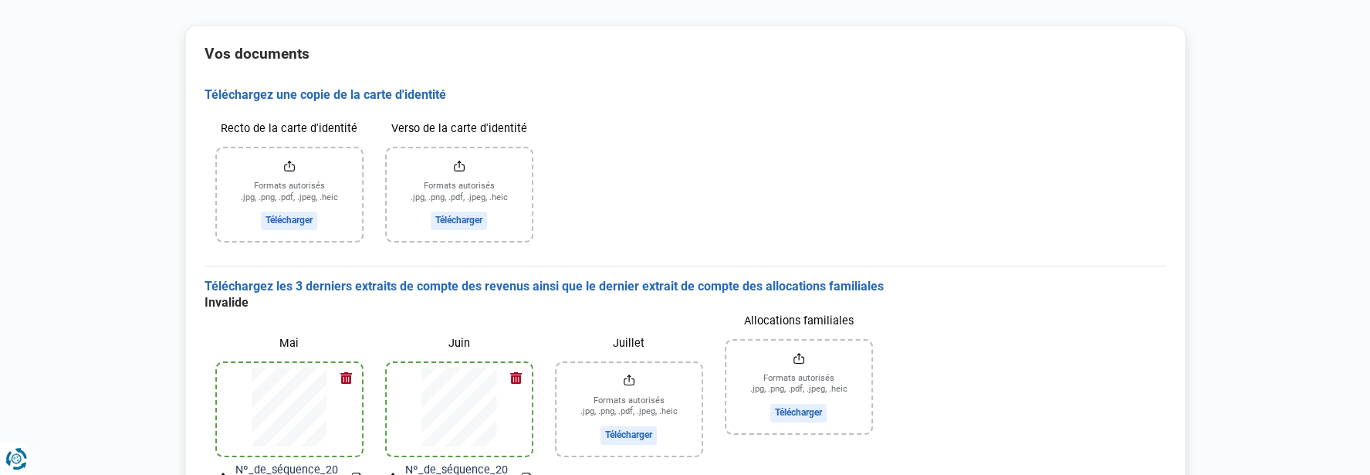
click at [624, 438] on input "Juillet" at bounding box center [629, 409] width 145 height 93
click at [817, 415] on input "Allocations familiales" at bounding box center [798, 386] width 145 height 93
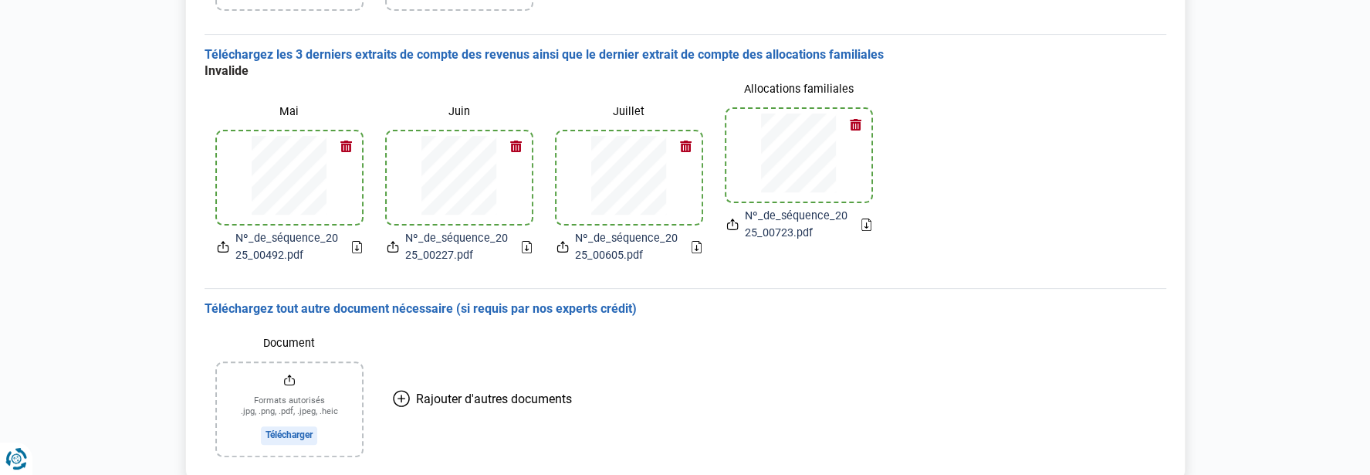
scroll to position [463, 0]
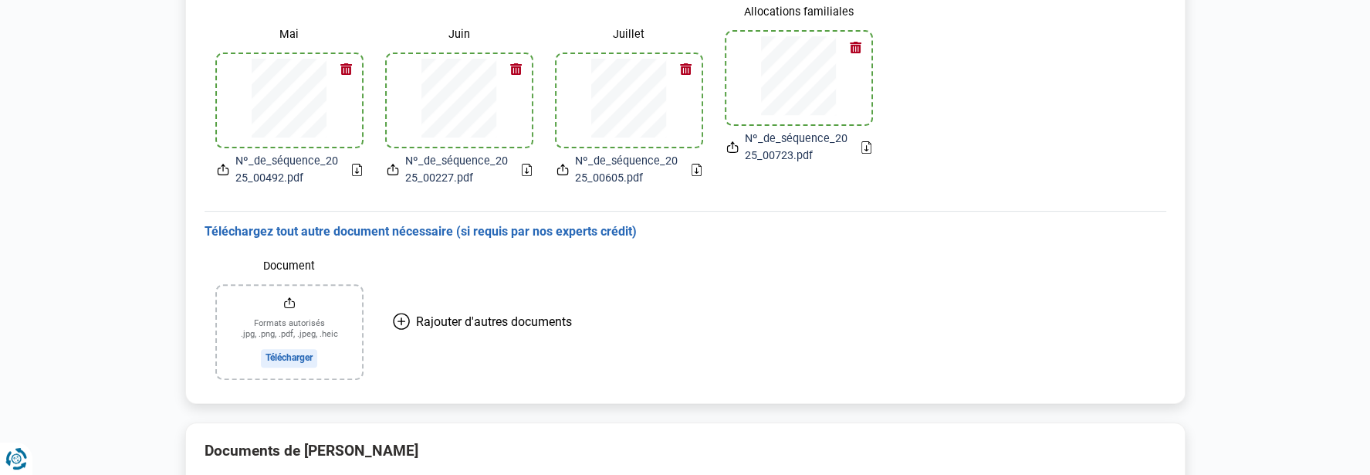
click at [291, 358] on input "Document" at bounding box center [289, 332] width 145 height 93
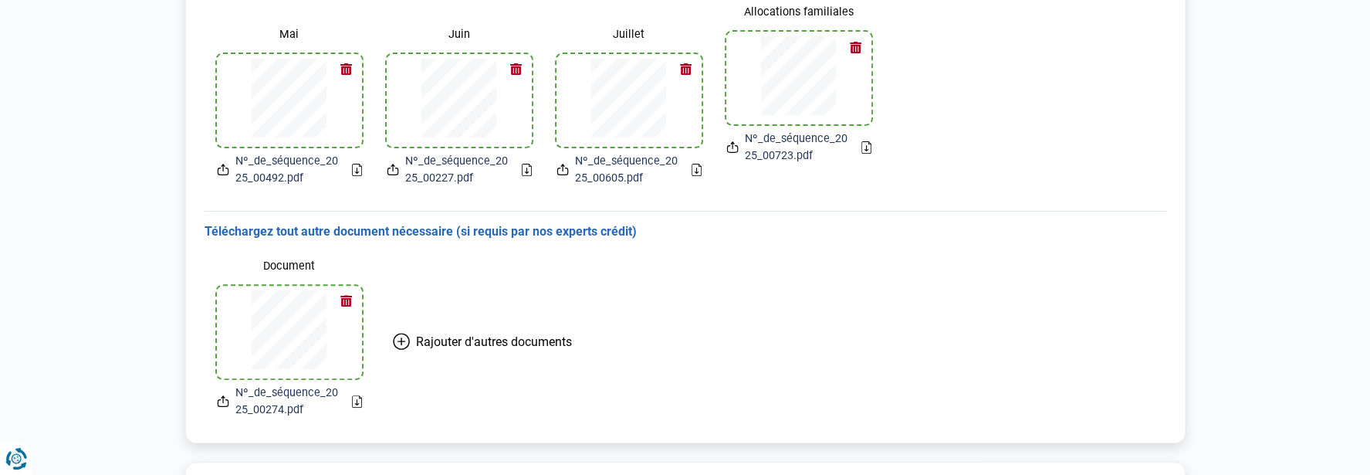
click at [403, 337] on icon at bounding box center [401, 341] width 17 height 17
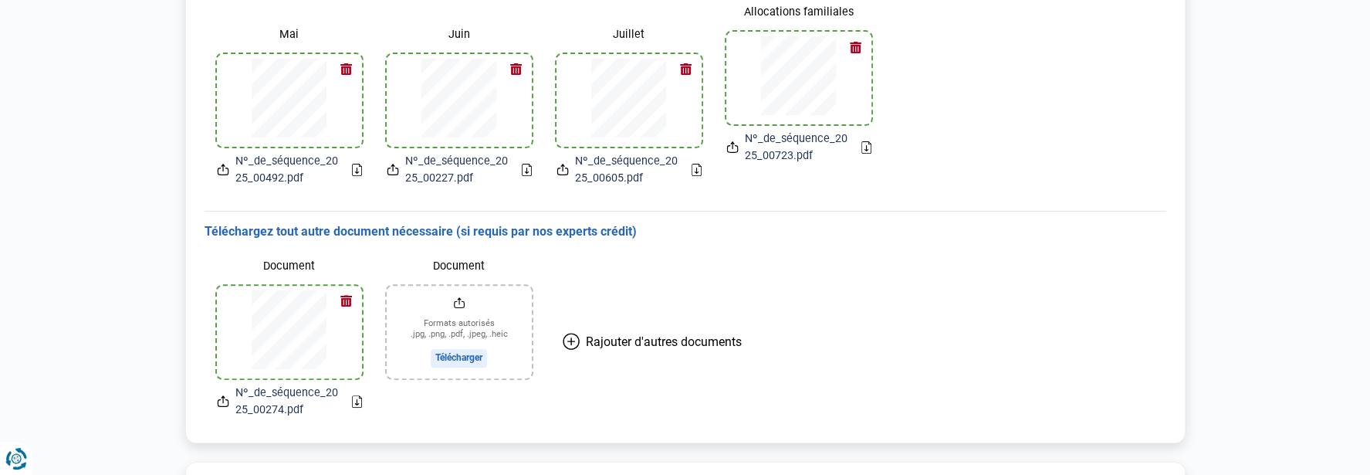
click at [466, 356] on input "Document" at bounding box center [459, 332] width 145 height 93
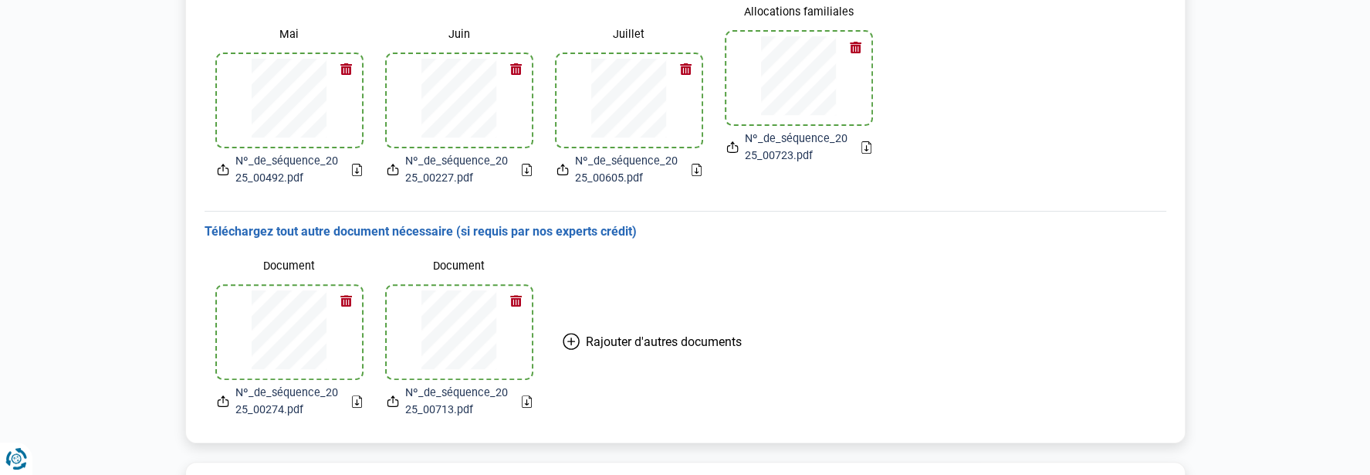
click at [572, 341] on icon at bounding box center [570, 341] width 7 height 0
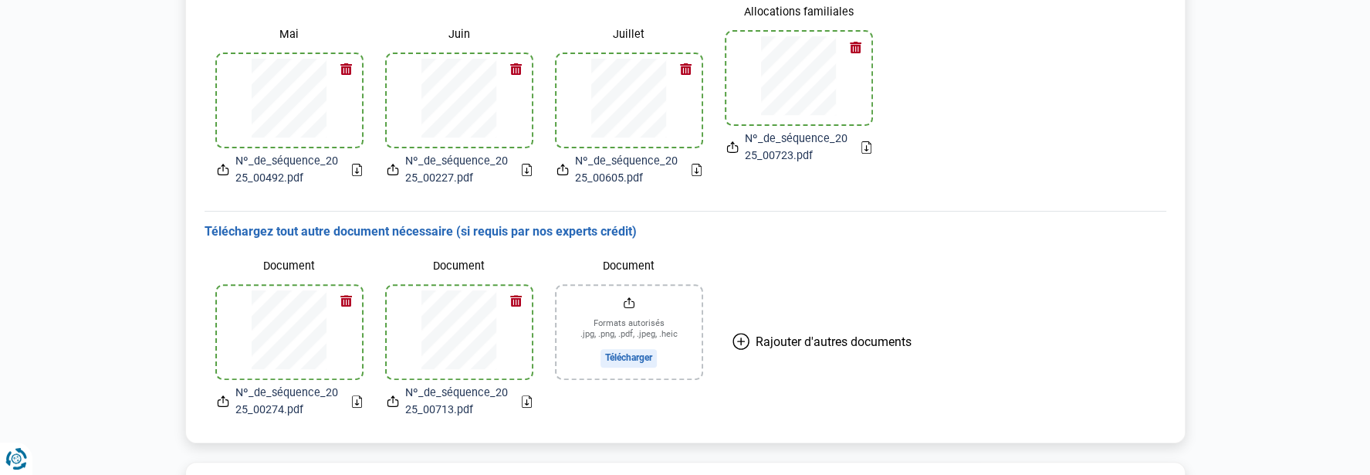
click at [572, 340] on input "Document" at bounding box center [629, 332] width 145 height 93
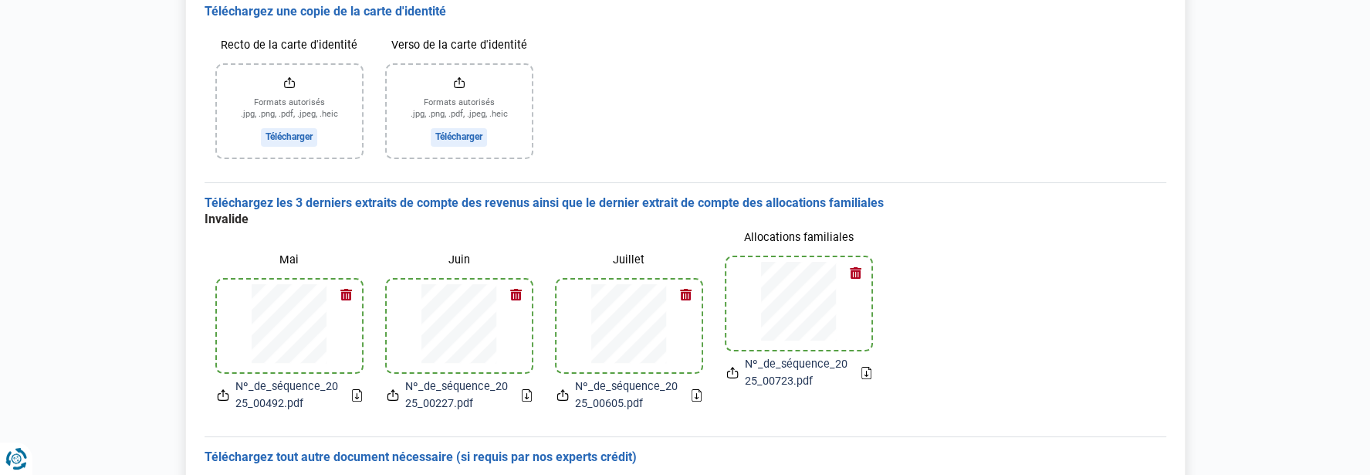
scroll to position [232, 0]
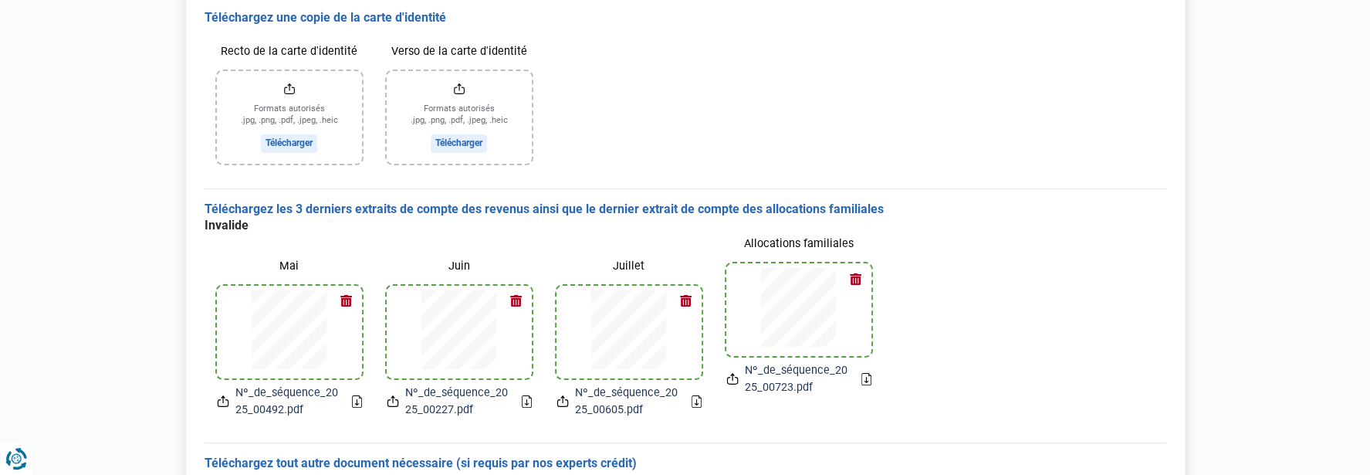
click at [289, 141] on input "Recto de la carte d'identité" at bounding box center [289, 117] width 145 height 93
click at [294, 143] on input "Recto de la carte d'identité" at bounding box center [289, 117] width 145 height 93
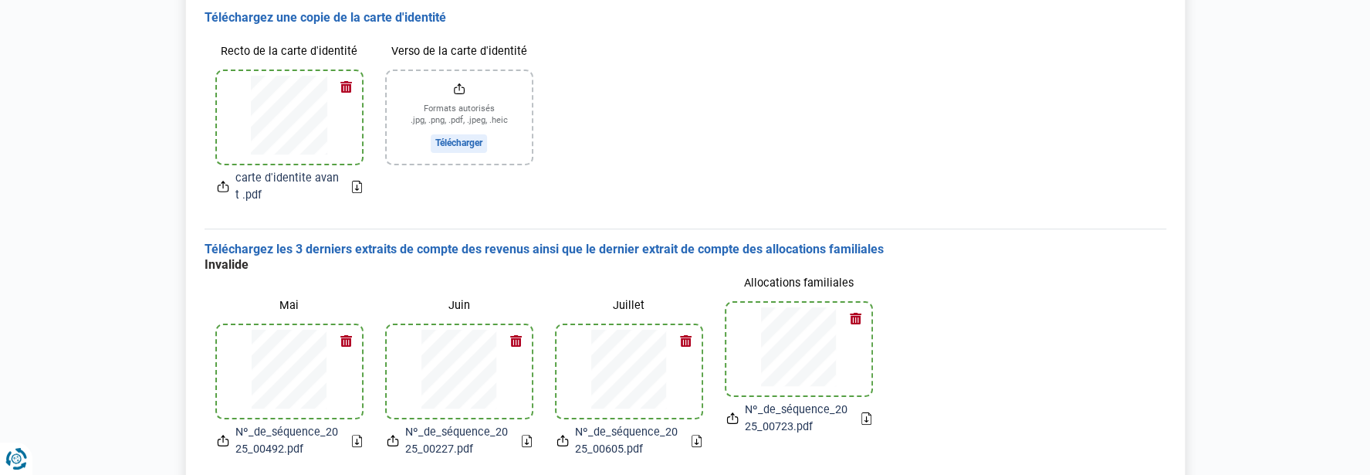
click at [460, 143] on input "Verso de la carte d'identité" at bounding box center [459, 117] width 145 height 93
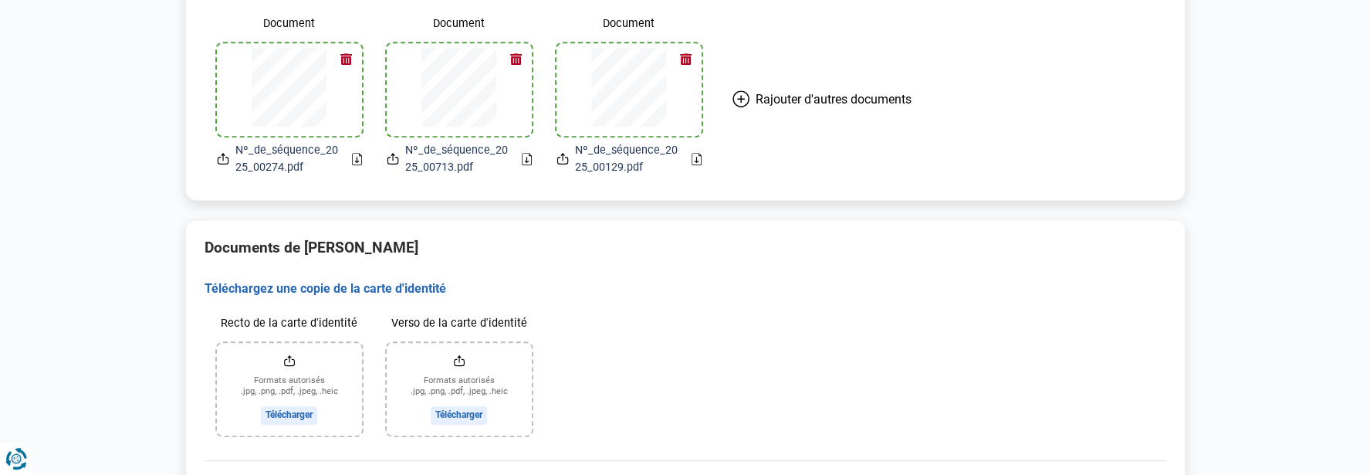
scroll to position [772, 0]
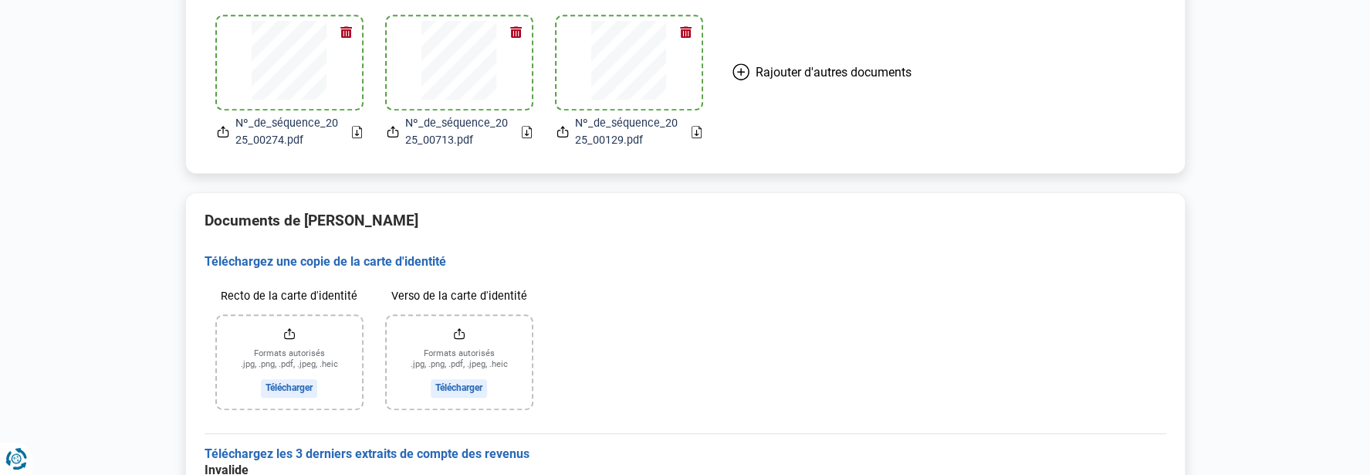
click at [297, 388] on input "Recto de la carte d'identité" at bounding box center [289, 362] width 145 height 93
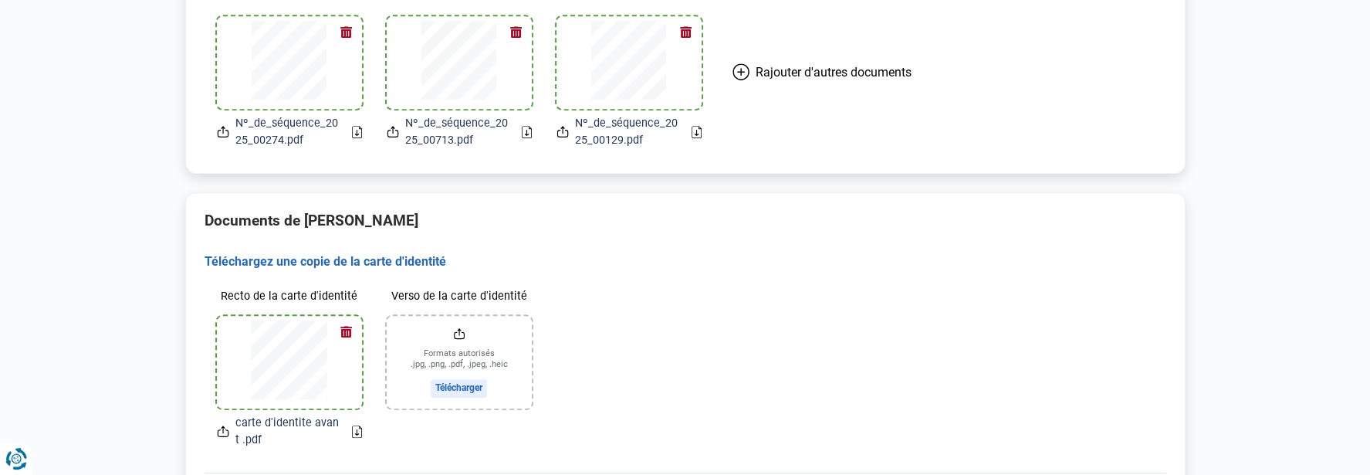
click at [469, 387] on input "Verso de la carte d'identité" at bounding box center [459, 362] width 145 height 93
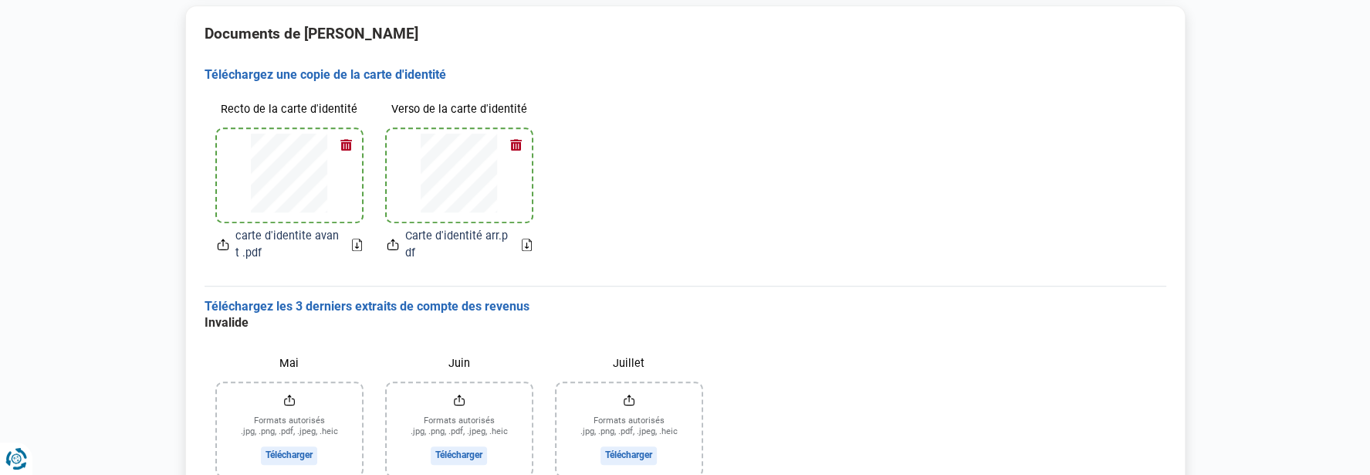
scroll to position [727, 0]
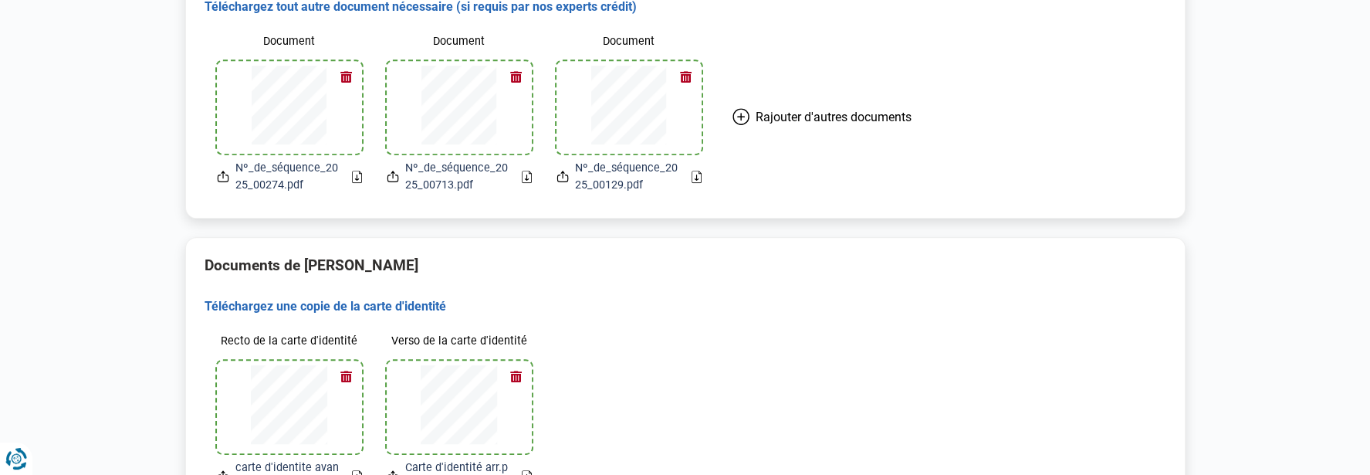
click at [696, 177] on icon at bounding box center [696, 176] width 3 height 5
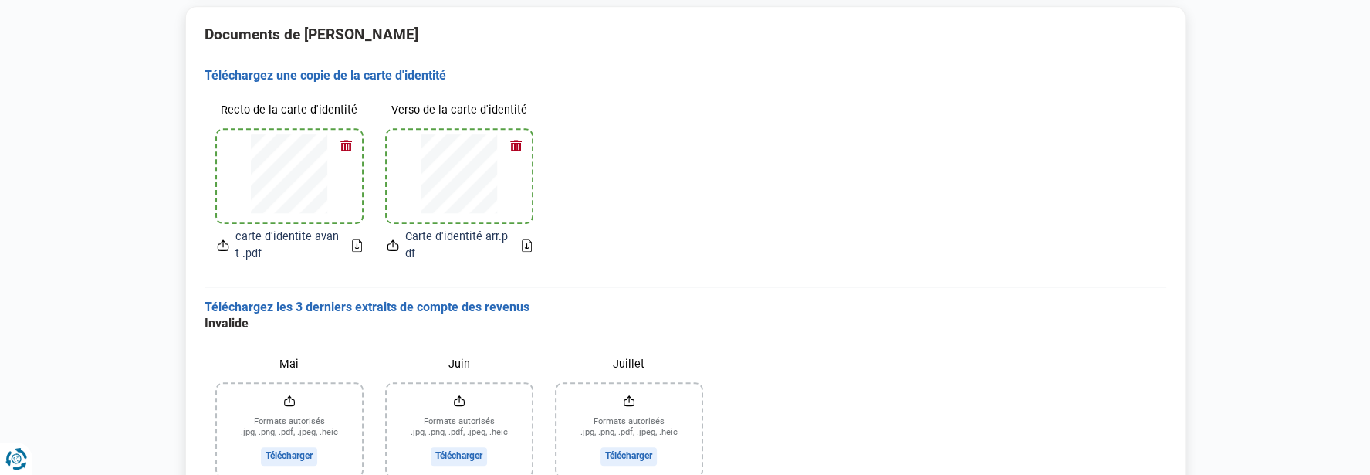
scroll to position [1036, 0]
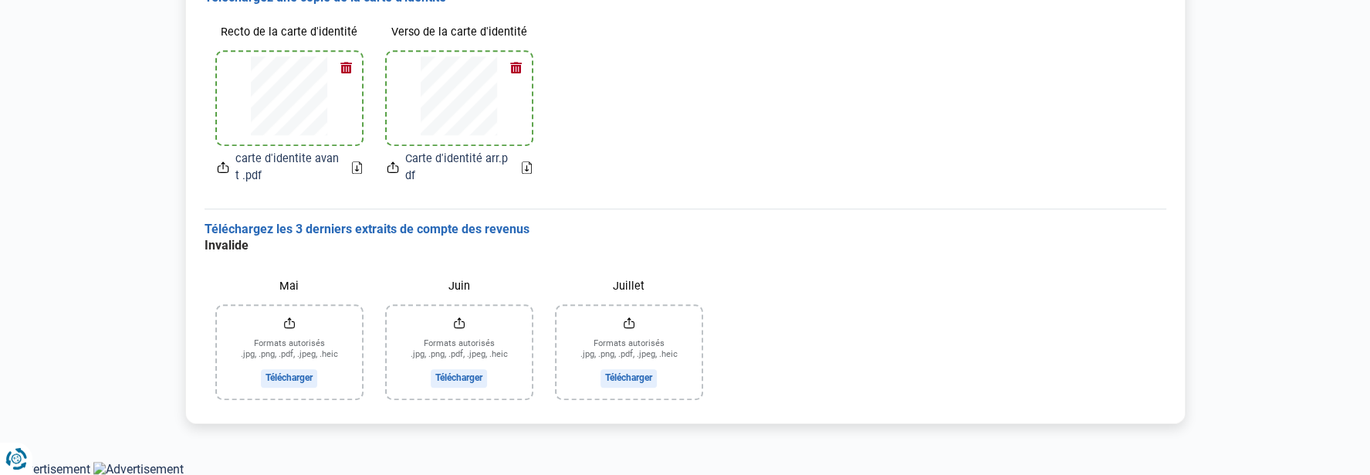
click at [298, 377] on input "Mai" at bounding box center [289, 352] width 145 height 93
click at [301, 379] on input "Mai" at bounding box center [289, 352] width 145 height 93
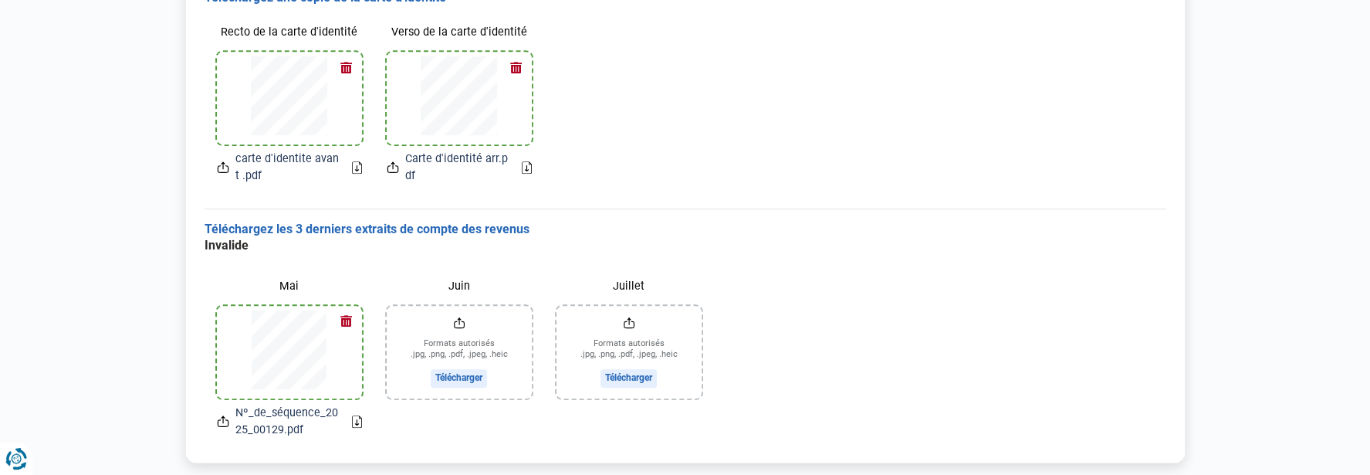
click at [458, 377] on input "Juin" at bounding box center [459, 352] width 145 height 93
drag, startPoint x: 458, startPoint y: 377, endPoint x: 445, endPoint y: 176, distance: 201.1
click at [445, 176] on span "Carte d'identité arr.pdf" at bounding box center [457, 167] width 104 height 33
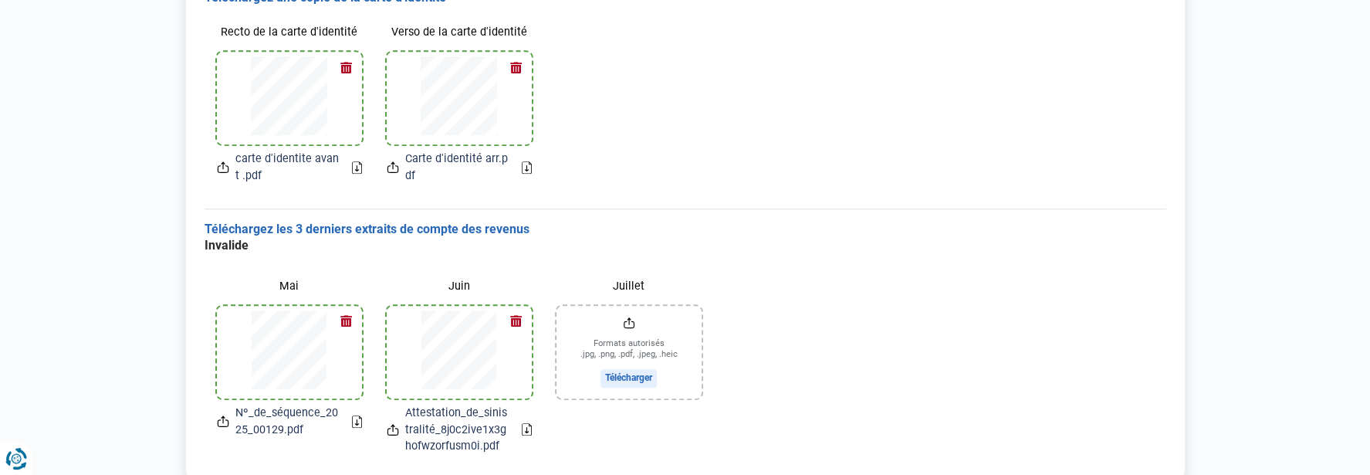
click at [513, 320] on button "button" at bounding box center [516, 321] width 23 height 23
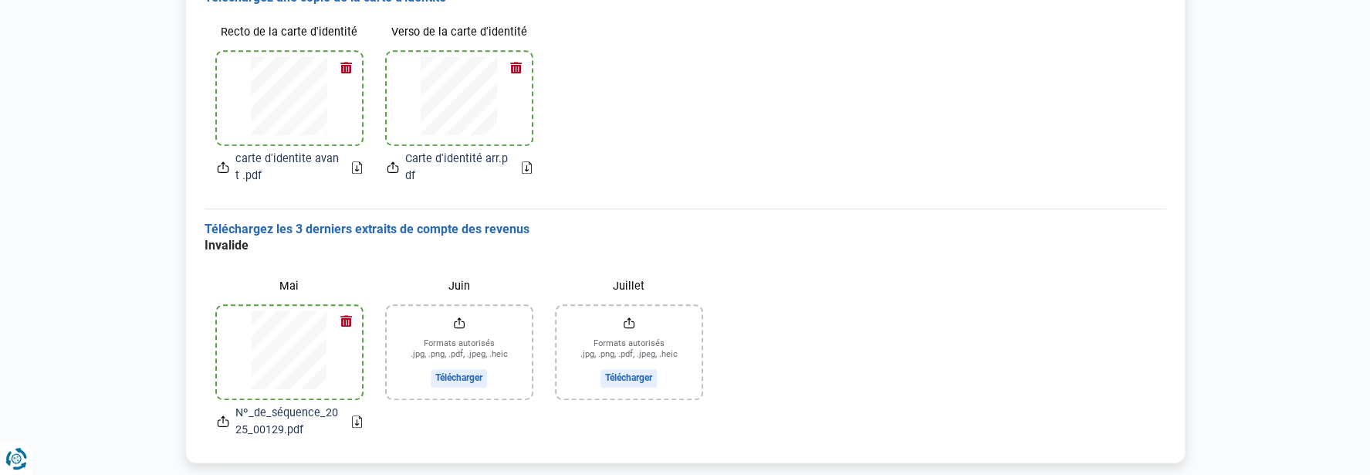
click at [453, 379] on input "Juin" at bounding box center [459, 352] width 145 height 93
click at [465, 375] on input "Juin" at bounding box center [459, 352] width 145 height 93
click at [638, 377] on input "Juillet" at bounding box center [629, 352] width 145 height 93
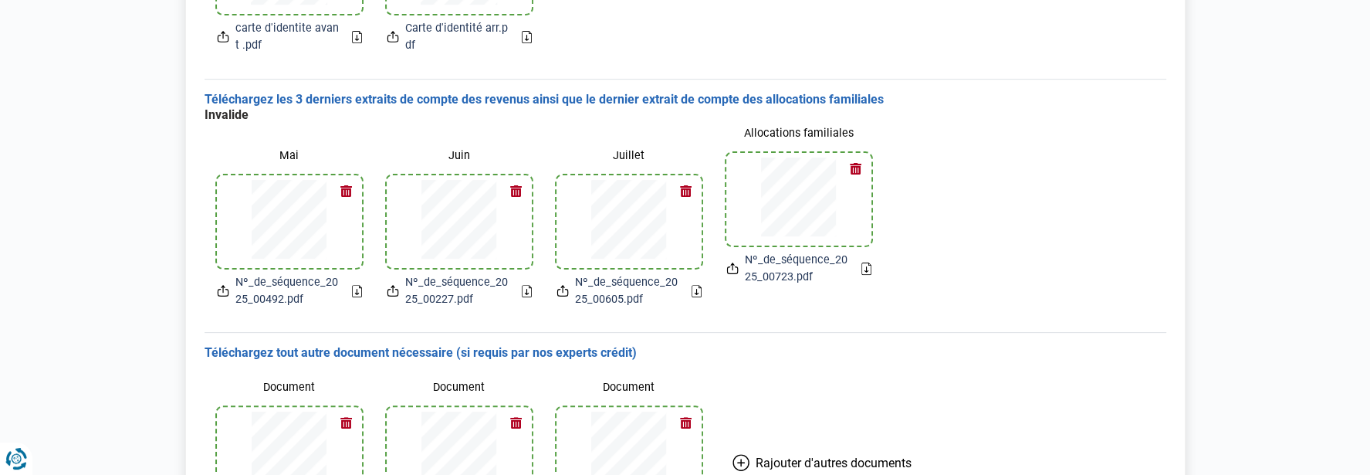
scroll to position [0, 0]
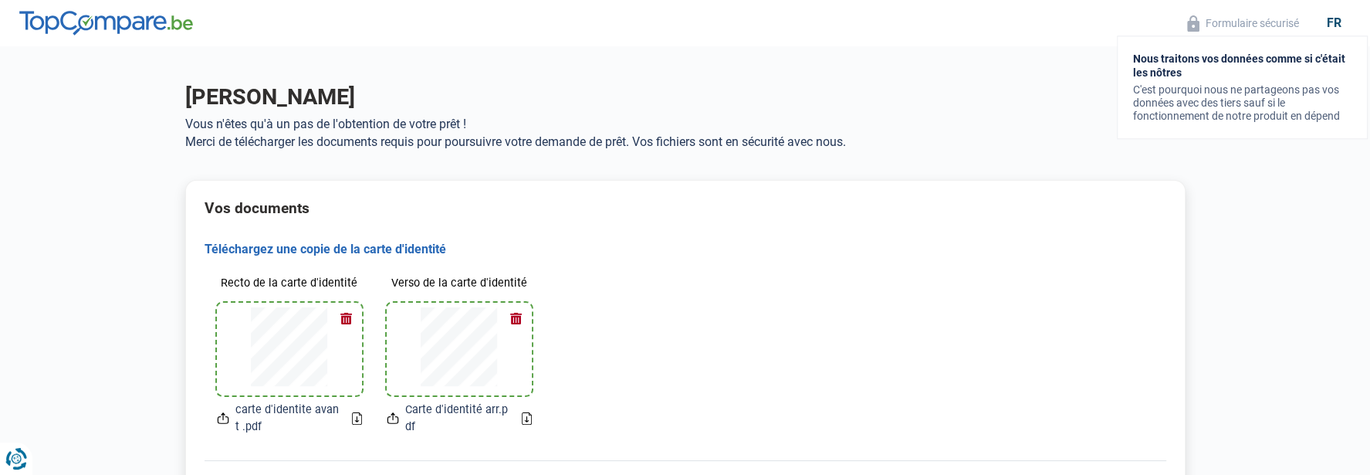
click at [1247, 19] on button "Formulaire sécurisé" at bounding box center [1243, 24] width 121 height 18
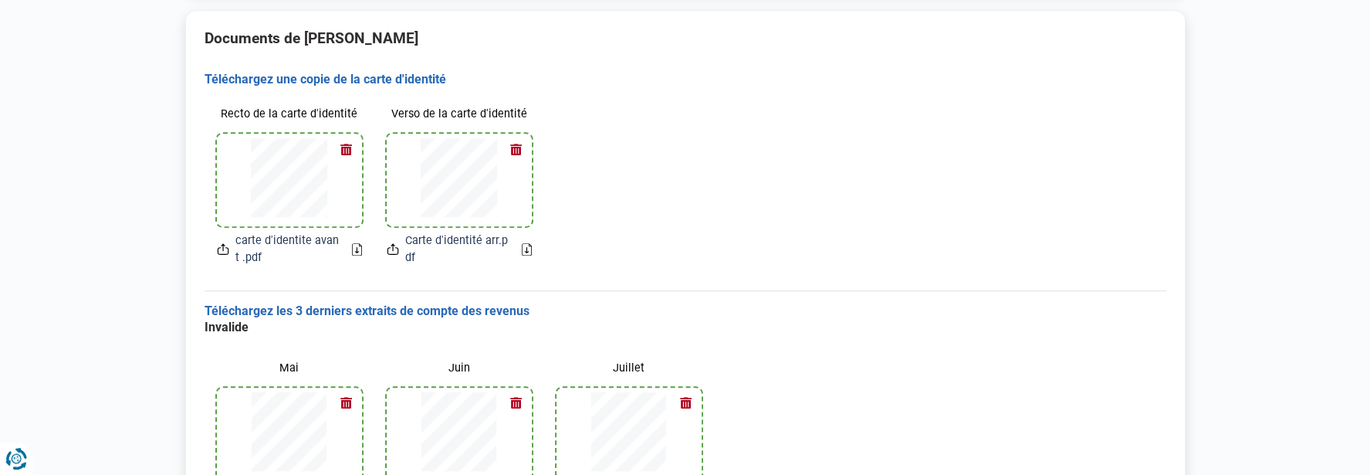
scroll to position [1075, 0]
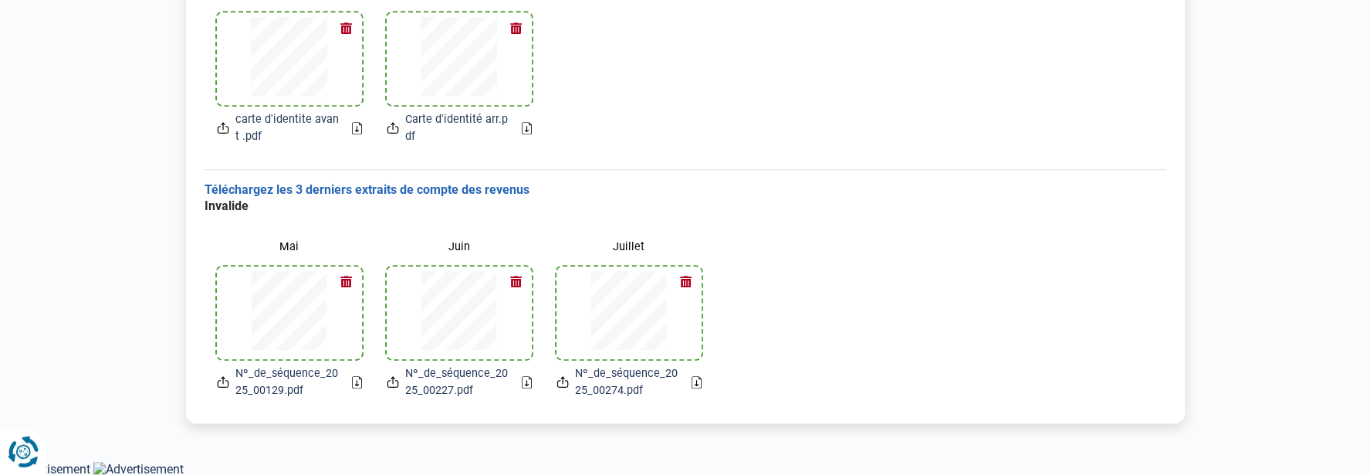
click at [22, 455] on icon "Renew consent" at bounding box center [22, 455] width 1 height 1
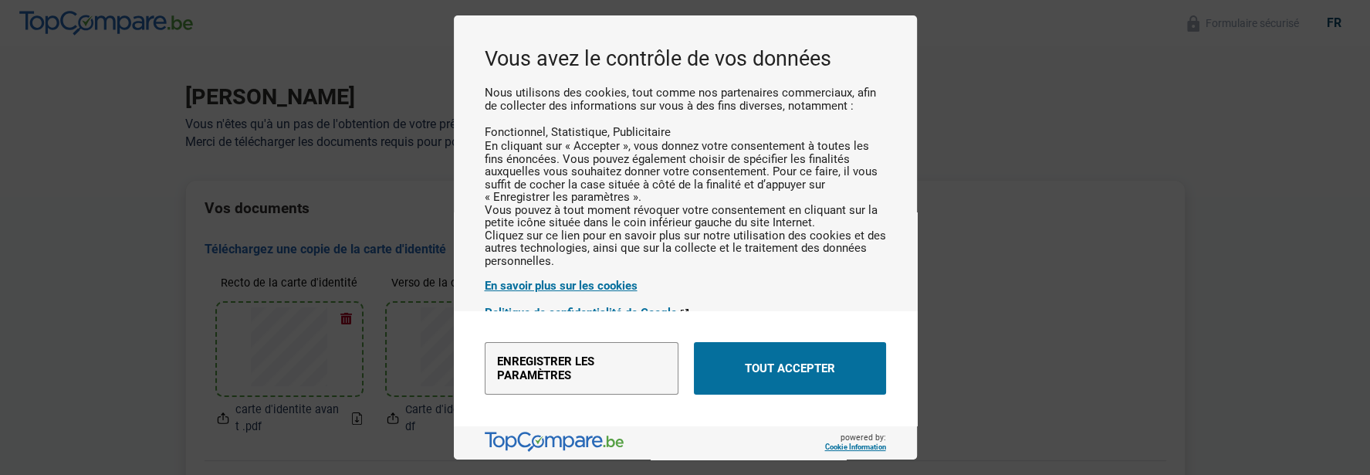
scroll to position [0, 0]
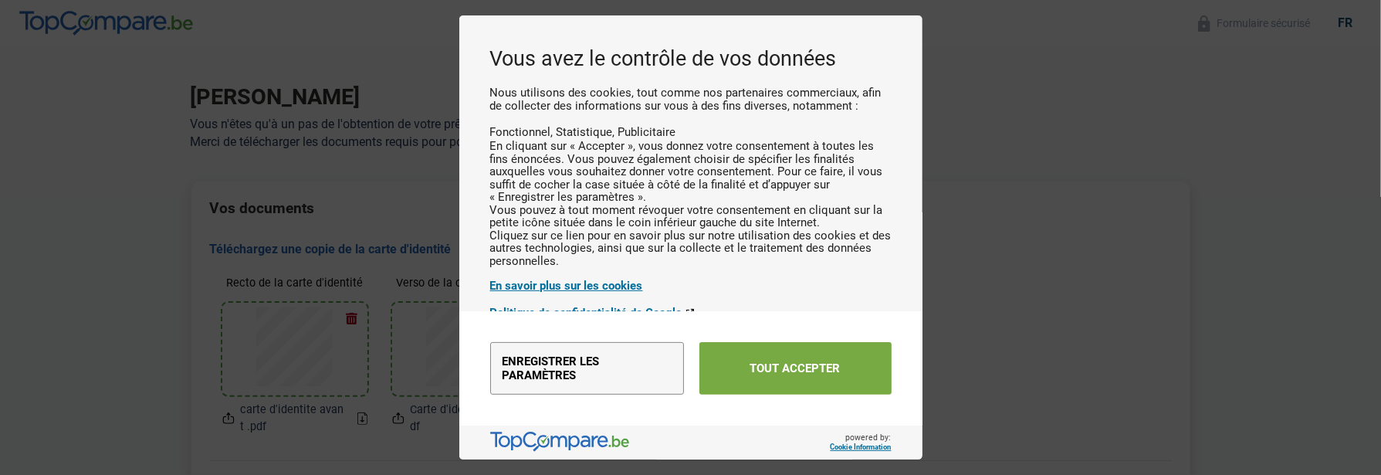
click at [770, 364] on button "Tout accepter" at bounding box center [795, 368] width 192 height 52
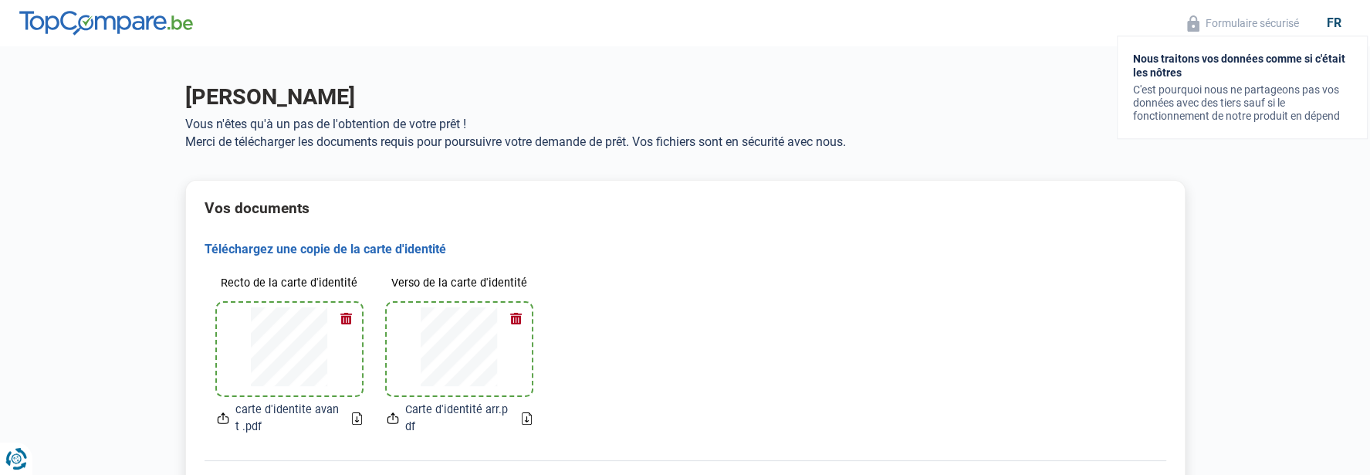
click at [1243, 29] on button "Formulaire sécurisé" at bounding box center [1243, 24] width 121 height 18
click at [1336, 21] on div "fr" at bounding box center [1334, 22] width 33 height 15
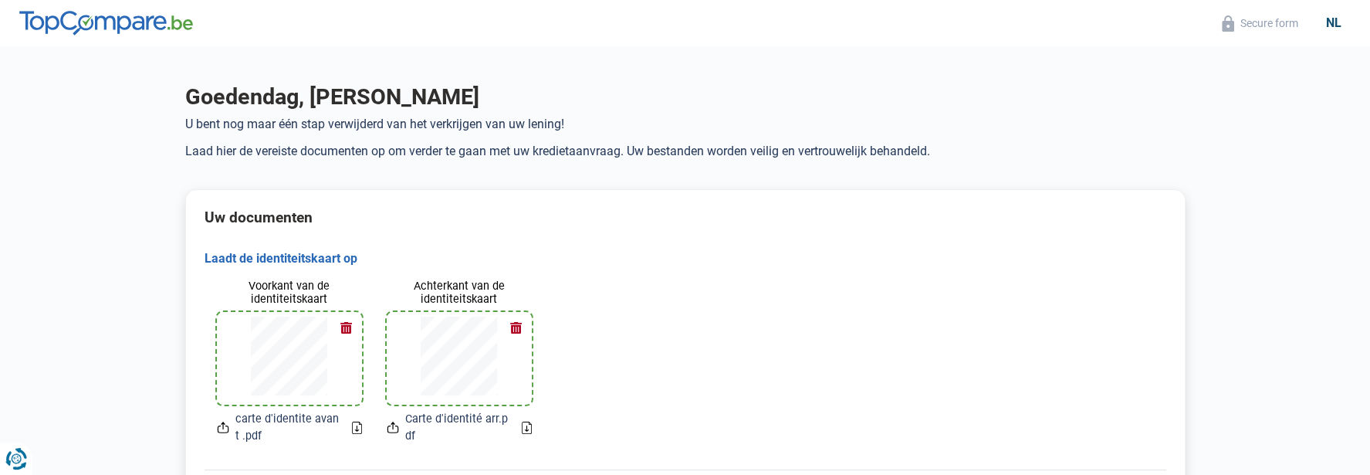
click at [1332, 18] on div "nl" at bounding box center [1334, 22] width 34 height 15
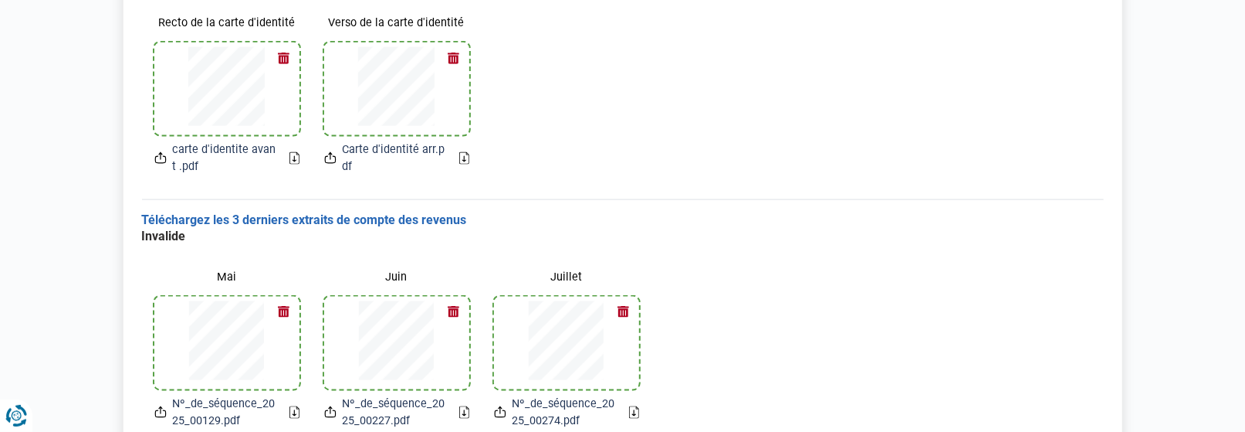
scroll to position [1117, 0]
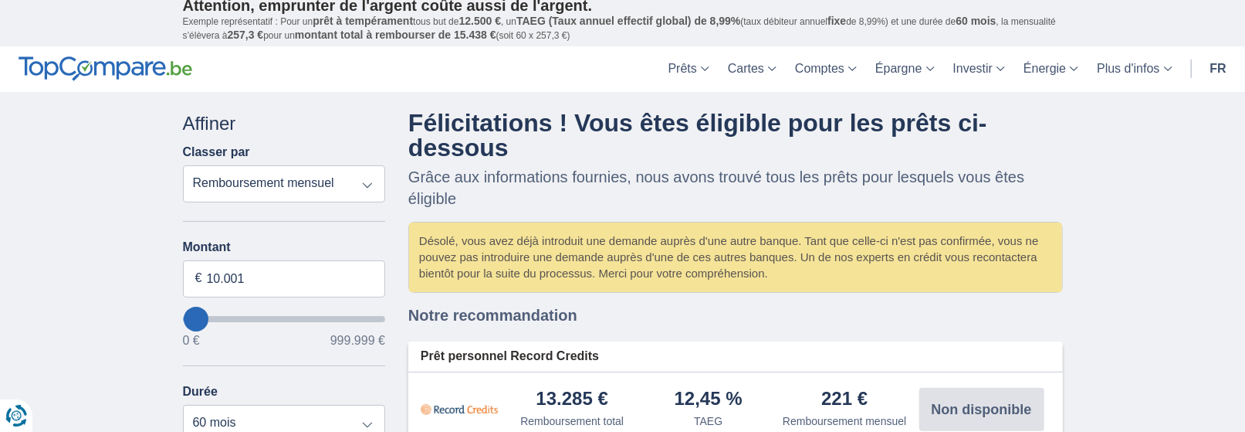
scroll to position [5, 0]
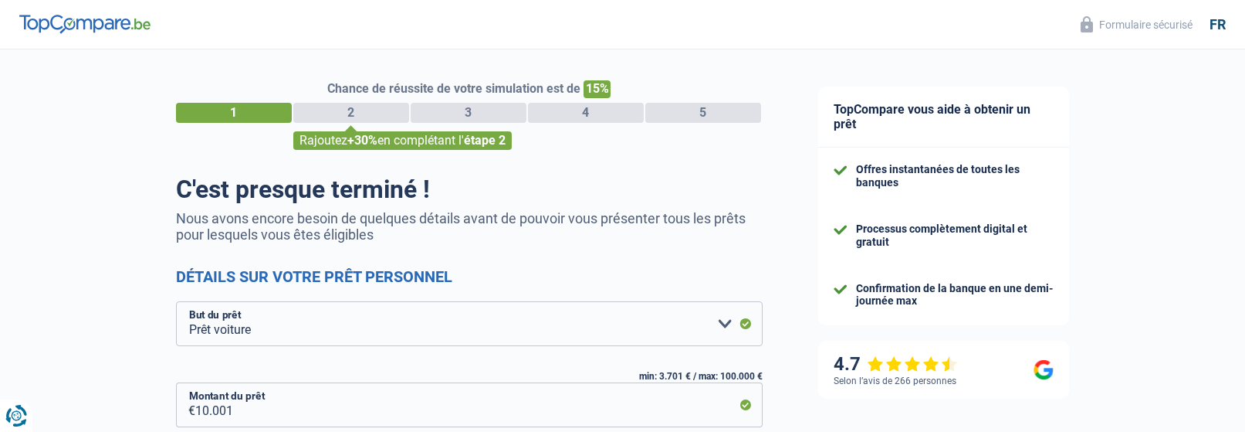
select select "car"
select select "60"
select select "16-18"
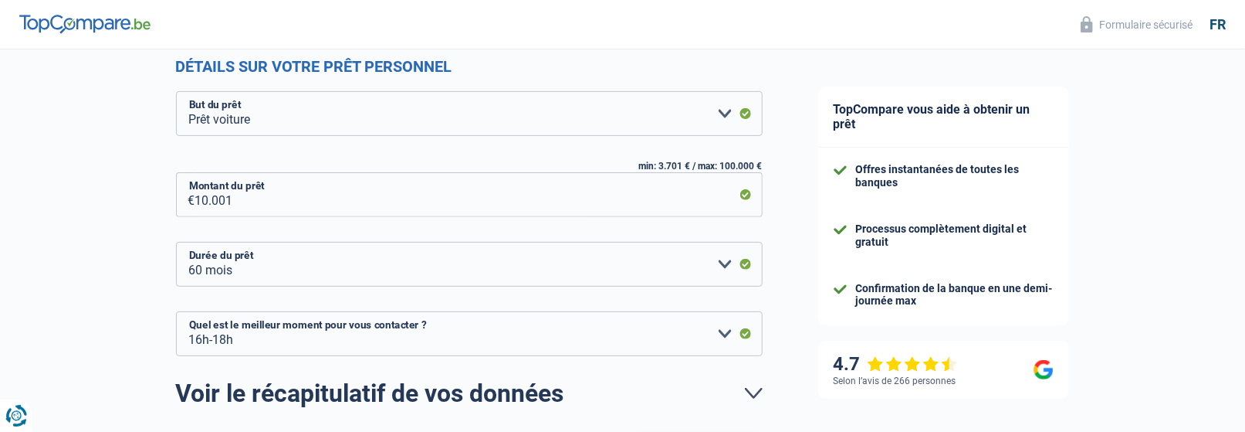
scroll to position [341, 0]
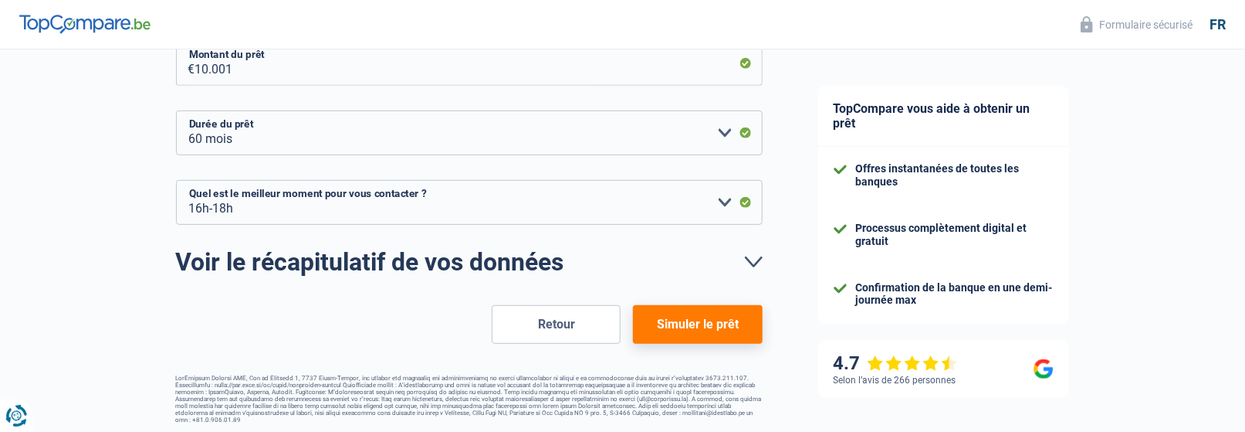
click at [702, 317] on button "Simuler le prêt" at bounding box center [697, 324] width 129 height 39
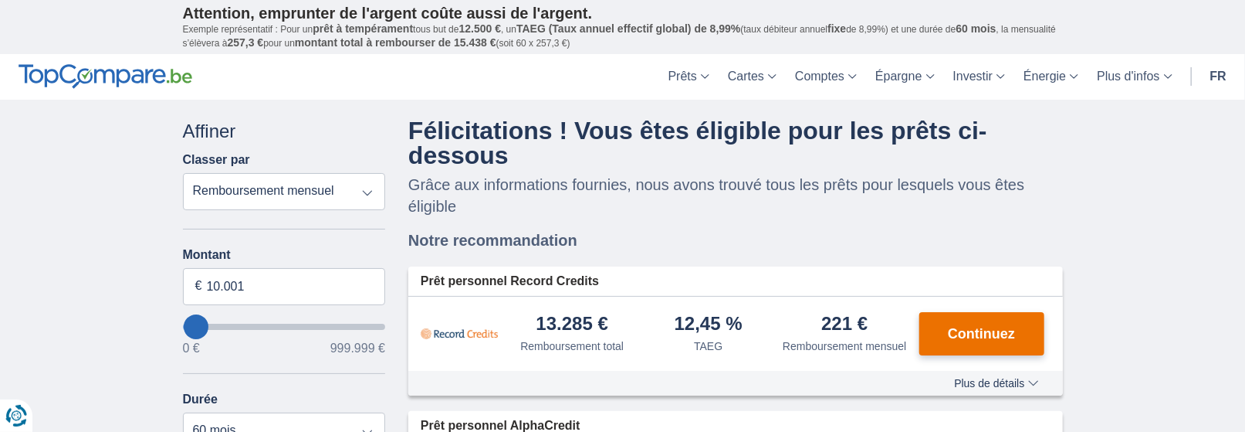
click at [1027, 333] on button "Continuez" at bounding box center [981, 333] width 125 height 43
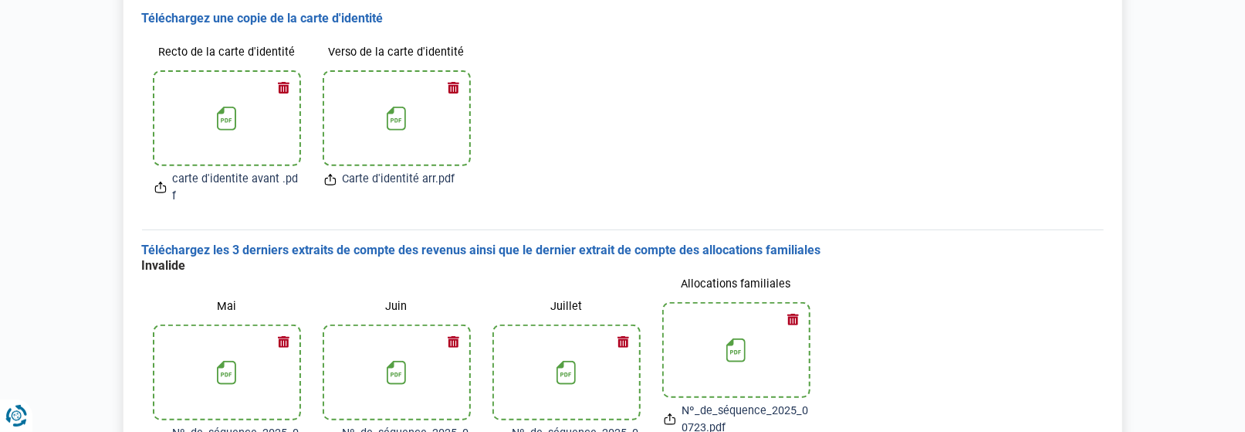
scroll to position [62, 0]
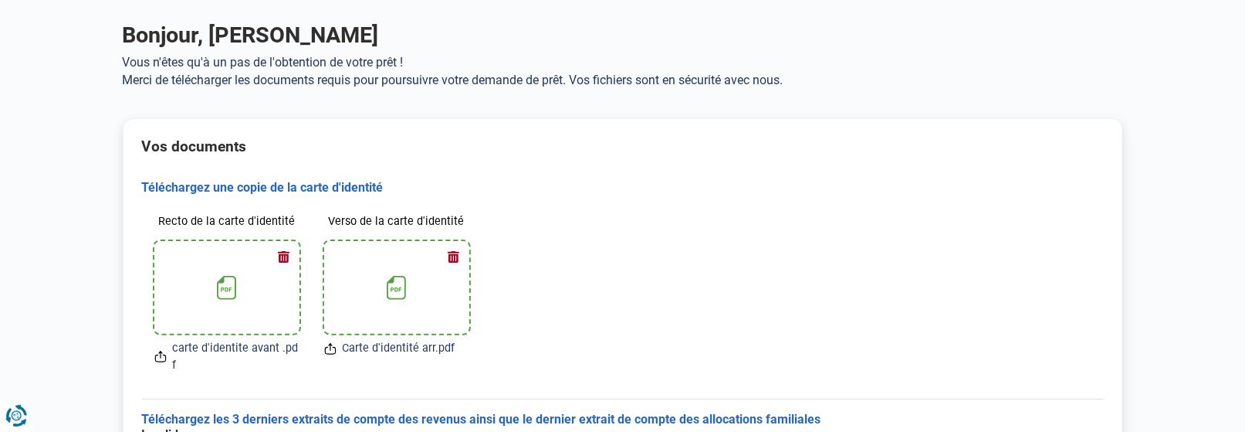
drag, startPoint x: 230, startPoint y: 288, endPoint x: 242, endPoint y: 279, distance: 15.4
click at [230, 287] on icon at bounding box center [226, 288] width 19 height 24
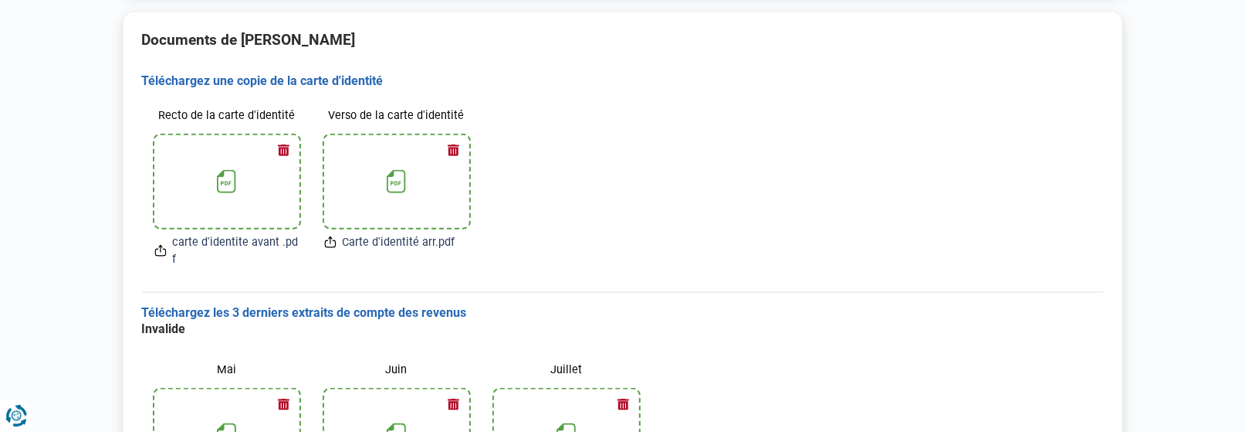
scroll to position [1044, 0]
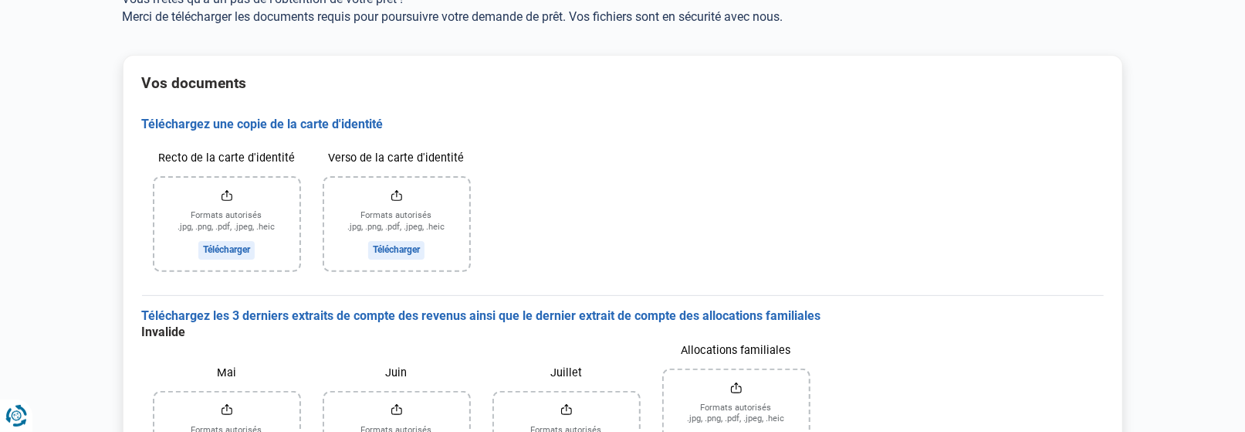
scroll to position [140, 0]
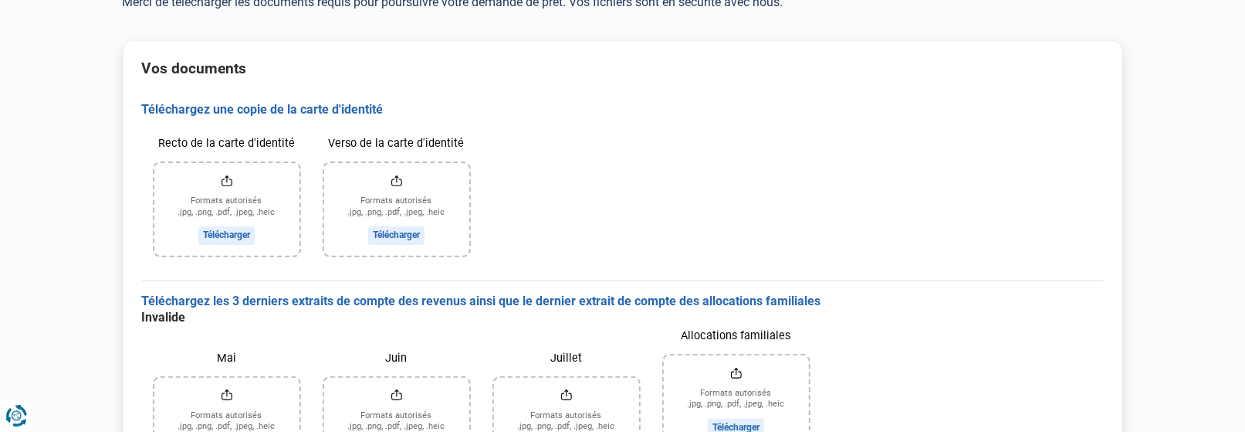
click at [216, 233] on input "Recto de la carte d'identité" at bounding box center [226, 209] width 145 height 93
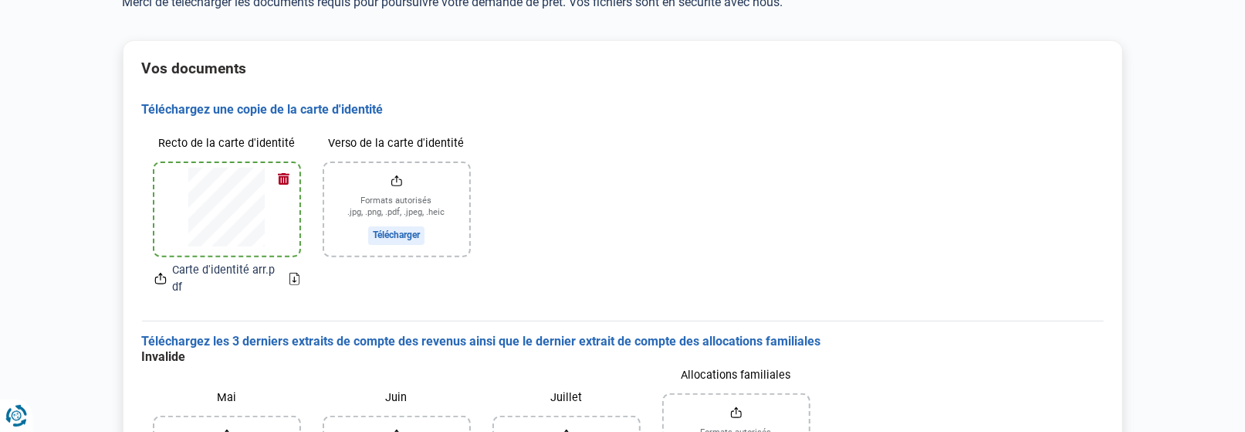
click at [406, 236] on input "Verso de la carte d'identité" at bounding box center [396, 209] width 145 height 93
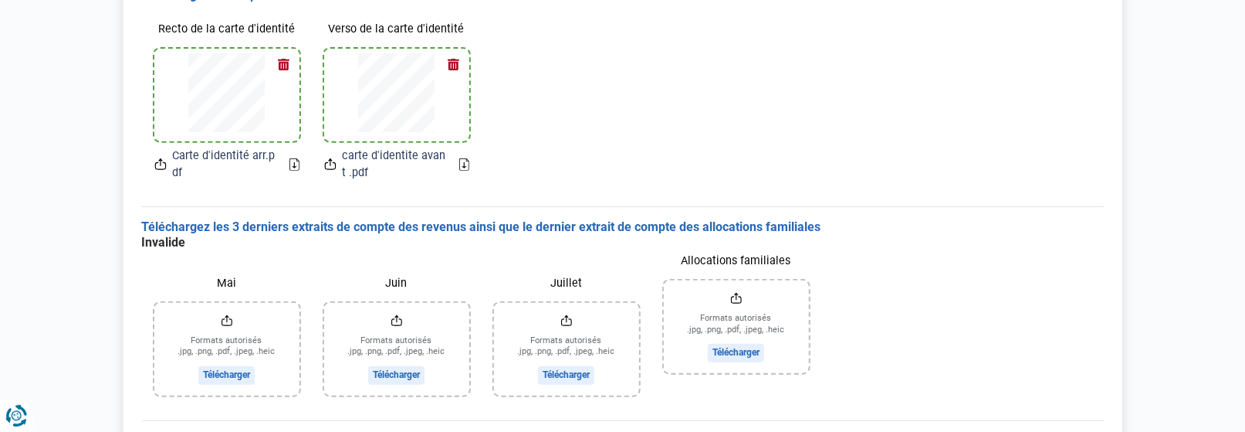
scroll to position [280, 0]
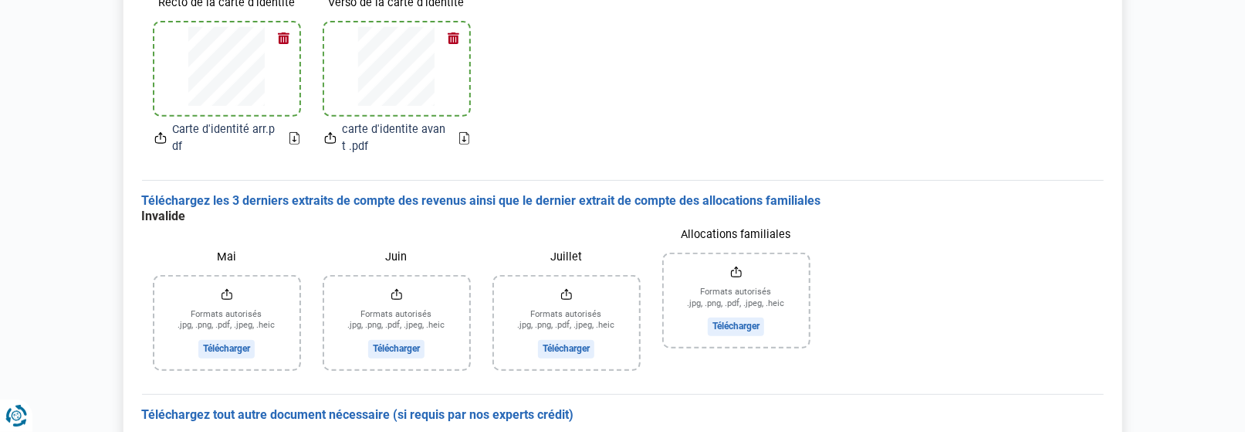
click at [234, 351] on input "Mai" at bounding box center [226, 322] width 145 height 93
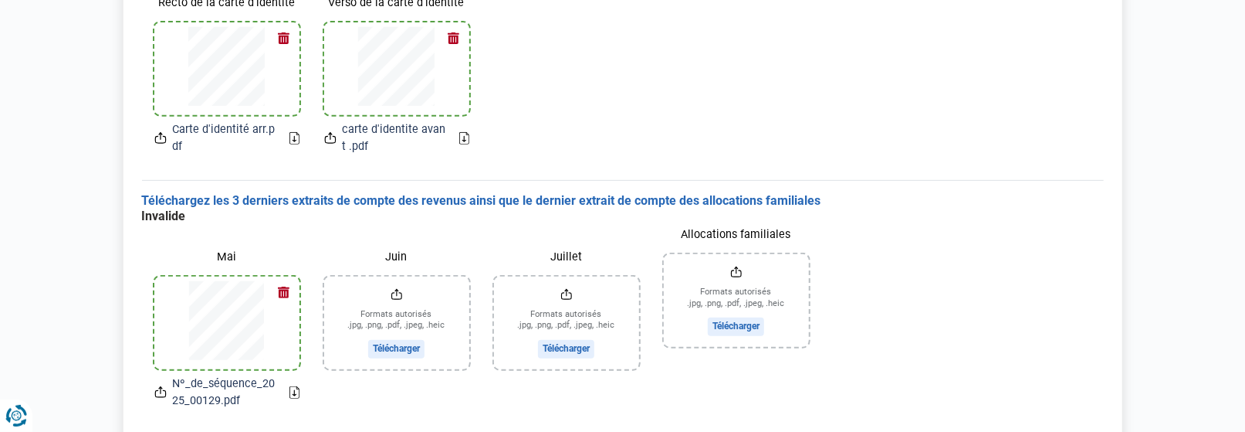
click at [398, 345] on input "Juin" at bounding box center [396, 322] width 145 height 93
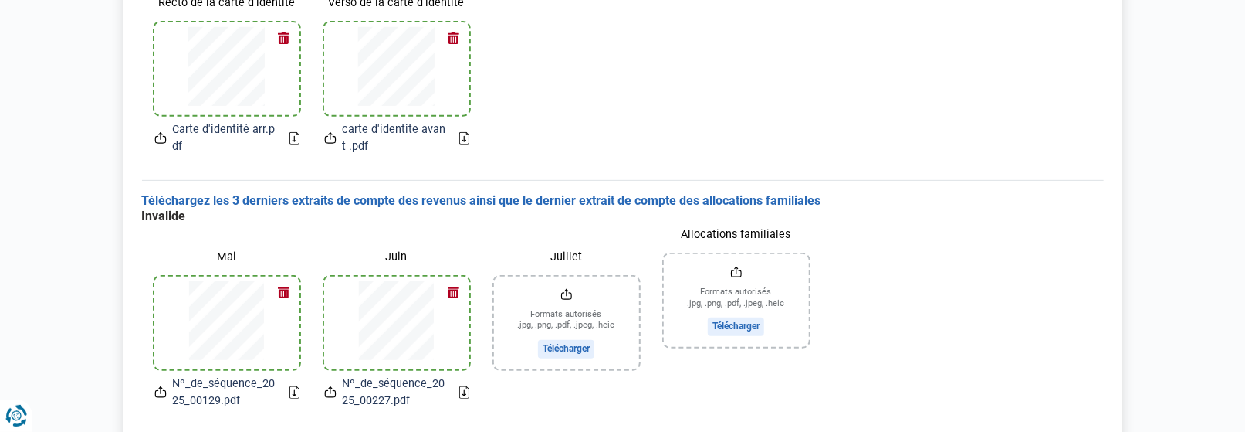
click at [573, 346] on input "Juillet" at bounding box center [566, 322] width 145 height 93
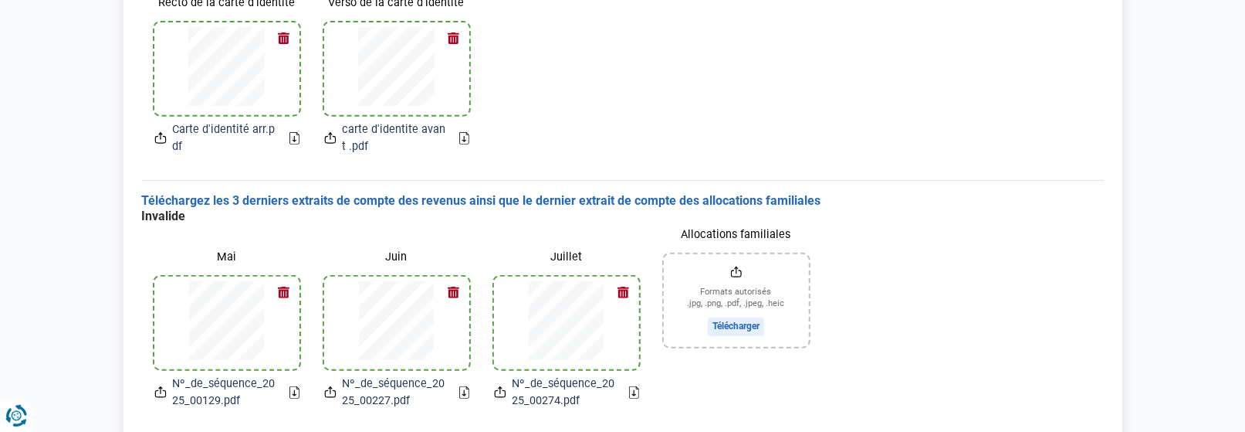
click at [722, 324] on input "Allocations familiales" at bounding box center [736, 300] width 145 height 93
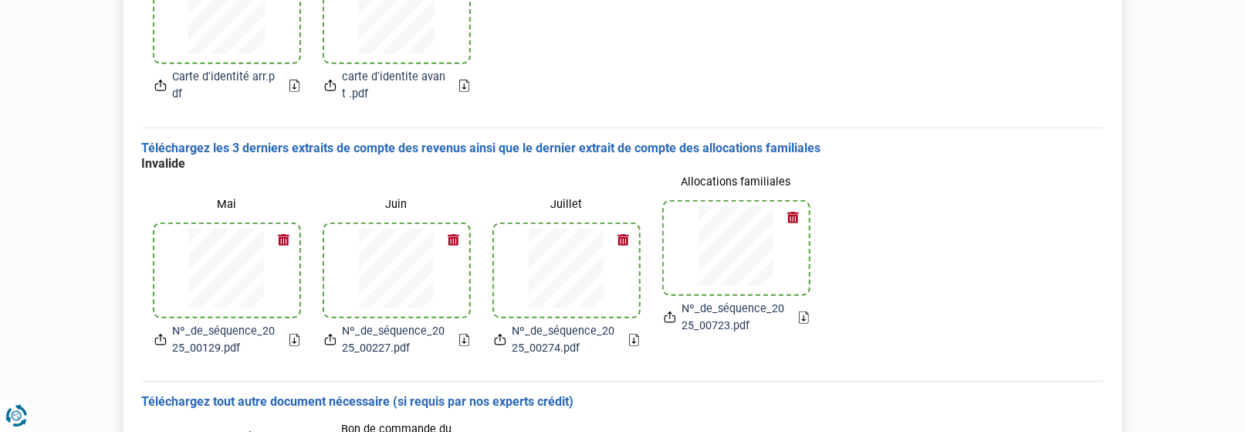
scroll to position [561, 0]
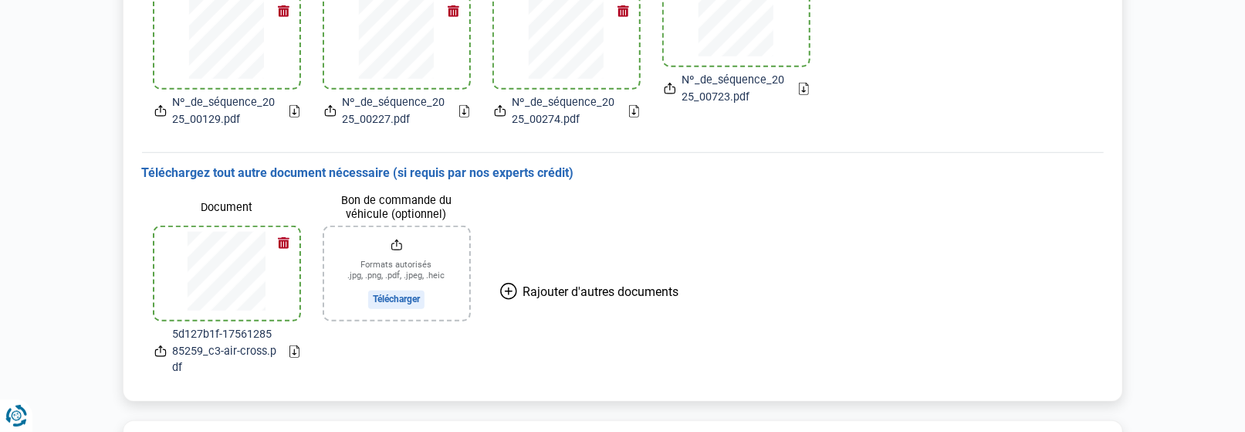
click at [287, 242] on button "button" at bounding box center [284, 242] width 23 height 23
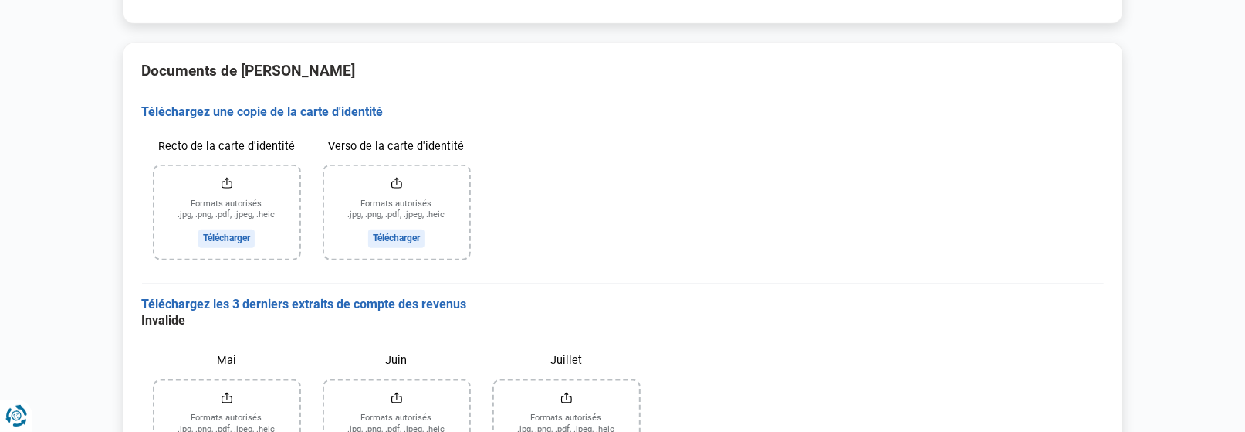
scroll to position [912, 0]
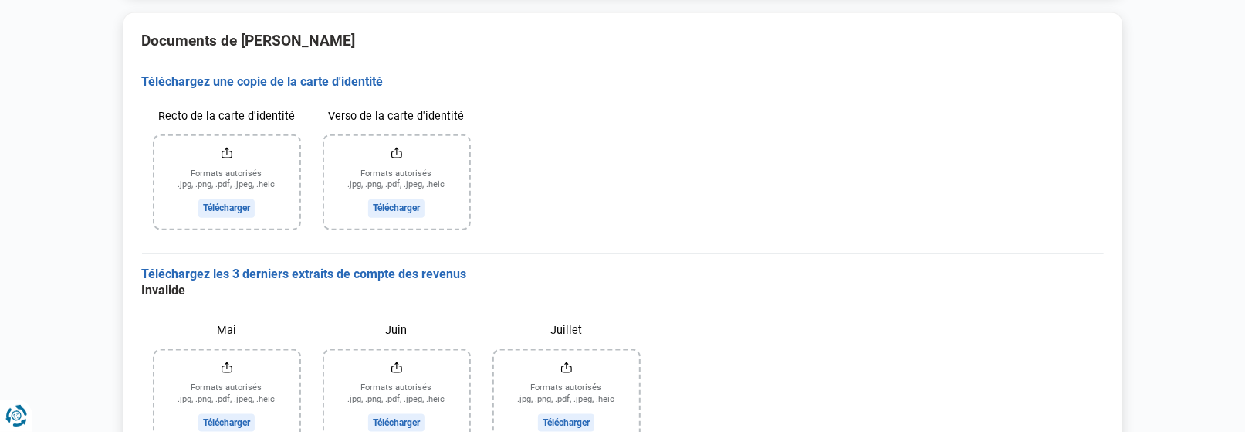
click at [228, 208] on input "Recto de la carte d'identité" at bounding box center [226, 182] width 145 height 93
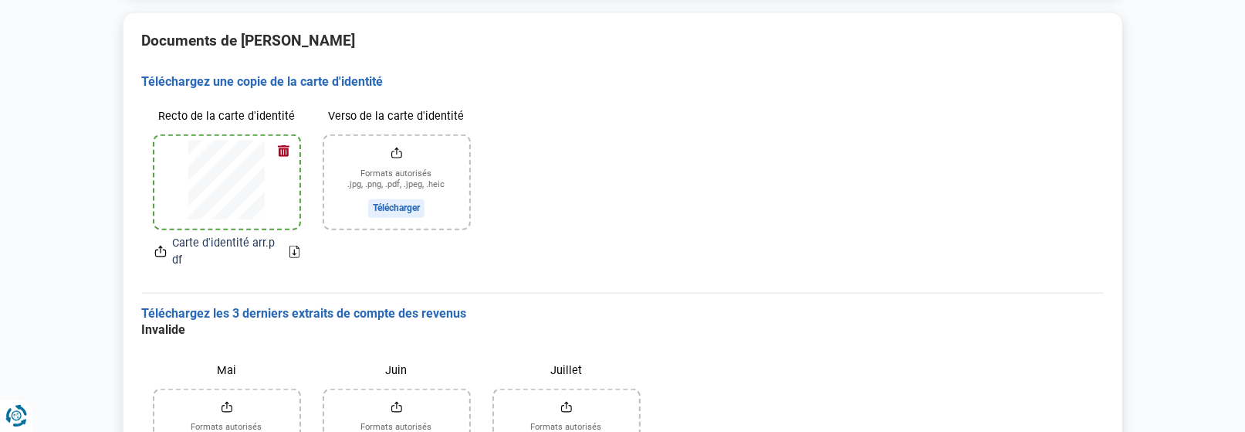
click at [398, 203] on input "Verso de la carte d'identité" at bounding box center [396, 182] width 145 height 93
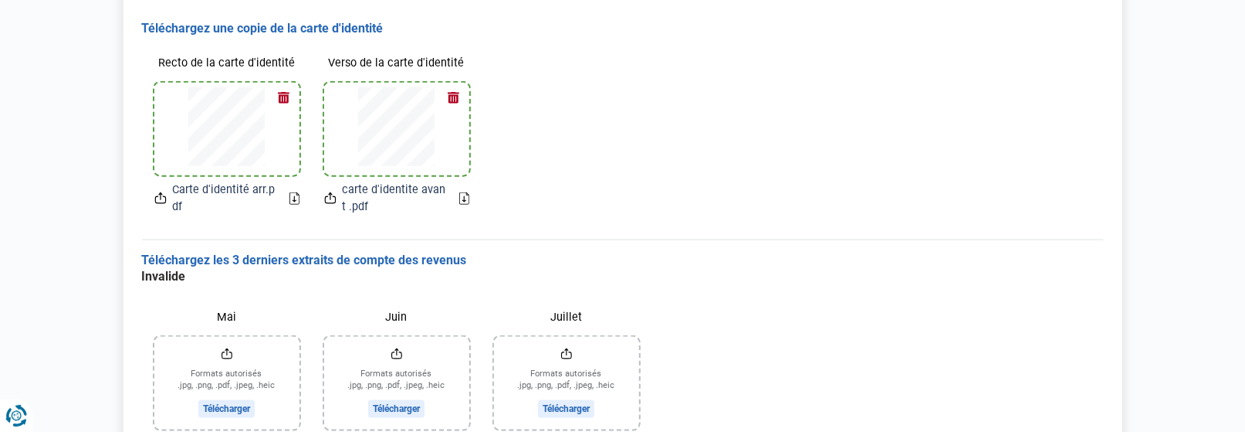
scroll to position [1038, 0]
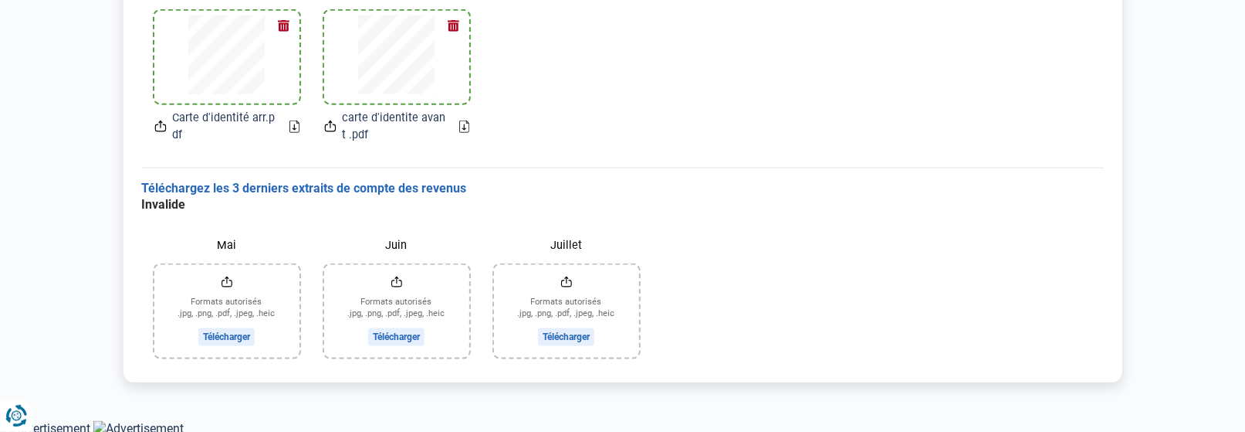
click at [229, 333] on input "Mai" at bounding box center [226, 311] width 145 height 93
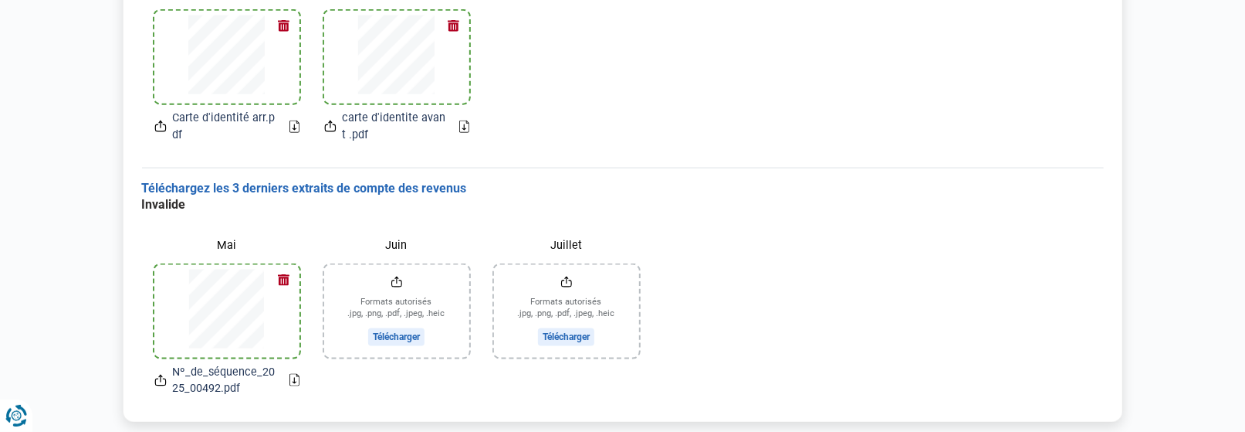
click at [405, 339] on input "Juin" at bounding box center [396, 311] width 145 height 93
click at [398, 332] on input "Juin" at bounding box center [396, 311] width 145 height 93
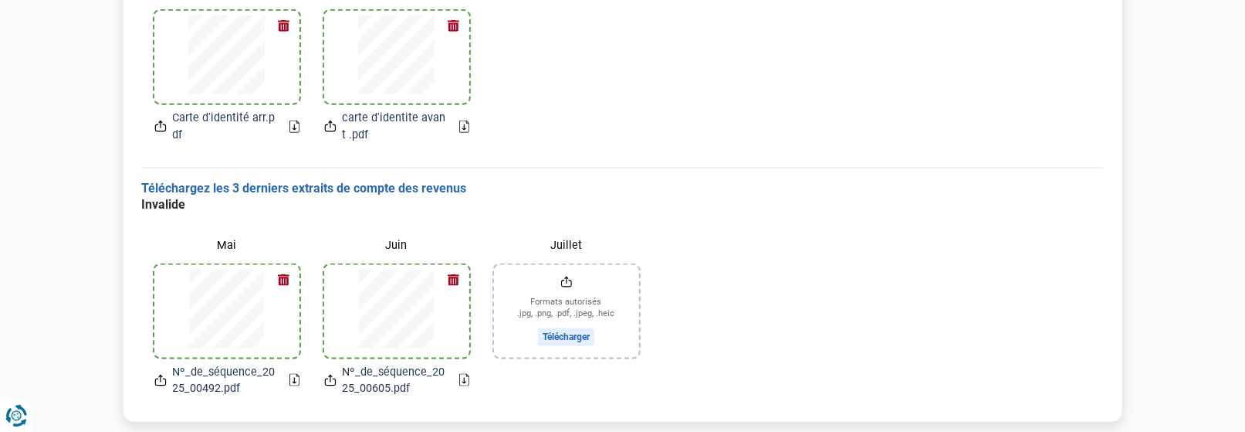
click at [555, 334] on input "Juillet" at bounding box center [566, 311] width 145 height 93
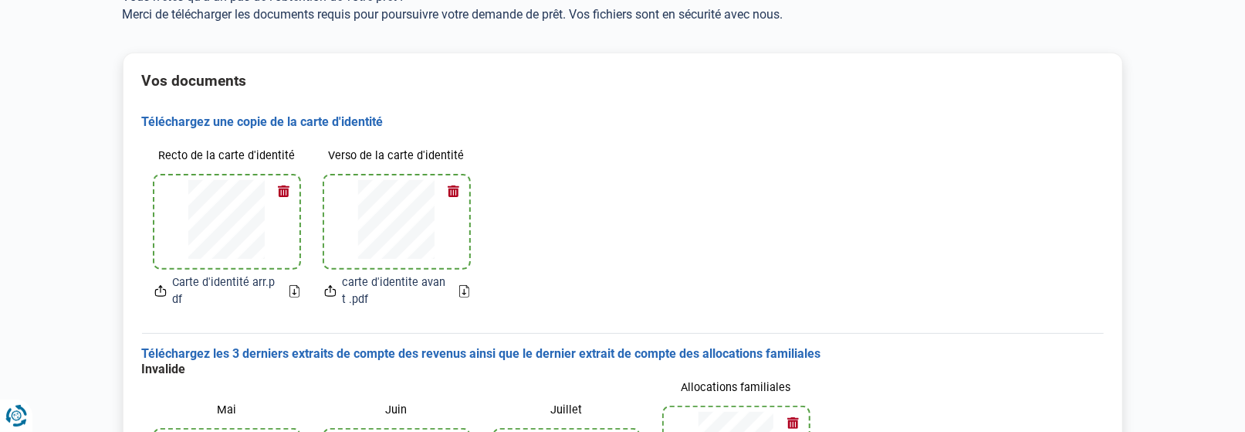
scroll to position [0, 0]
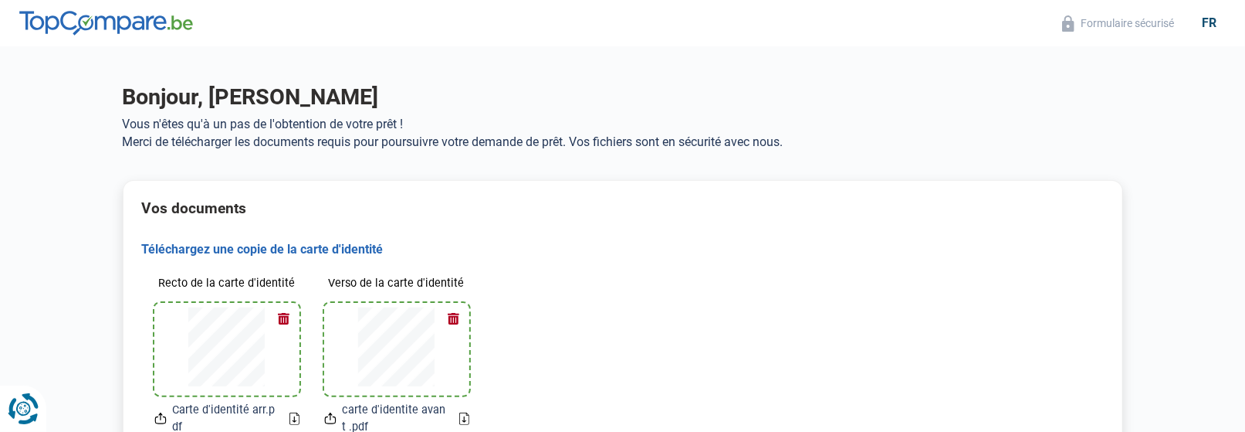
click at [15, 418] on icon "Renew consent" at bounding box center [23, 408] width 31 height 31
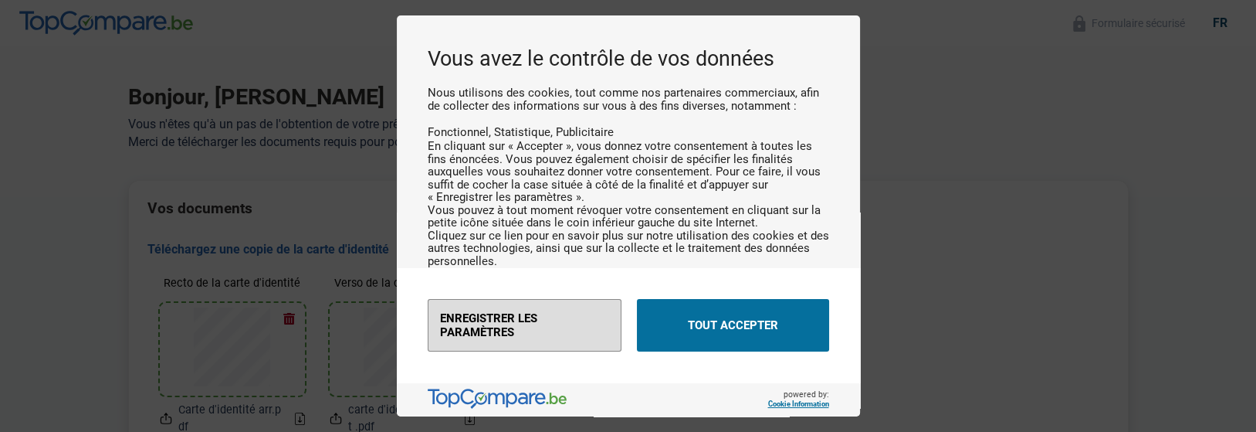
click at [562, 337] on button "Enregistrer les paramètres" at bounding box center [525, 325] width 194 height 52
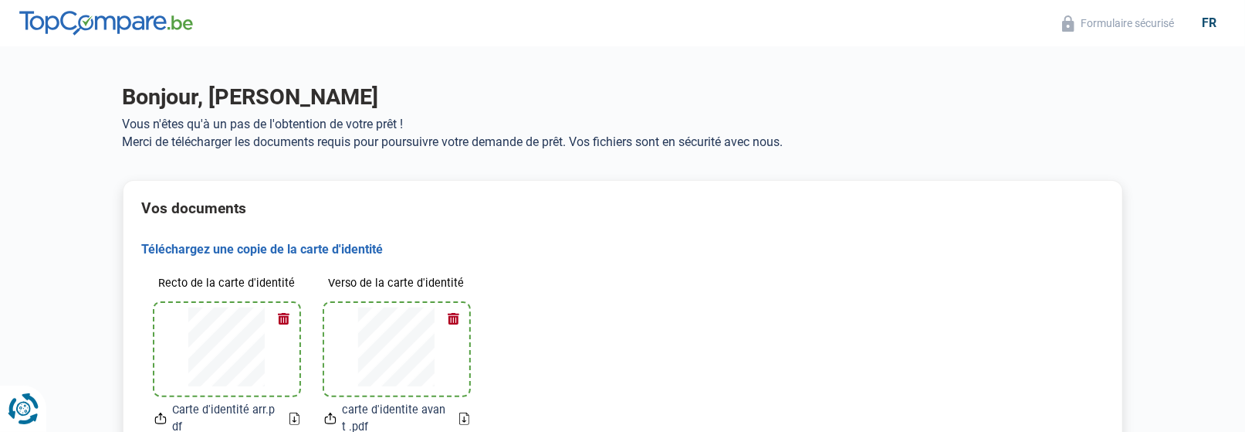
click at [22, 413] on icon "Renew consent" at bounding box center [23, 408] width 31 height 31
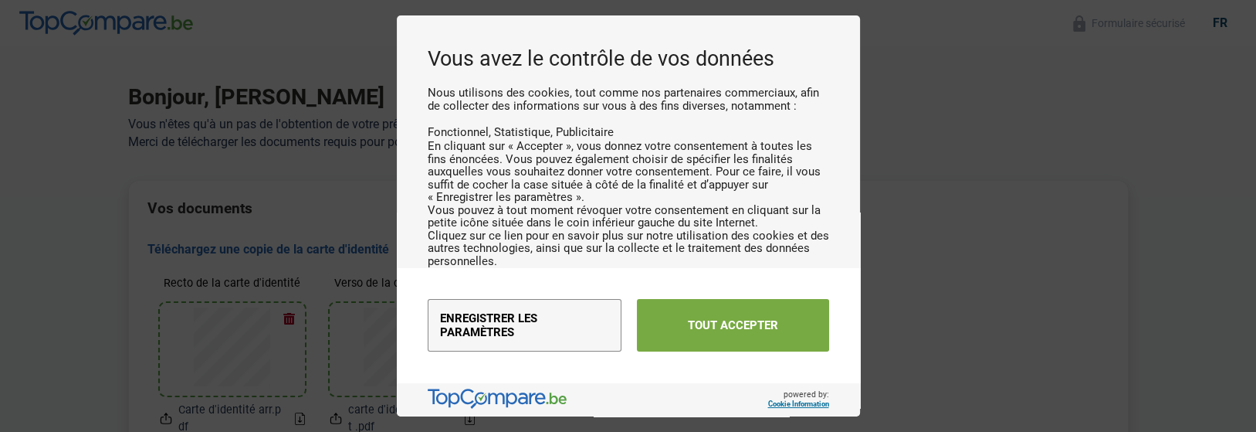
click at [730, 333] on button "Tout accepter" at bounding box center [733, 325] width 192 height 52
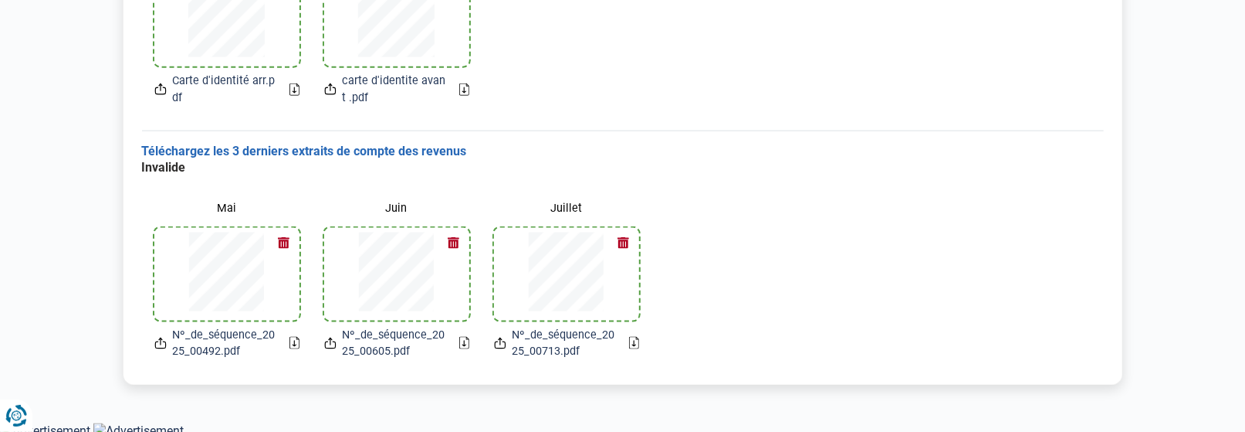
scroll to position [1078, 0]
